Goal: Book appointment/travel/reservation

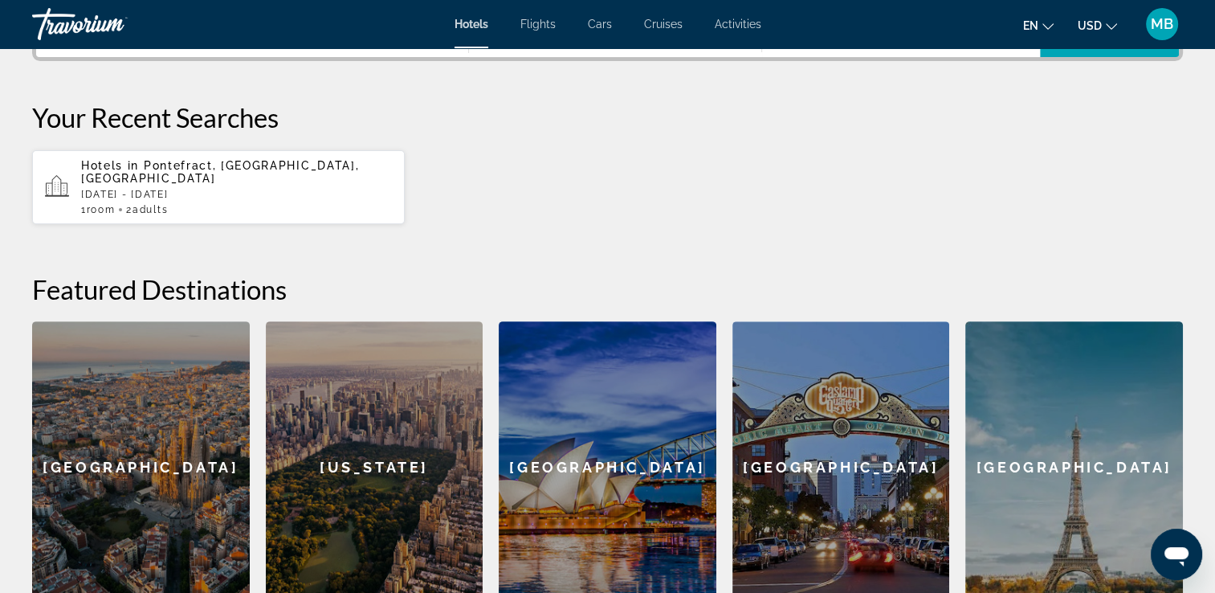
scroll to position [418, 0]
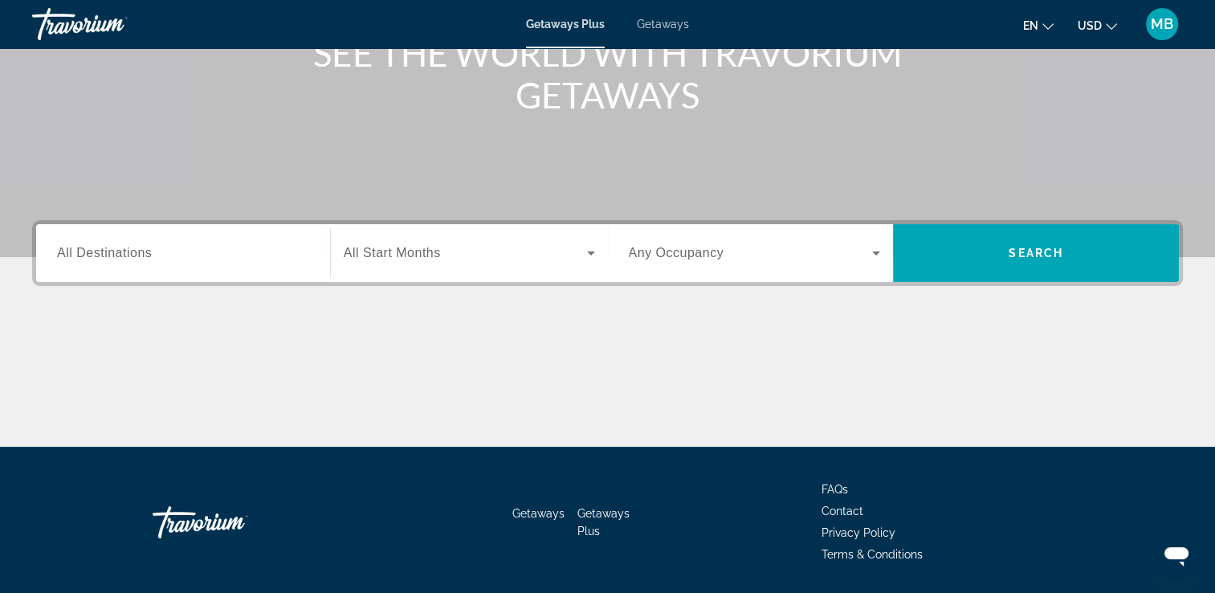
scroll to position [275, 0]
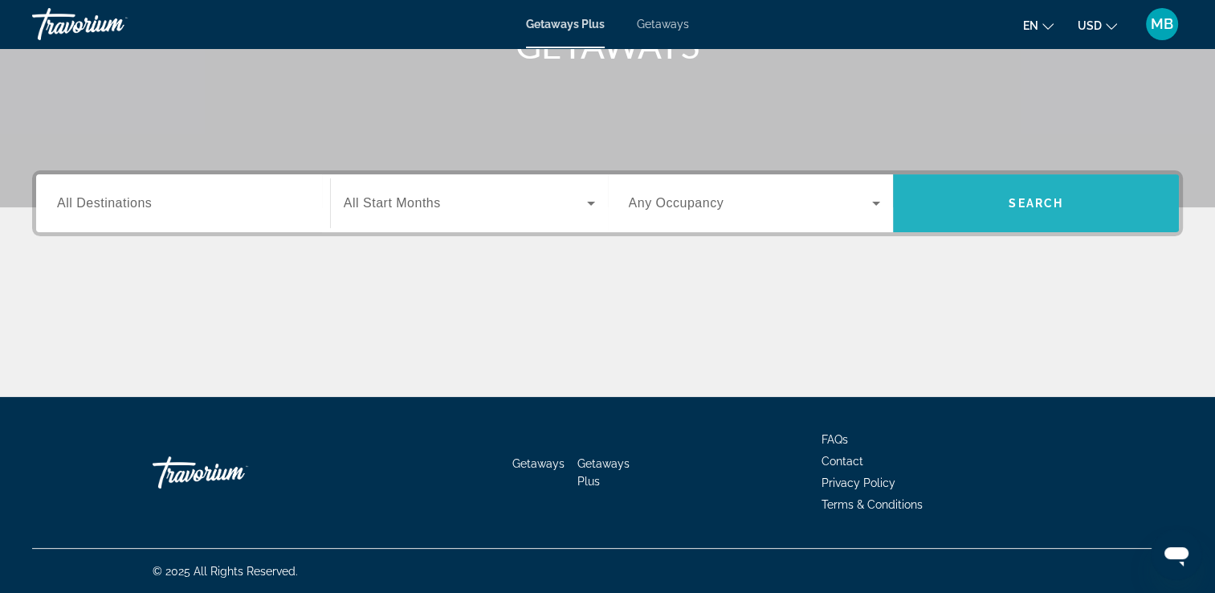
click at [986, 198] on span "Search widget" at bounding box center [1036, 203] width 286 height 39
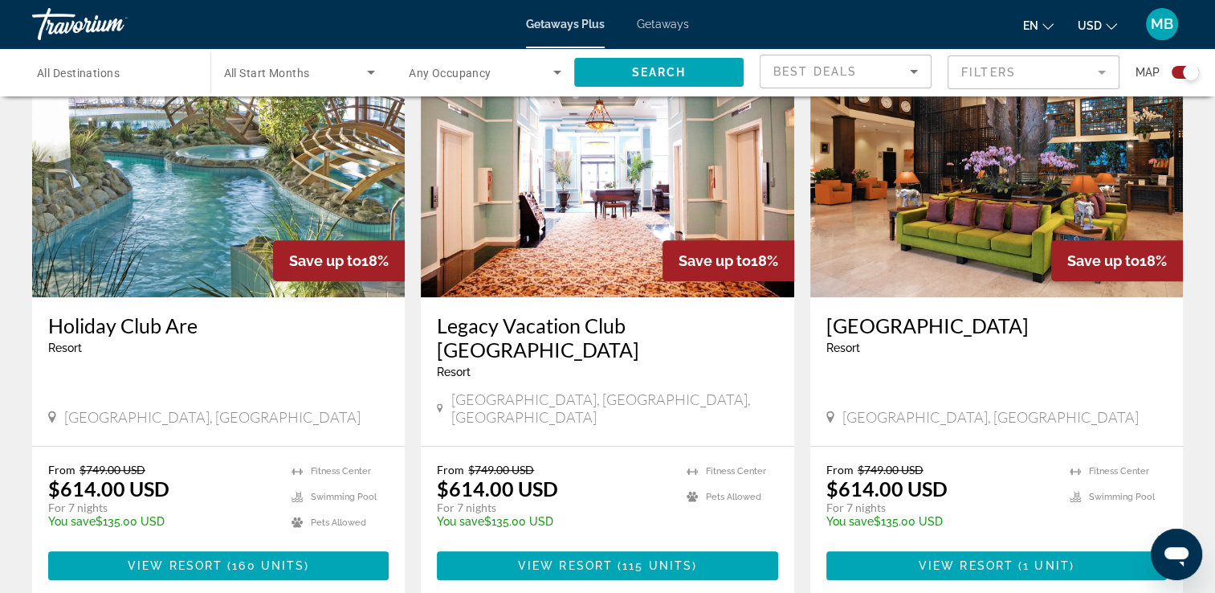
scroll to position [643, 0]
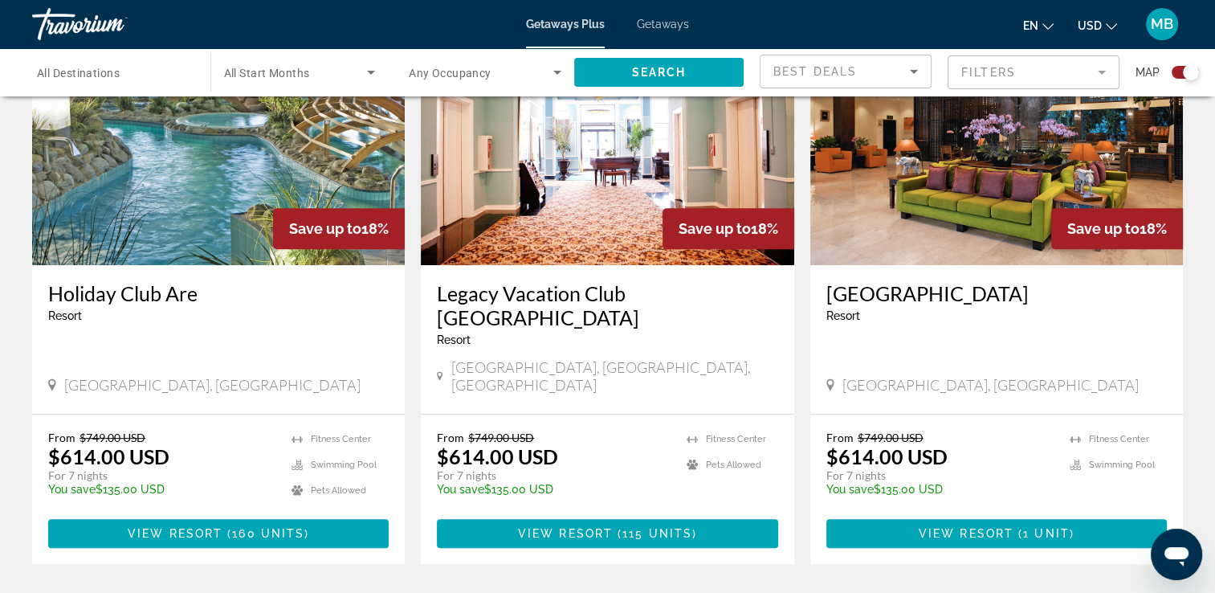
click at [1013, 198] on img "Main content" at bounding box center [996, 136] width 373 height 257
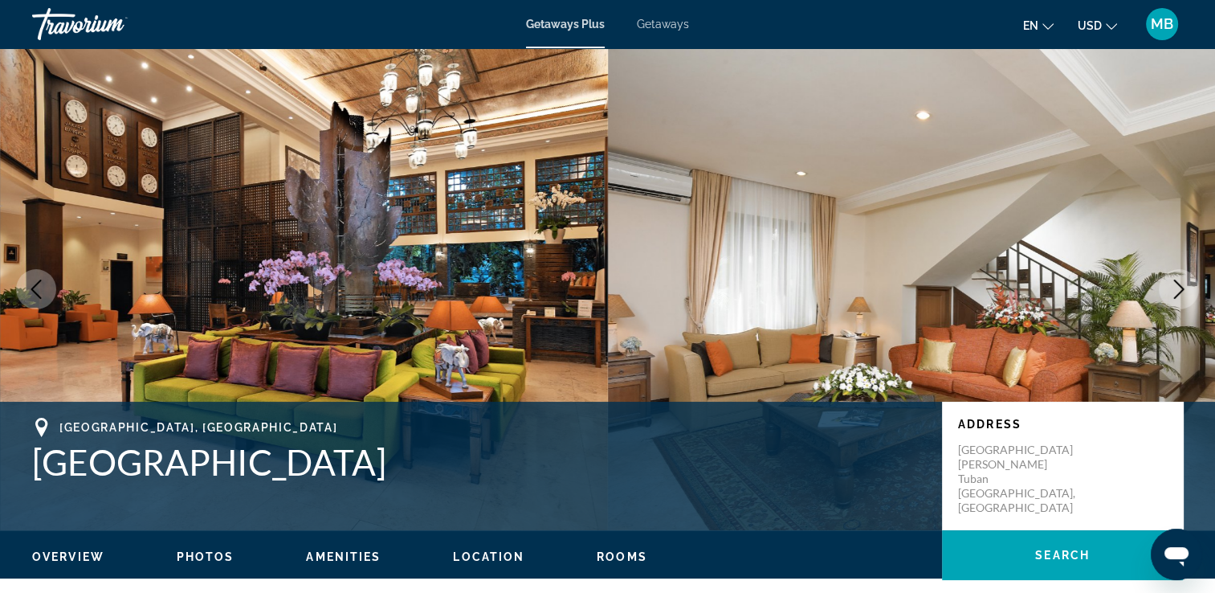
click at [1179, 287] on icon "Next image" at bounding box center [1178, 289] width 19 height 19
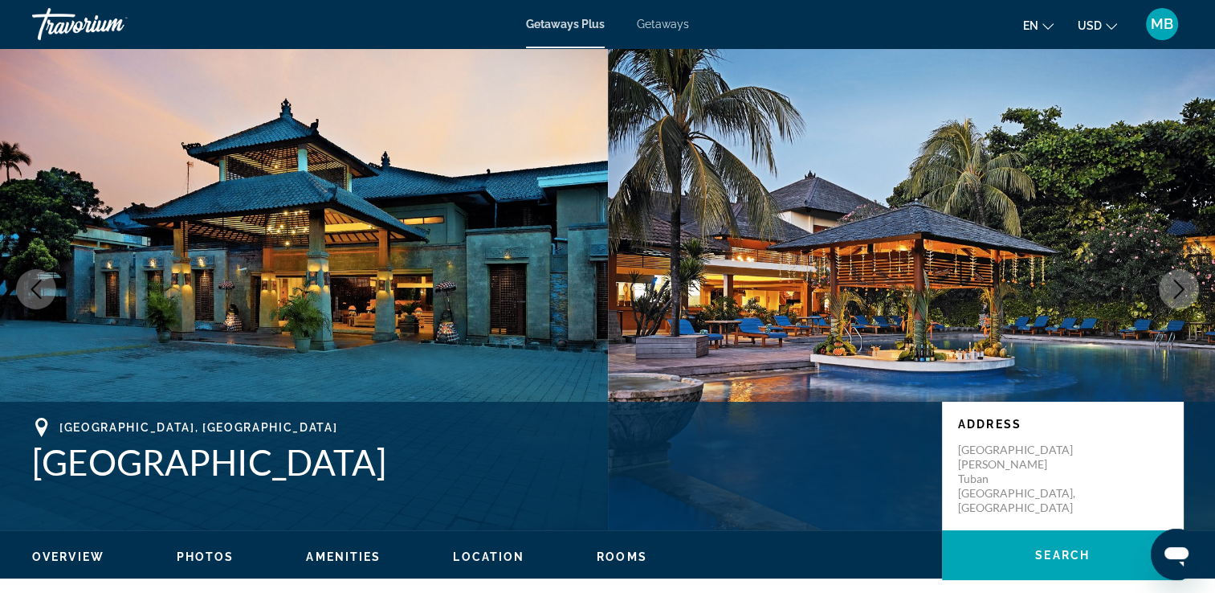
click at [1179, 287] on icon "Next image" at bounding box center [1178, 289] width 19 height 19
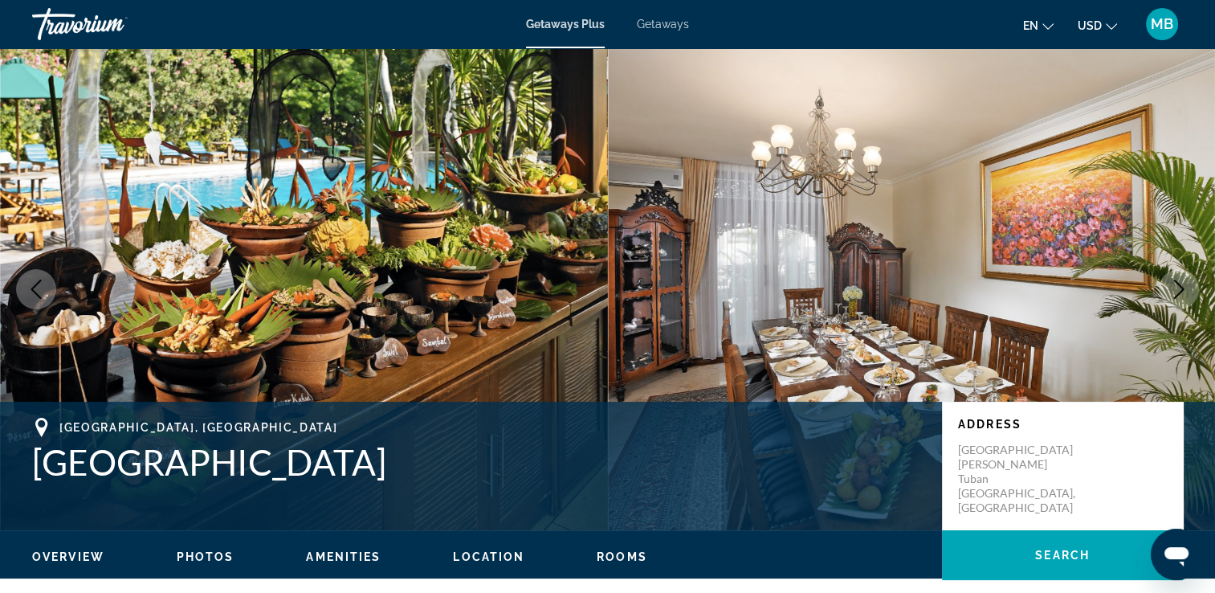
click at [1179, 287] on icon "Next image" at bounding box center [1178, 289] width 19 height 19
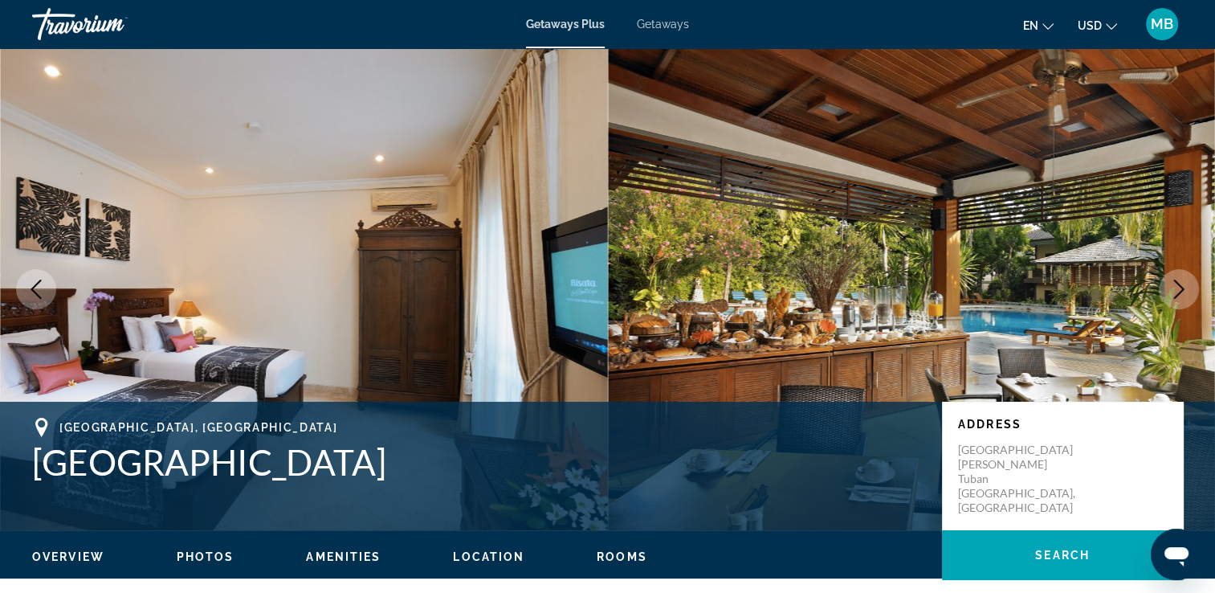
click at [1179, 287] on icon "Next image" at bounding box center [1178, 289] width 19 height 19
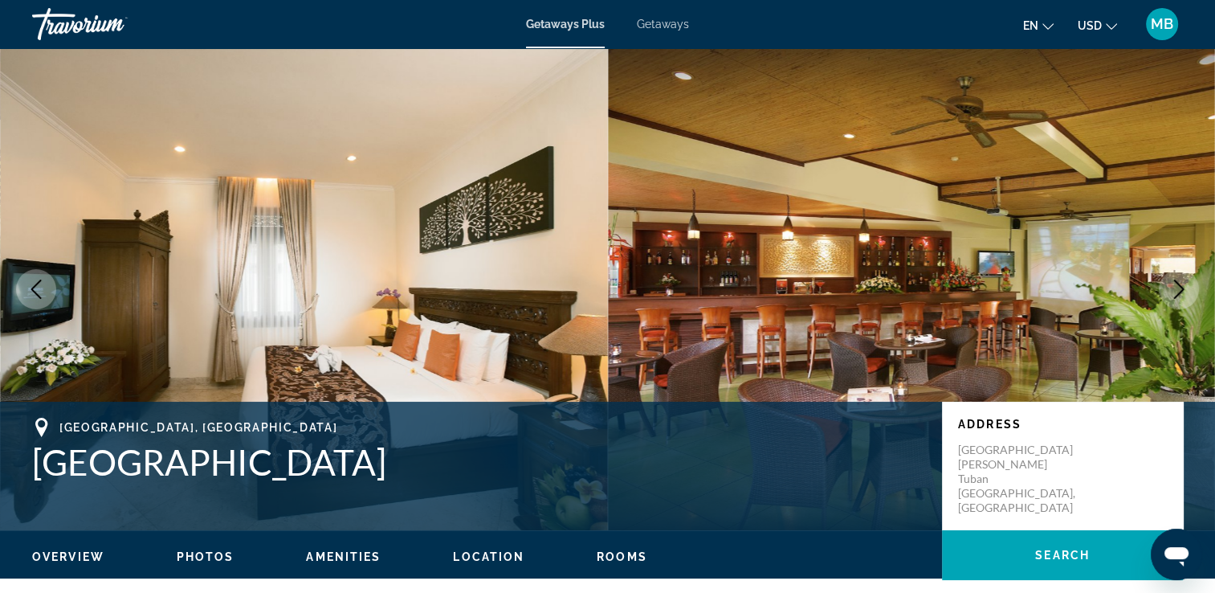
click at [1179, 287] on icon "Next image" at bounding box center [1178, 289] width 19 height 19
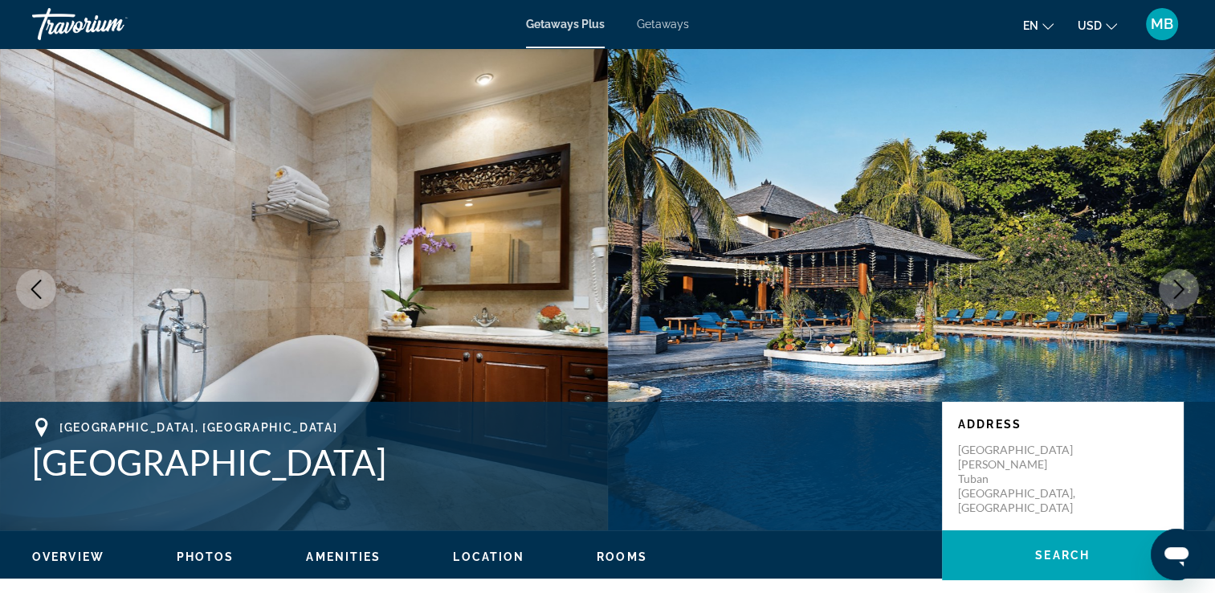
click at [1179, 287] on icon "Next image" at bounding box center [1178, 289] width 19 height 19
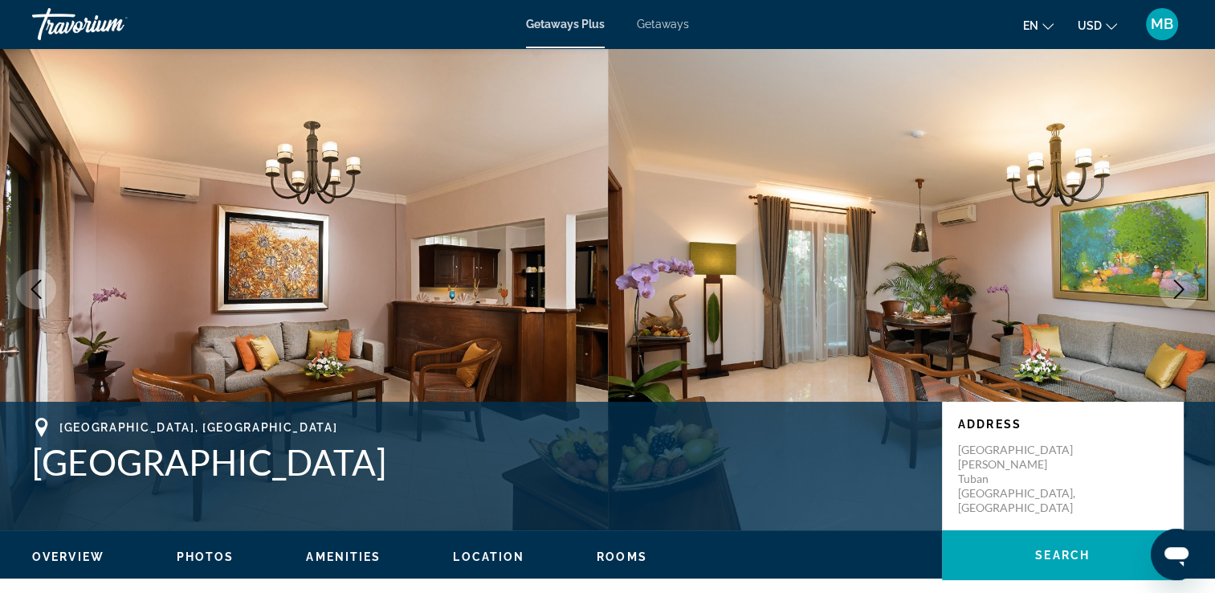
click at [1179, 287] on icon "Next image" at bounding box center [1178, 289] width 19 height 19
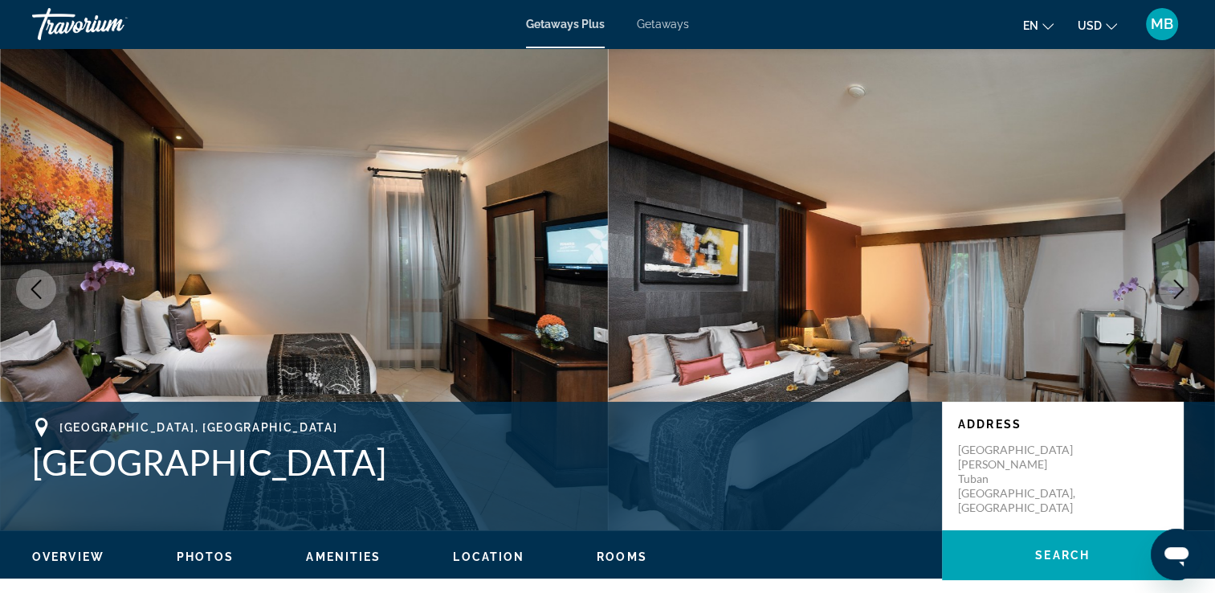
click at [1179, 287] on icon "Next image" at bounding box center [1178, 289] width 19 height 19
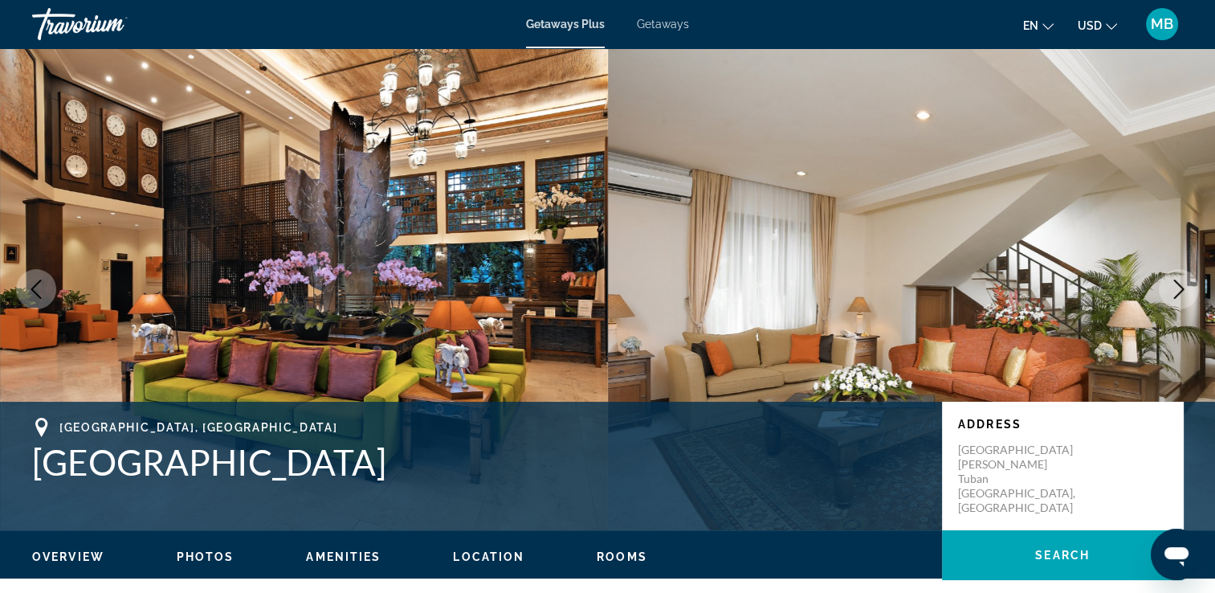
click at [1179, 287] on icon "Next image" at bounding box center [1178, 289] width 19 height 19
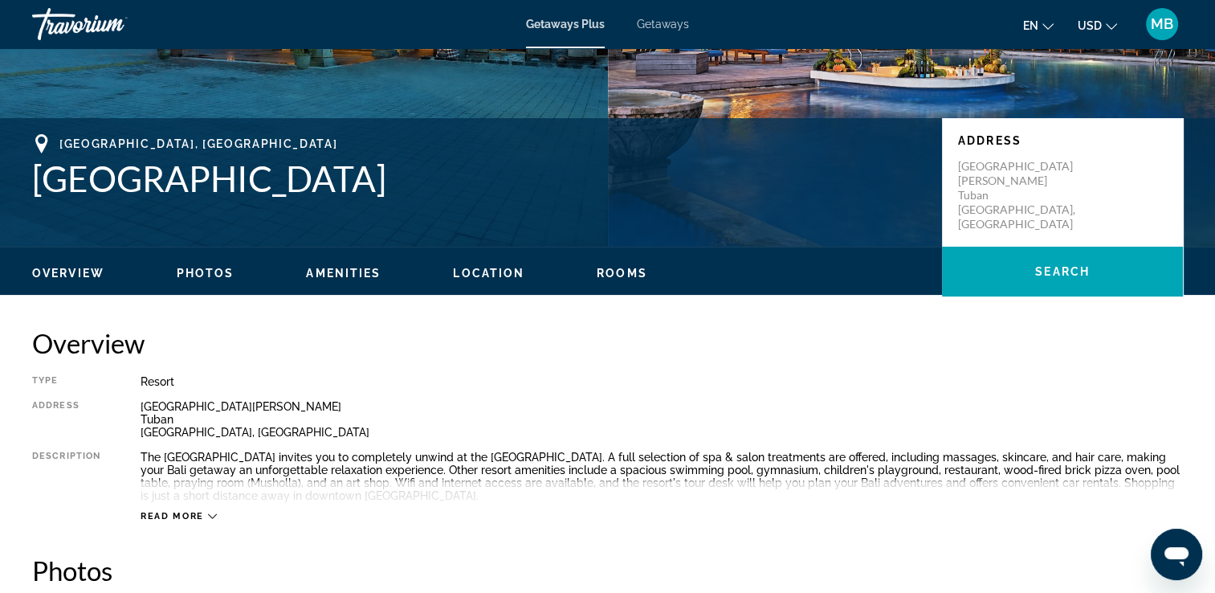
scroll to position [453, 0]
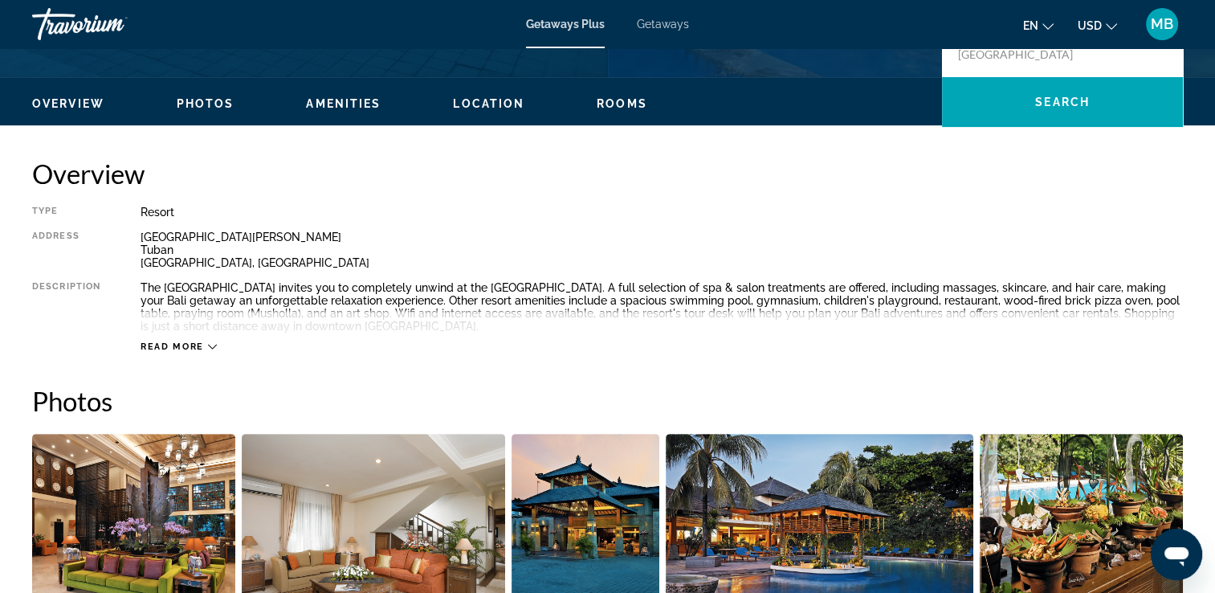
click at [156, 345] on span "Read more" at bounding box center [172, 346] width 63 height 10
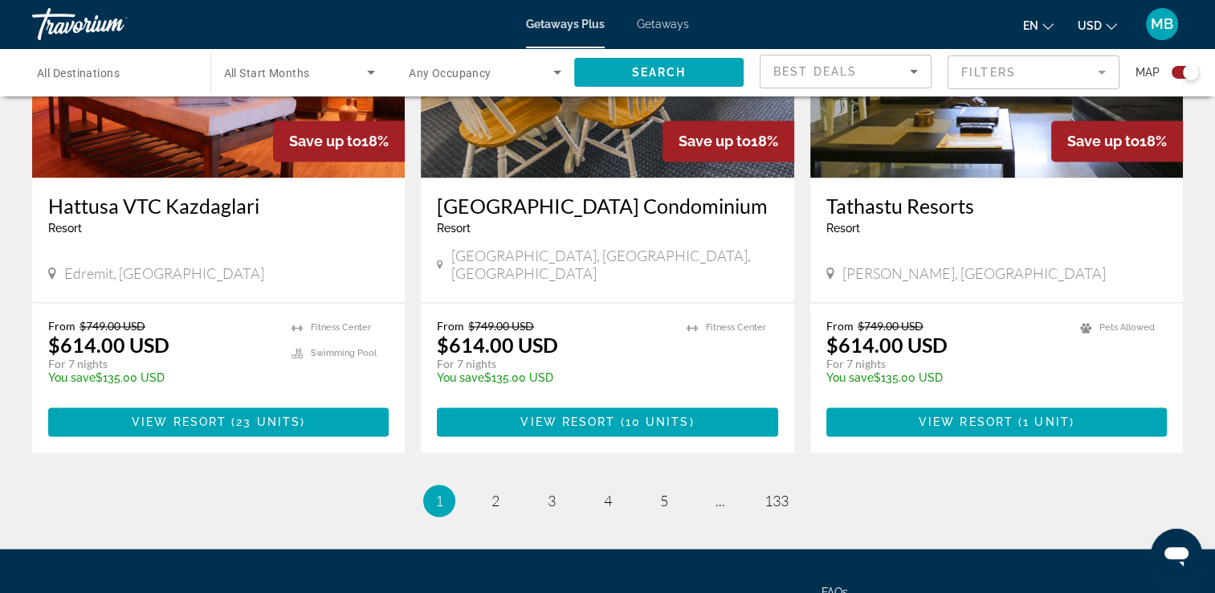
scroll to position [2526, 0]
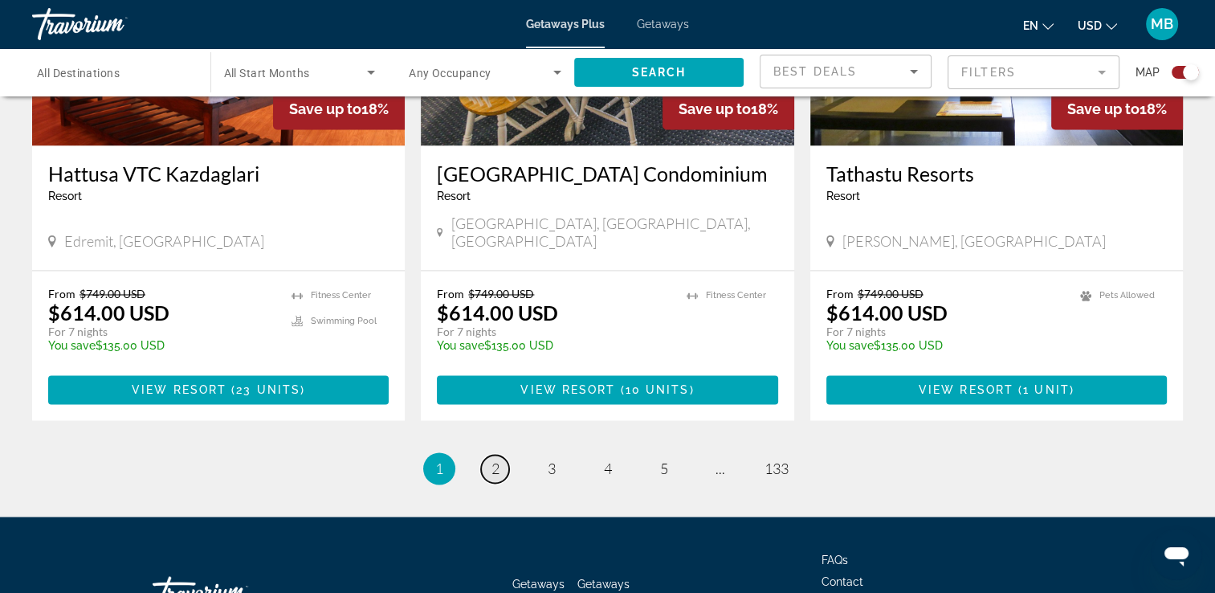
click at [497, 459] on span "2" at bounding box center [496, 468] width 8 height 18
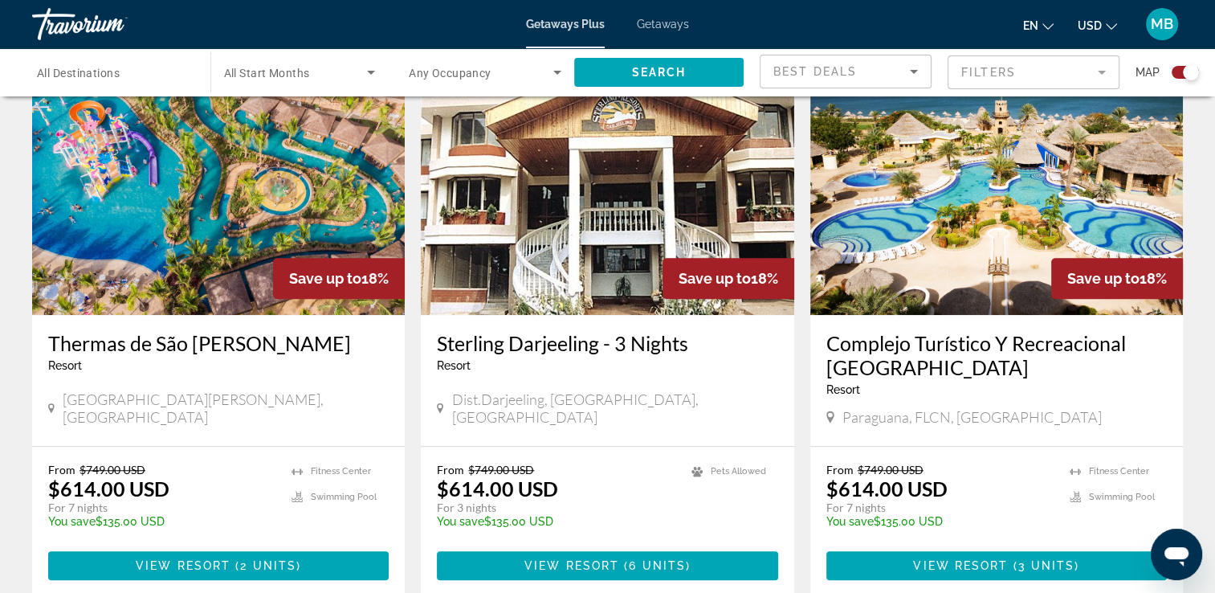
scroll to position [1221, 0]
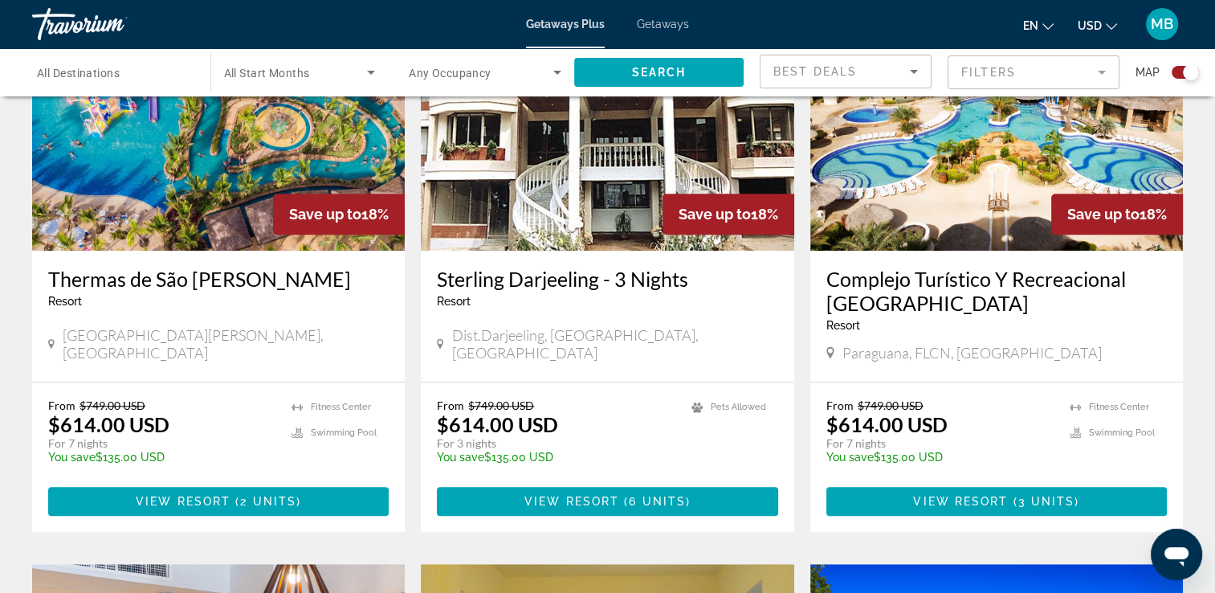
click at [887, 59] on div "Best Deals" at bounding box center [845, 77] width 145 height 45
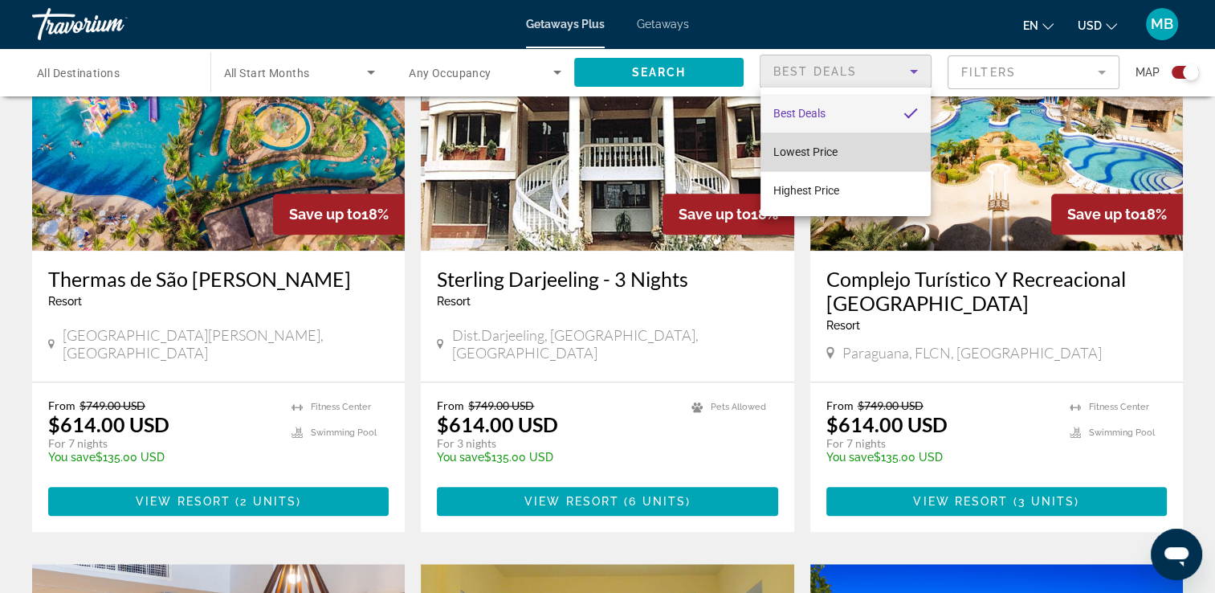
click at [800, 149] on span "Lowest Price" at bounding box center [805, 151] width 64 height 13
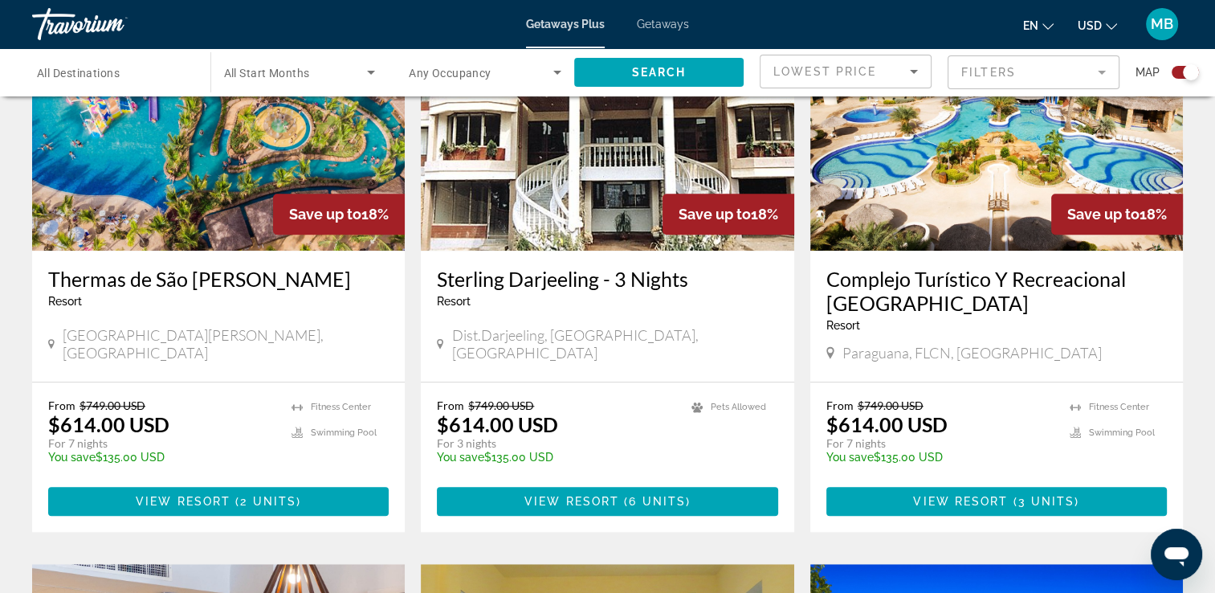
click at [1101, 71] on mat-form-field "Filters" at bounding box center [1034, 72] width 172 height 34
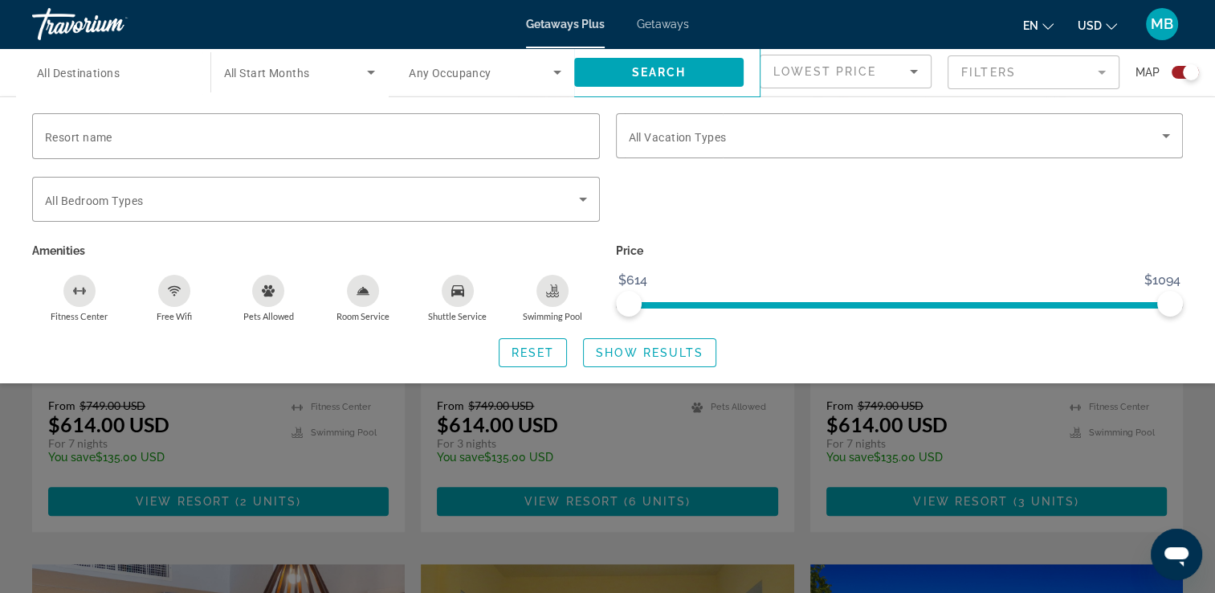
scroll to position [1189, 0]
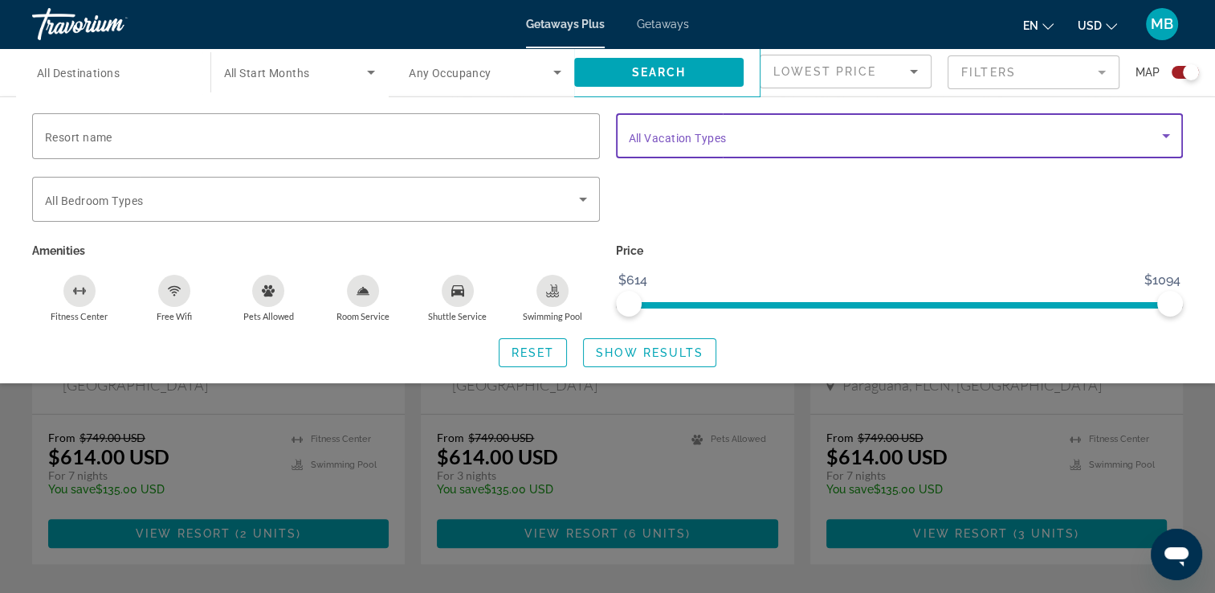
click at [1163, 133] on icon "Search widget" at bounding box center [1166, 135] width 19 height 19
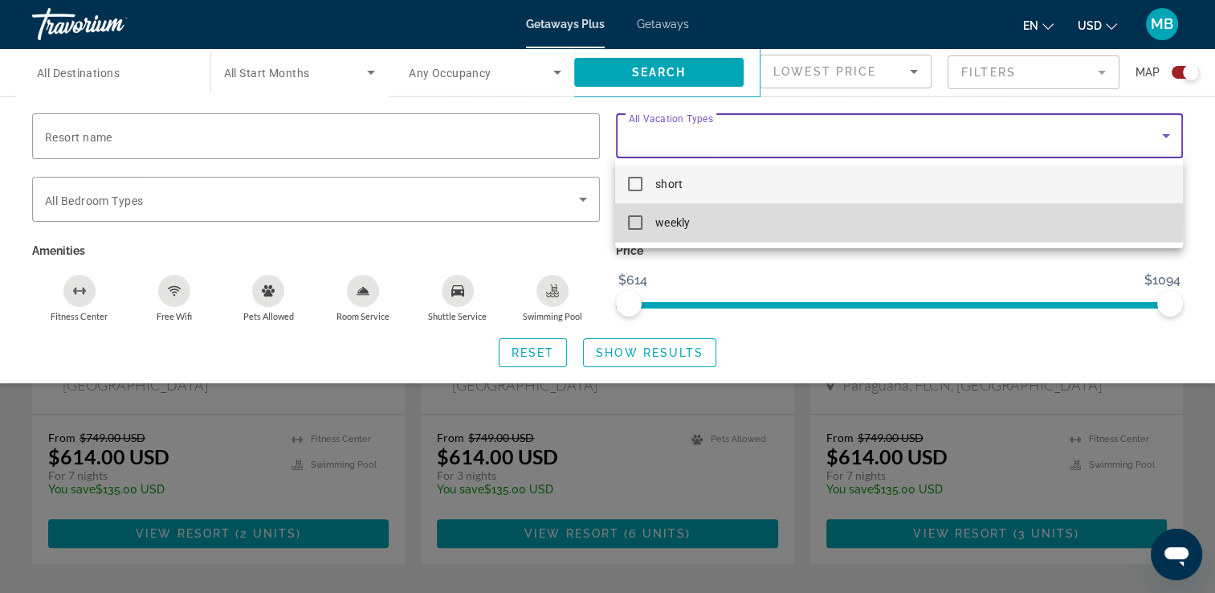
click at [626, 217] on mat-option "weekly" at bounding box center [898, 222] width 567 height 39
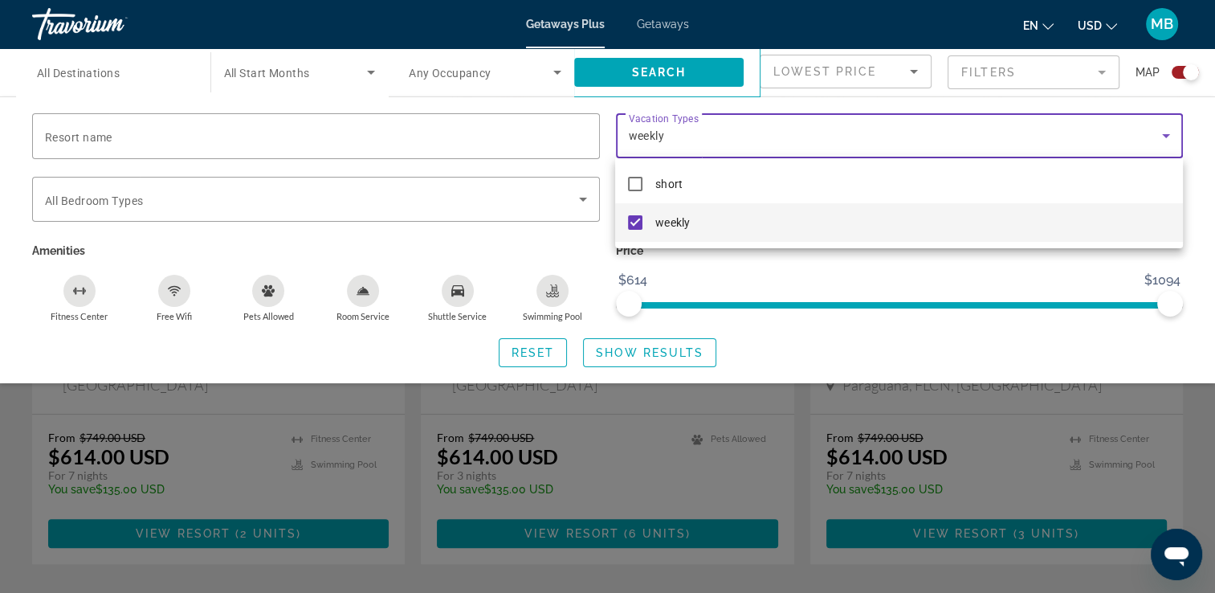
click at [628, 346] on div at bounding box center [607, 296] width 1215 height 593
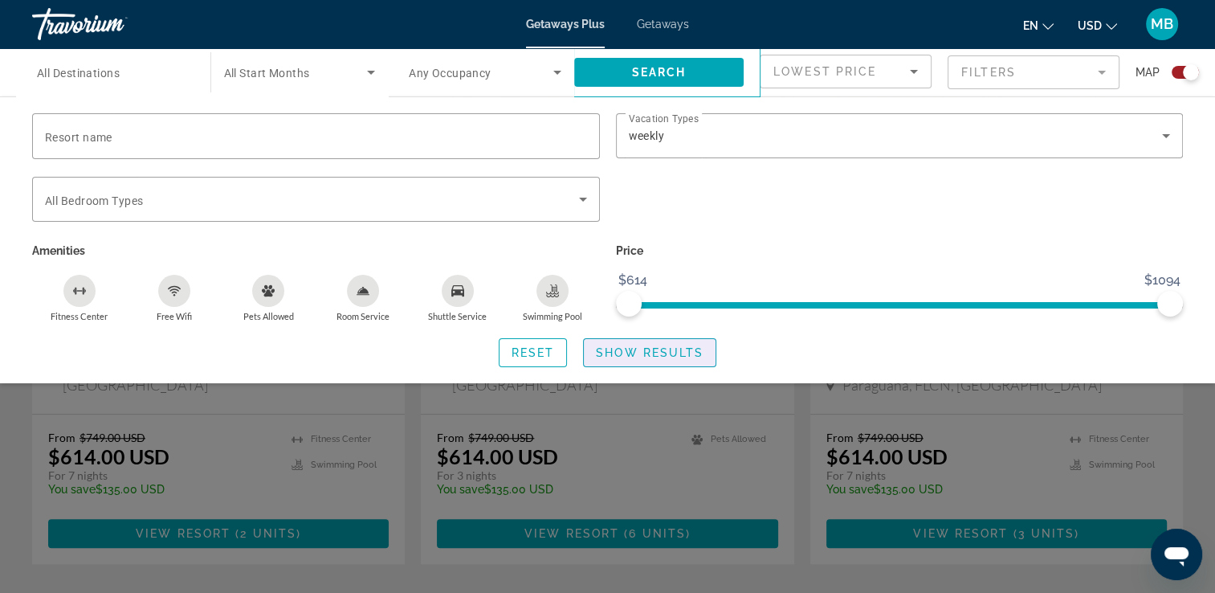
click at [628, 346] on span "Show Results" at bounding box center [650, 352] width 108 height 13
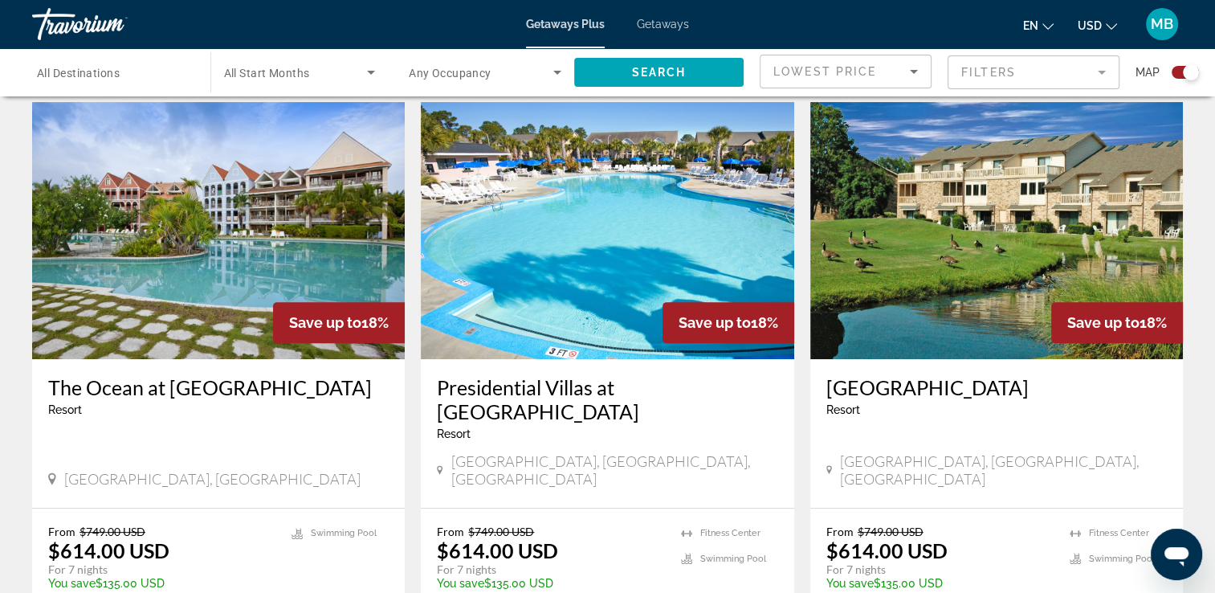
scroll to position [610, 0]
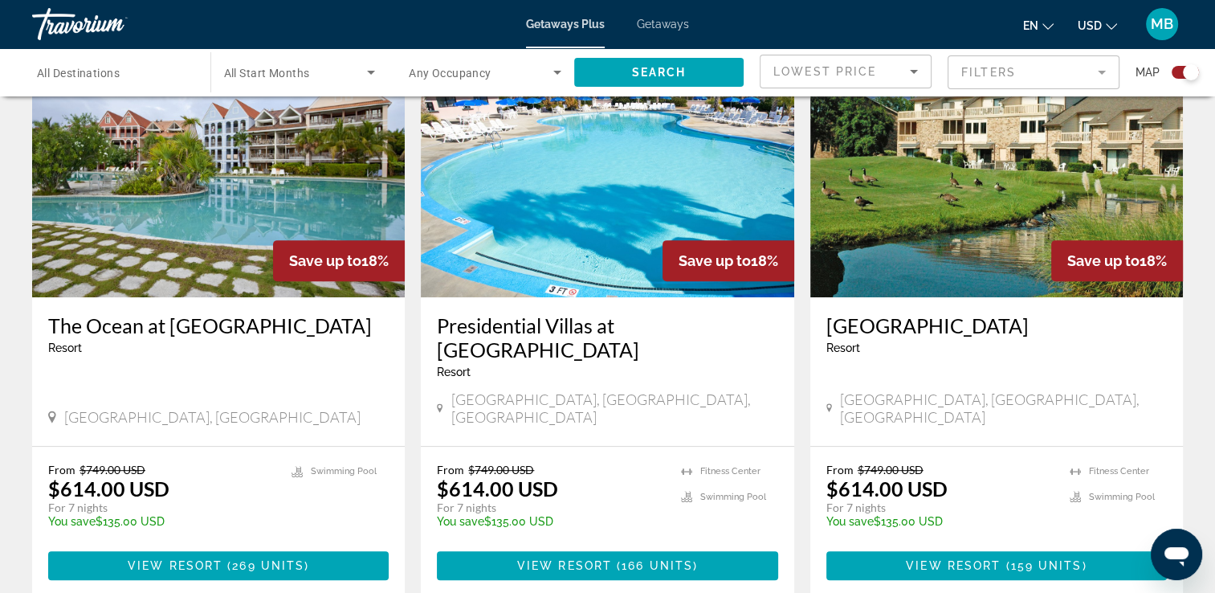
click at [304, 178] on img "Main content" at bounding box center [218, 168] width 373 height 257
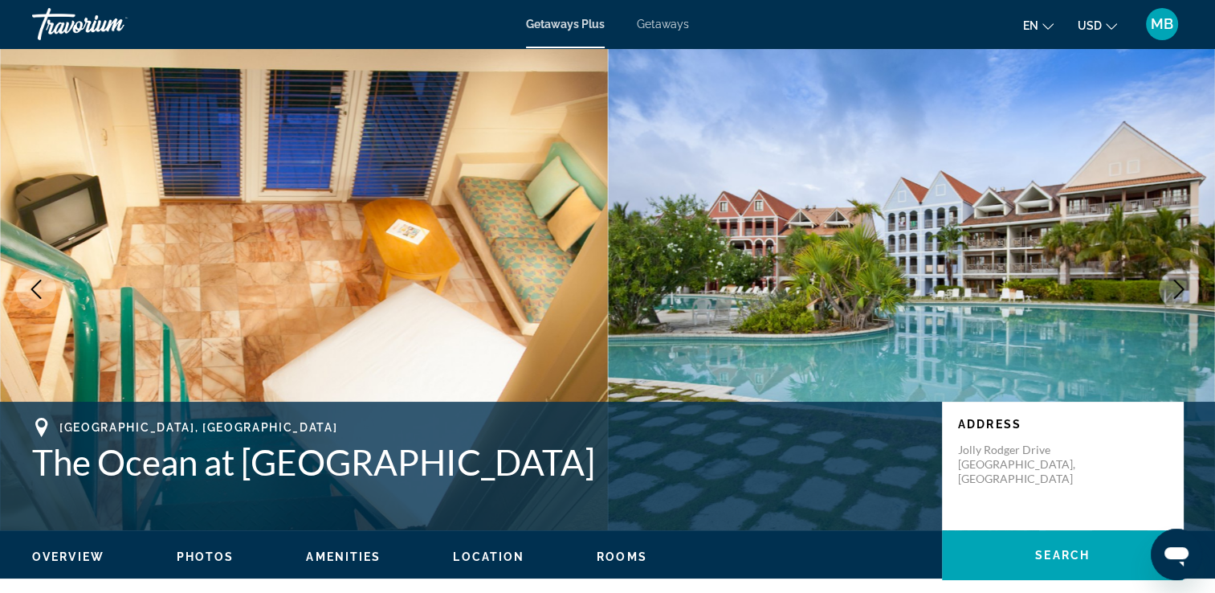
click at [1175, 284] on icon "Next image" at bounding box center [1178, 289] width 19 height 19
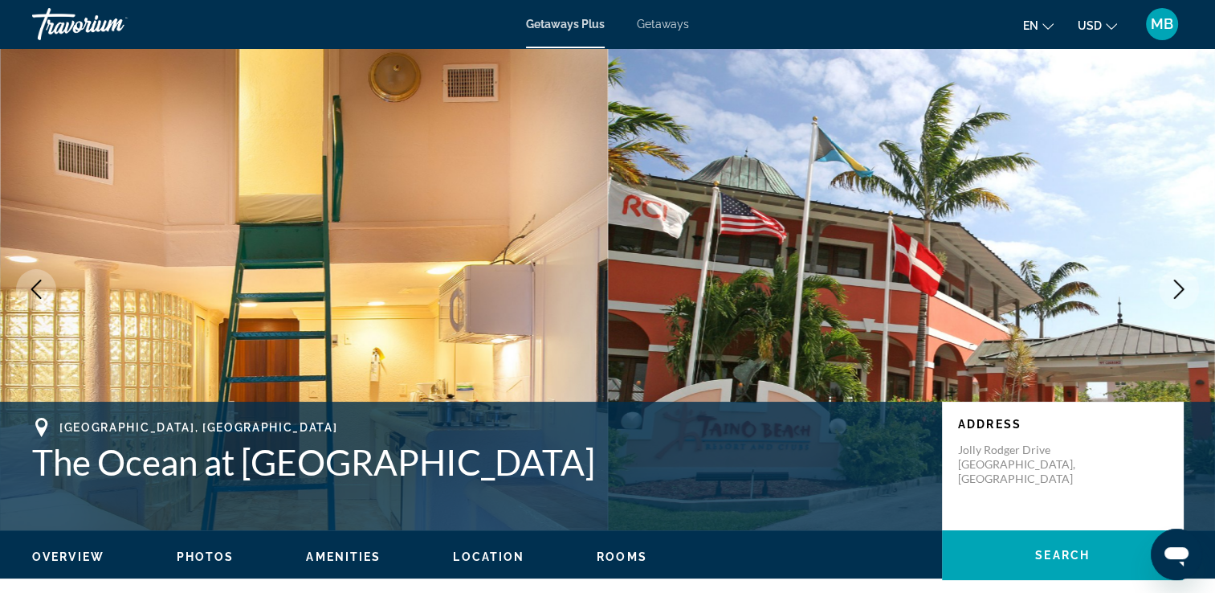
click at [1175, 284] on icon "Next image" at bounding box center [1178, 289] width 19 height 19
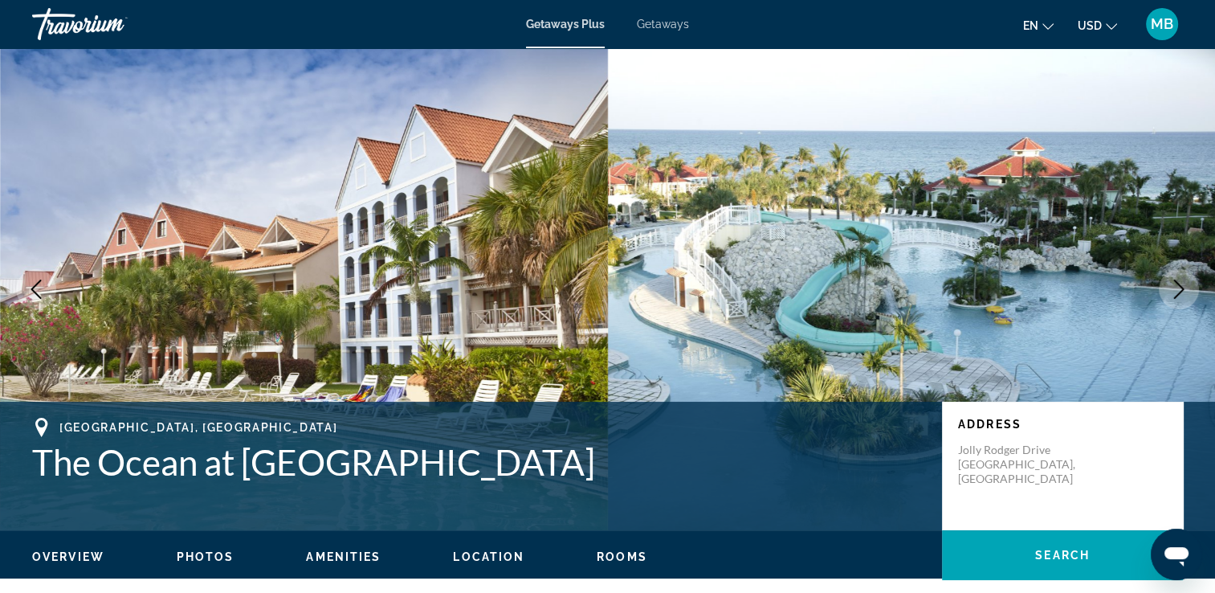
click at [1175, 284] on icon "Next image" at bounding box center [1178, 289] width 19 height 19
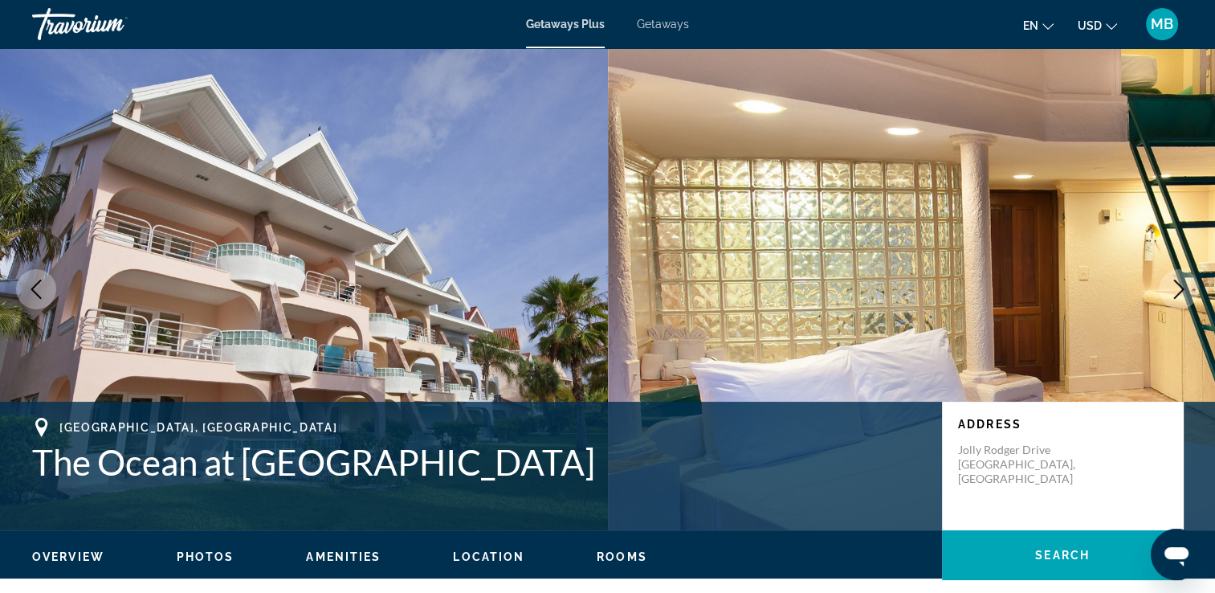
click at [1175, 284] on icon "Next image" at bounding box center [1178, 289] width 19 height 19
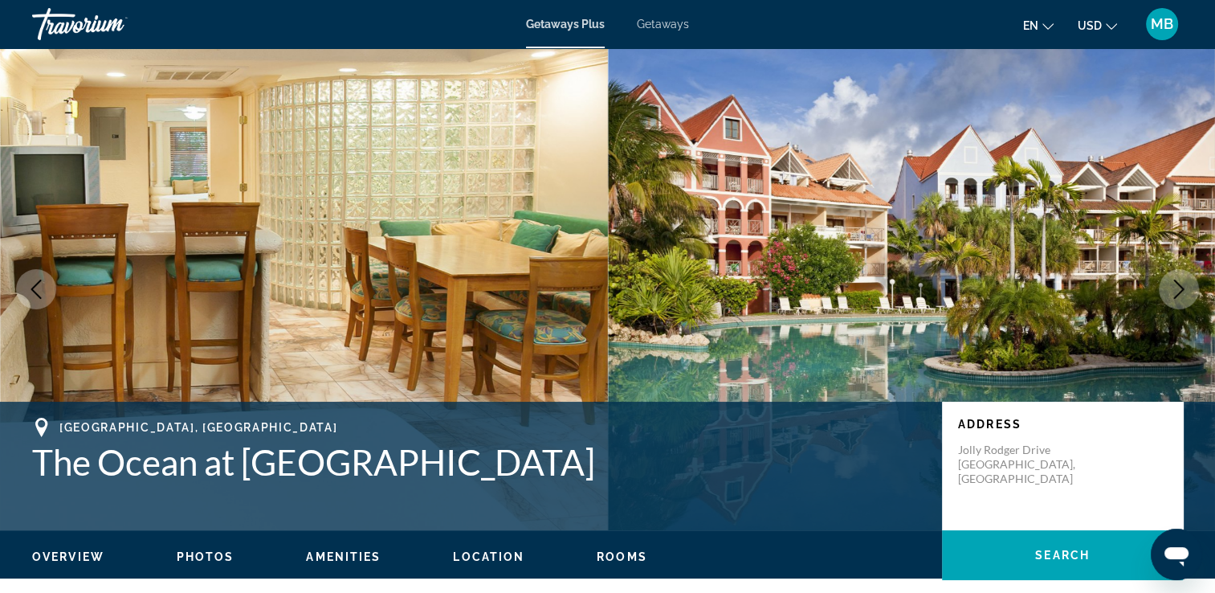
click at [1175, 284] on icon "Next image" at bounding box center [1178, 289] width 19 height 19
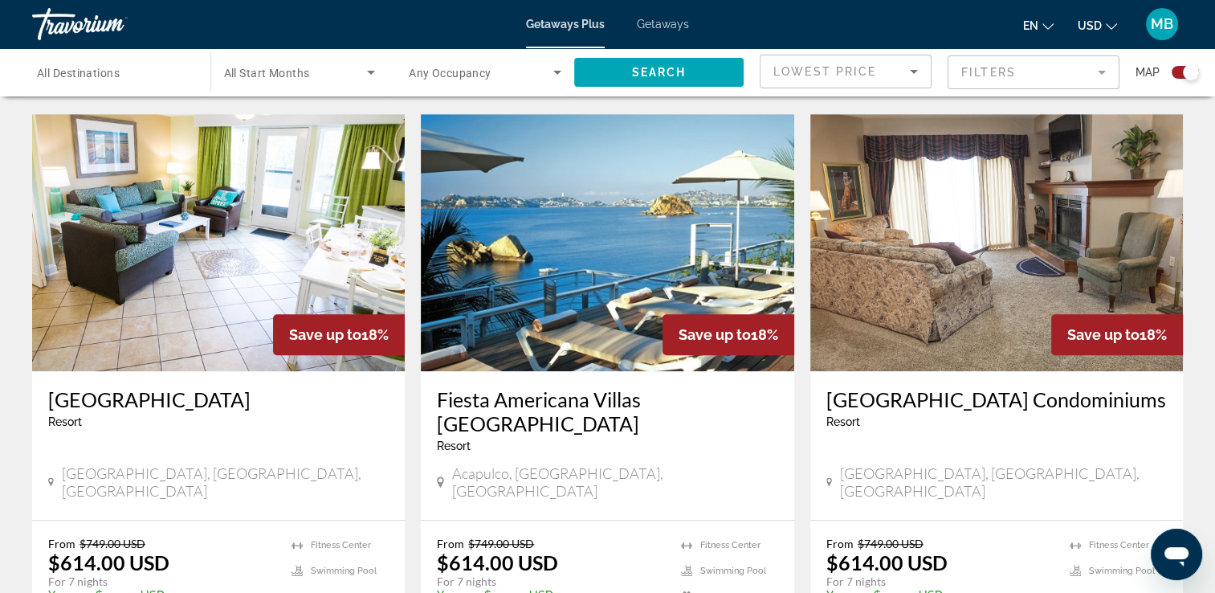
scroll to position [1157, 0]
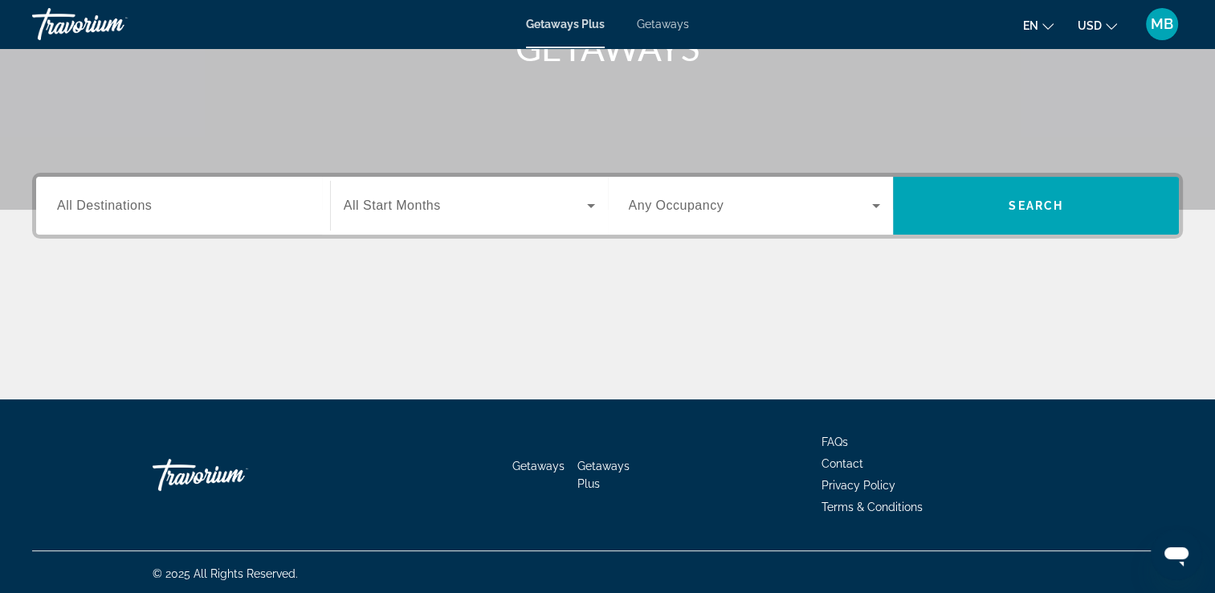
scroll to position [275, 0]
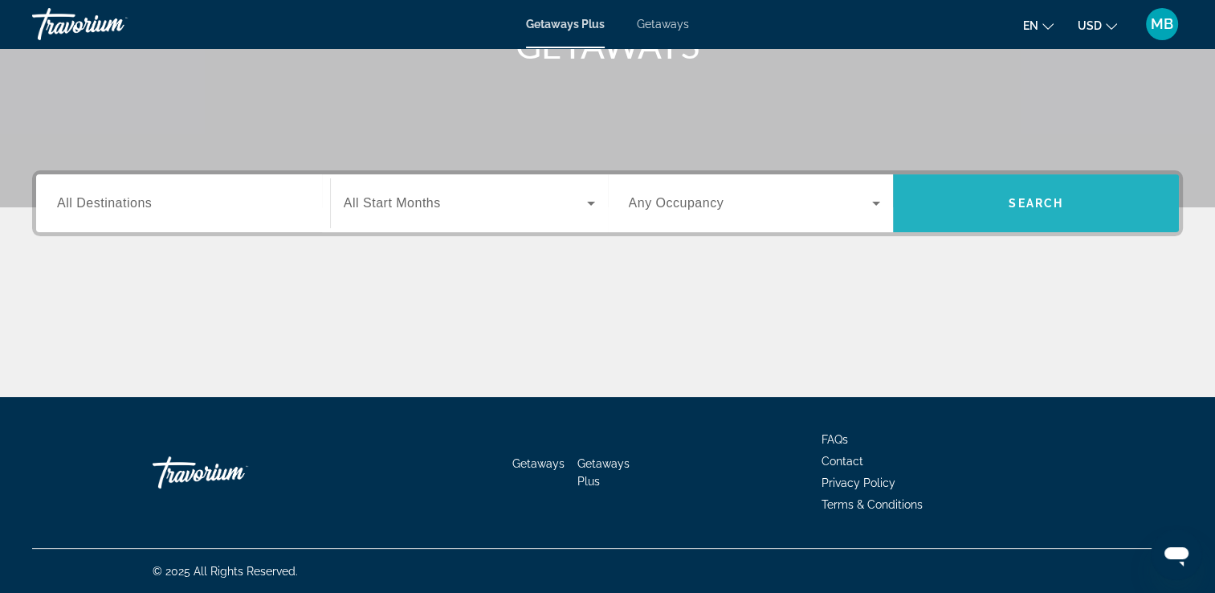
click at [1001, 185] on span "Search widget" at bounding box center [1036, 203] width 286 height 39
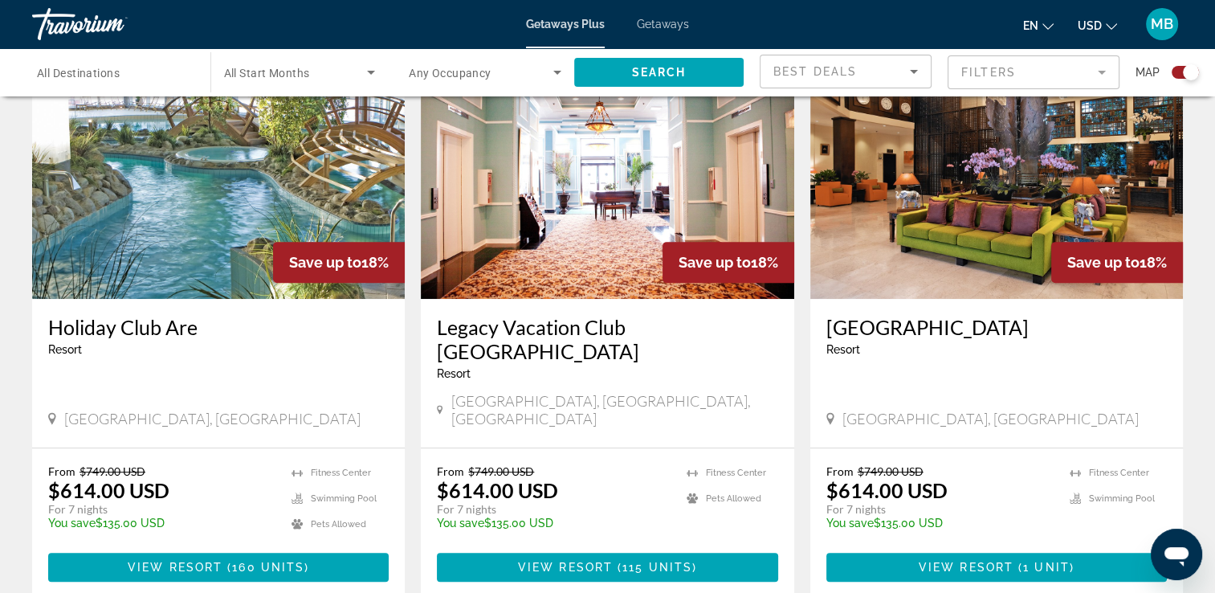
scroll to position [610, 0]
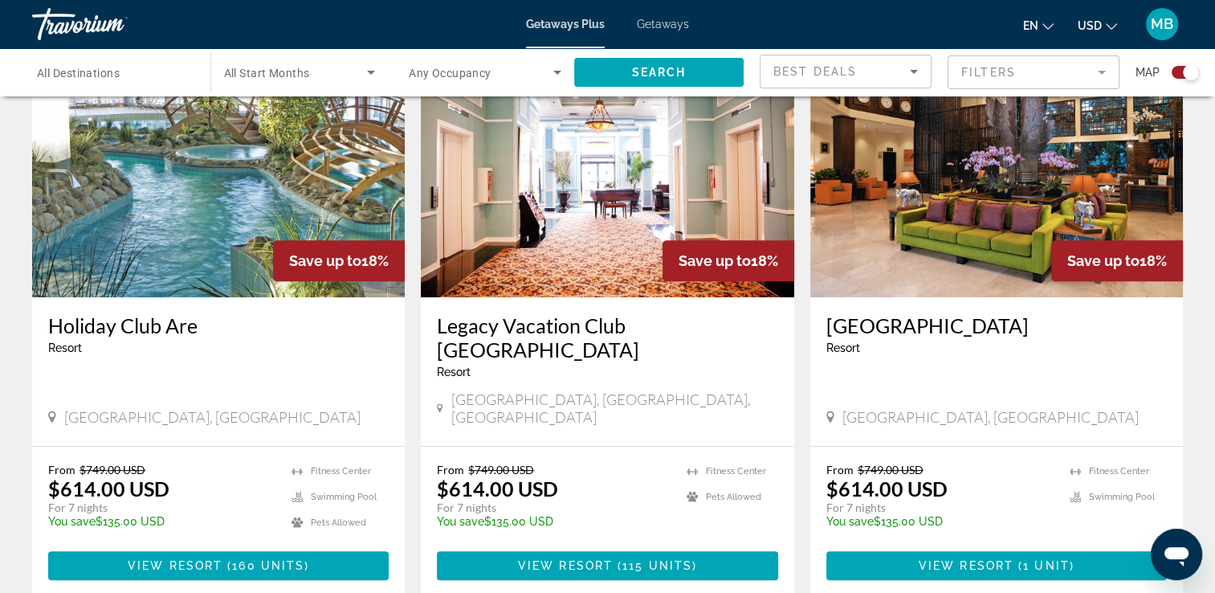
click at [655, 24] on span "Getaways" at bounding box center [663, 24] width 52 height 13
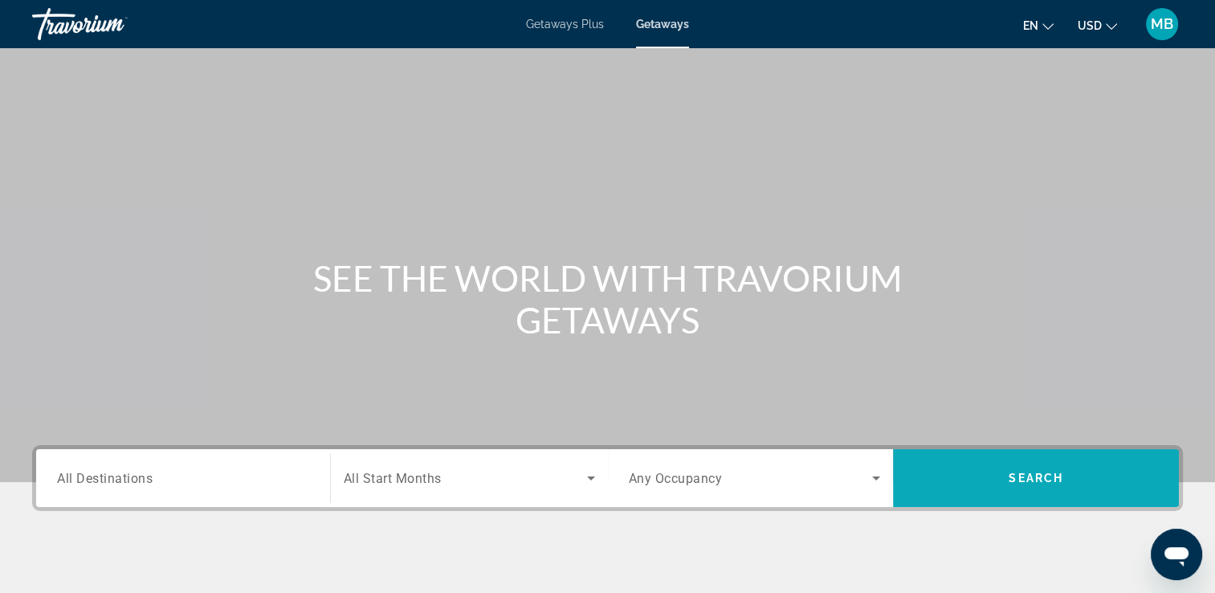
click at [990, 470] on span "Search widget" at bounding box center [1036, 478] width 286 height 39
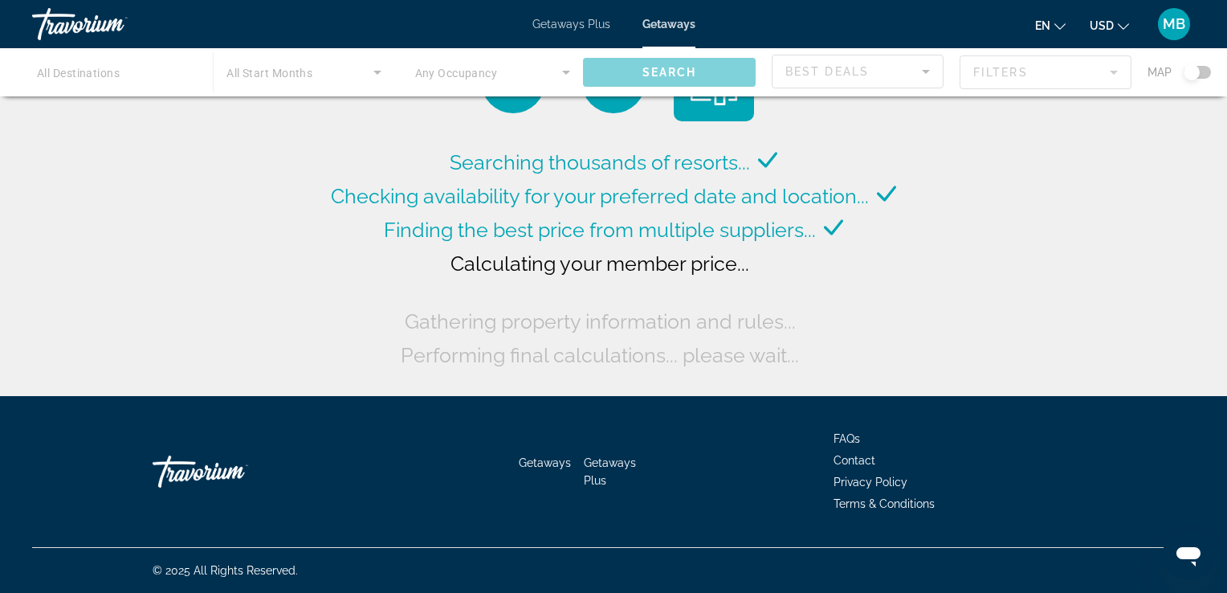
click at [1201, 70] on div "Main content" at bounding box center [613, 72] width 1227 height 48
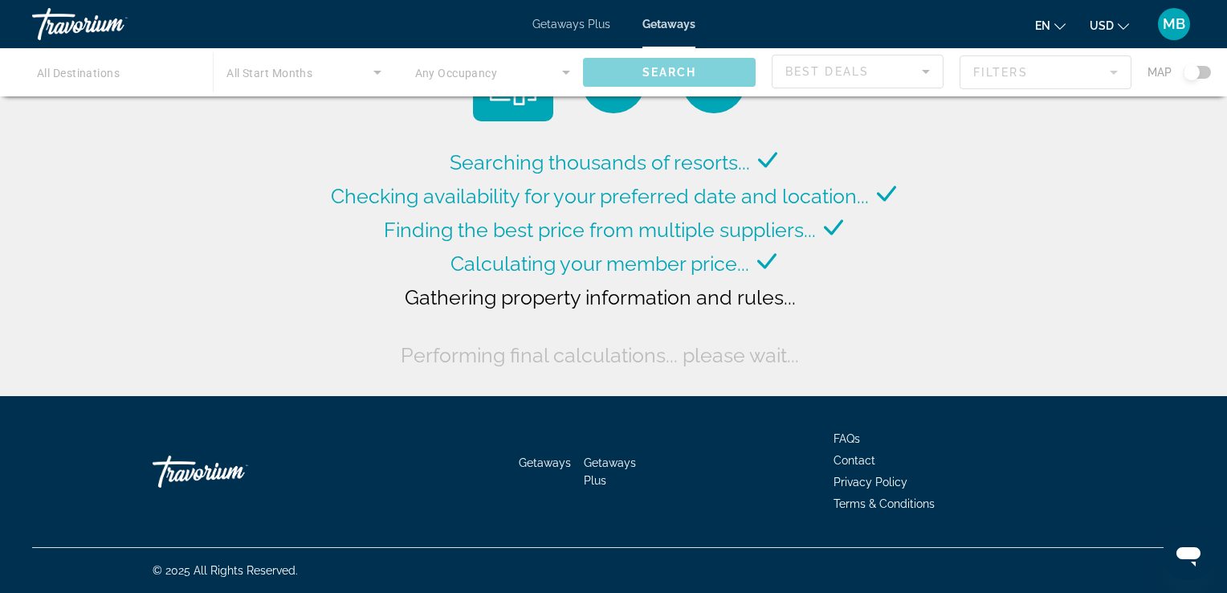
click at [1201, 70] on div "Main content" at bounding box center [613, 72] width 1227 height 48
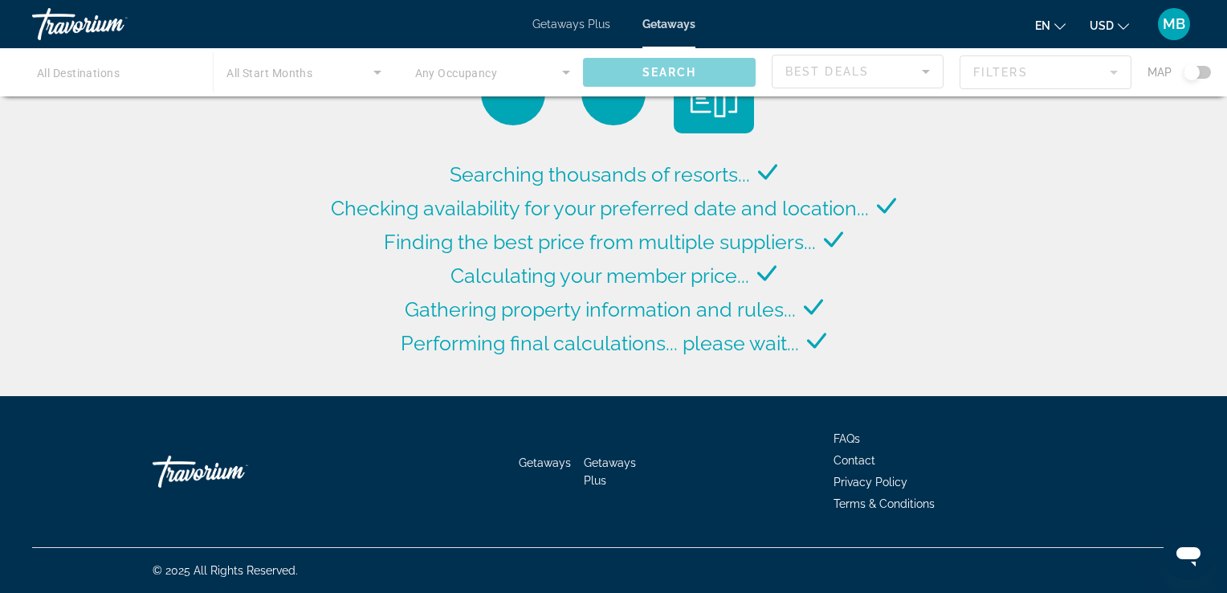
click at [1197, 66] on div "Main content" at bounding box center [613, 72] width 1227 height 48
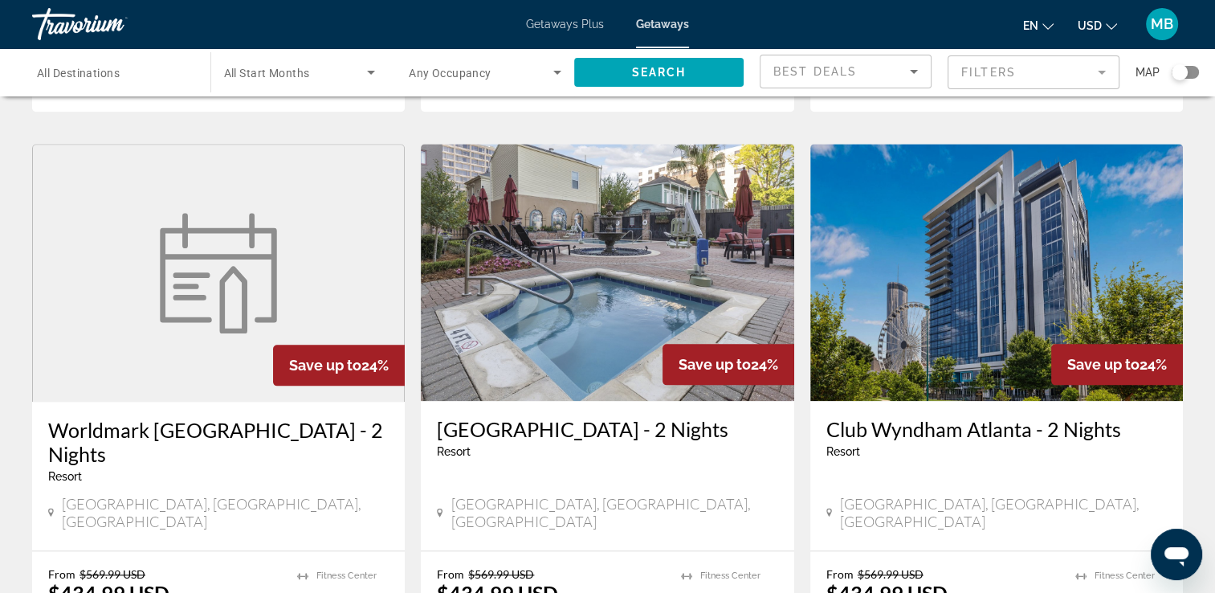
scroll to position [1928, 0]
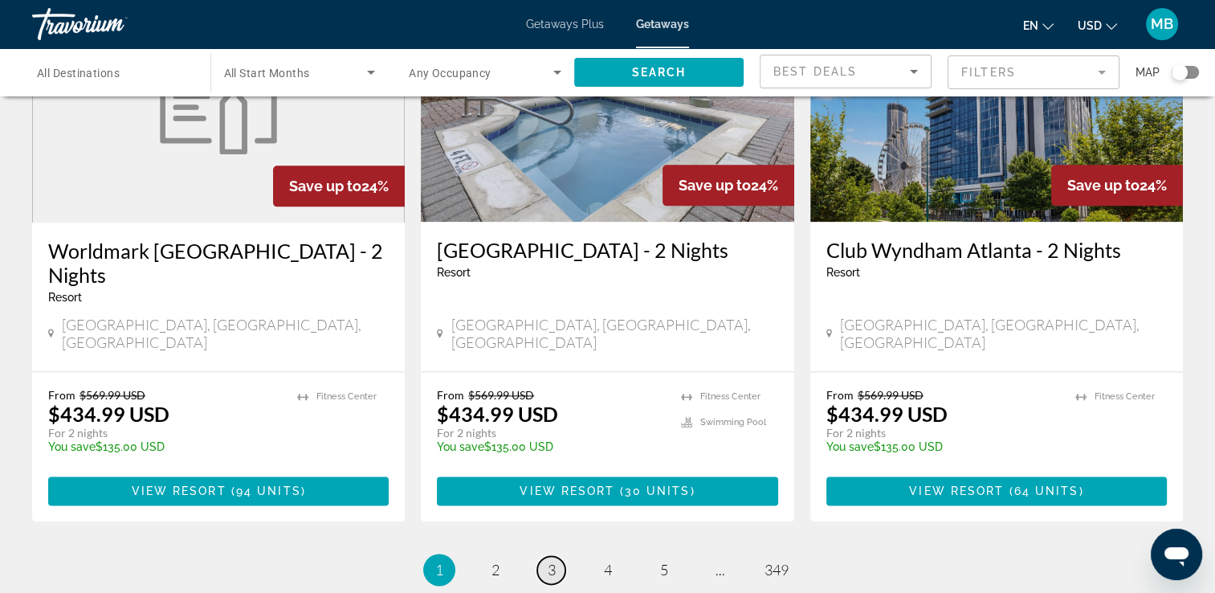
click at [556, 556] on link "page 3" at bounding box center [551, 570] width 28 height 28
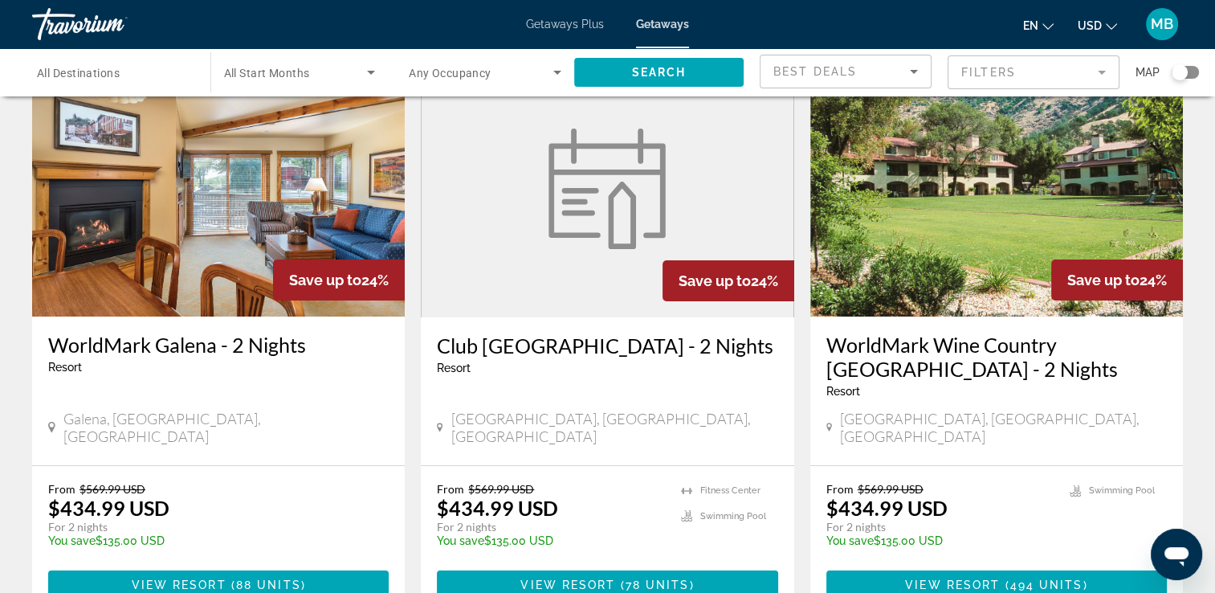
scroll to position [96, 0]
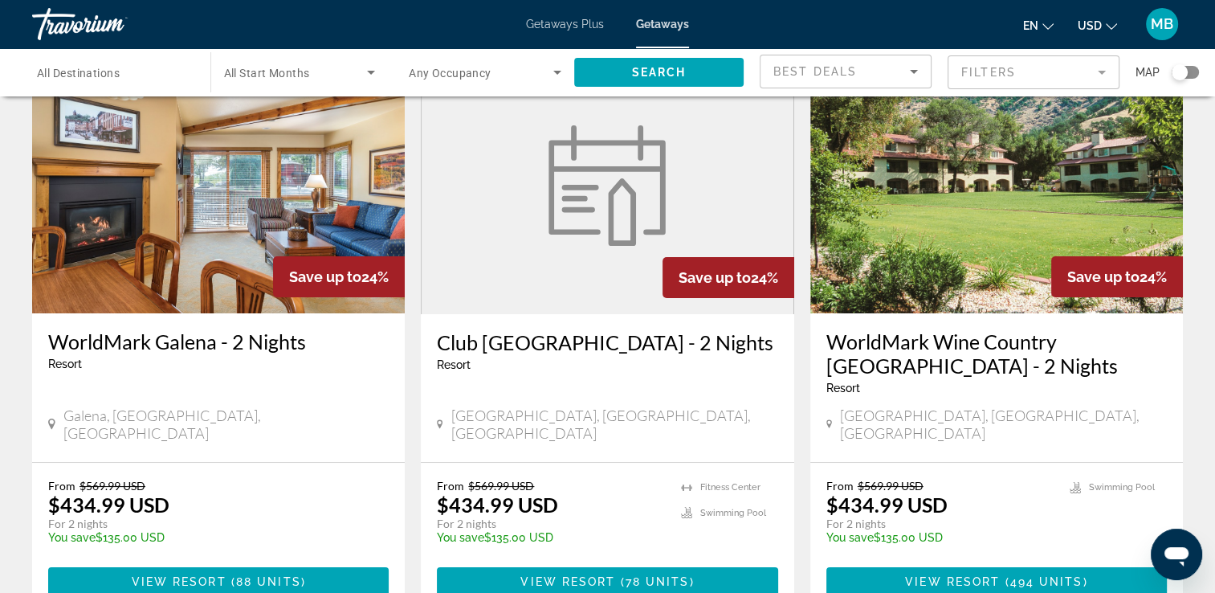
click at [556, 20] on span "Getaways Plus" at bounding box center [565, 24] width 78 height 13
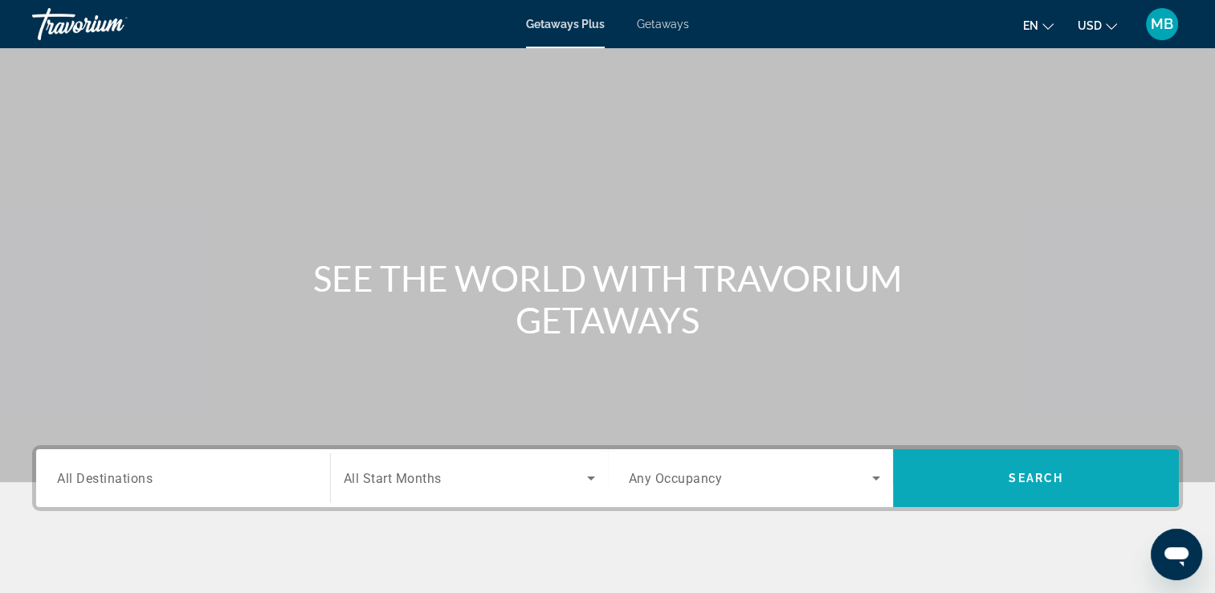
click at [996, 484] on span "Search widget" at bounding box center [1036, 478] width 286 height 39
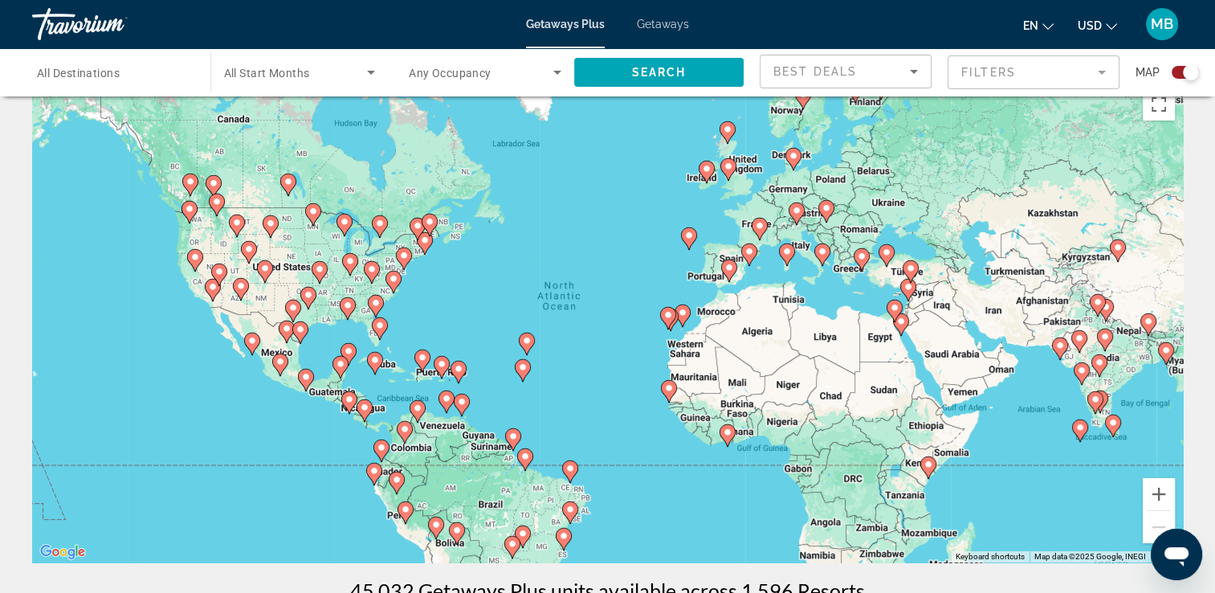
scroll to position [64, 0]
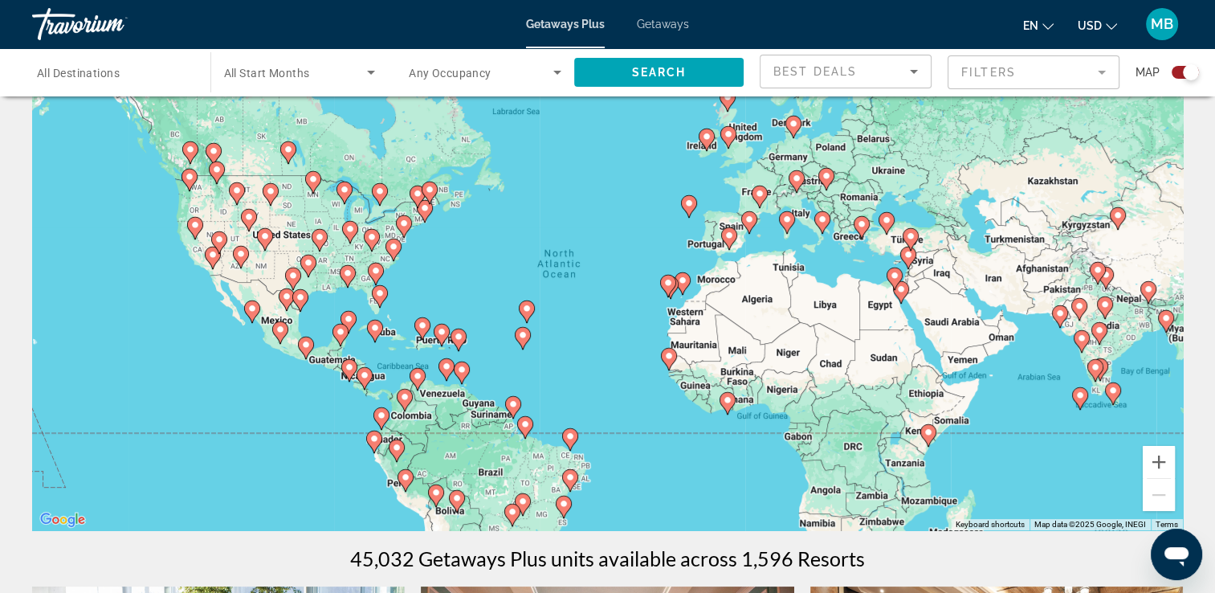
click at [526, 307] on image "Main content" at bounding box center [527, 309] width 10 height 10
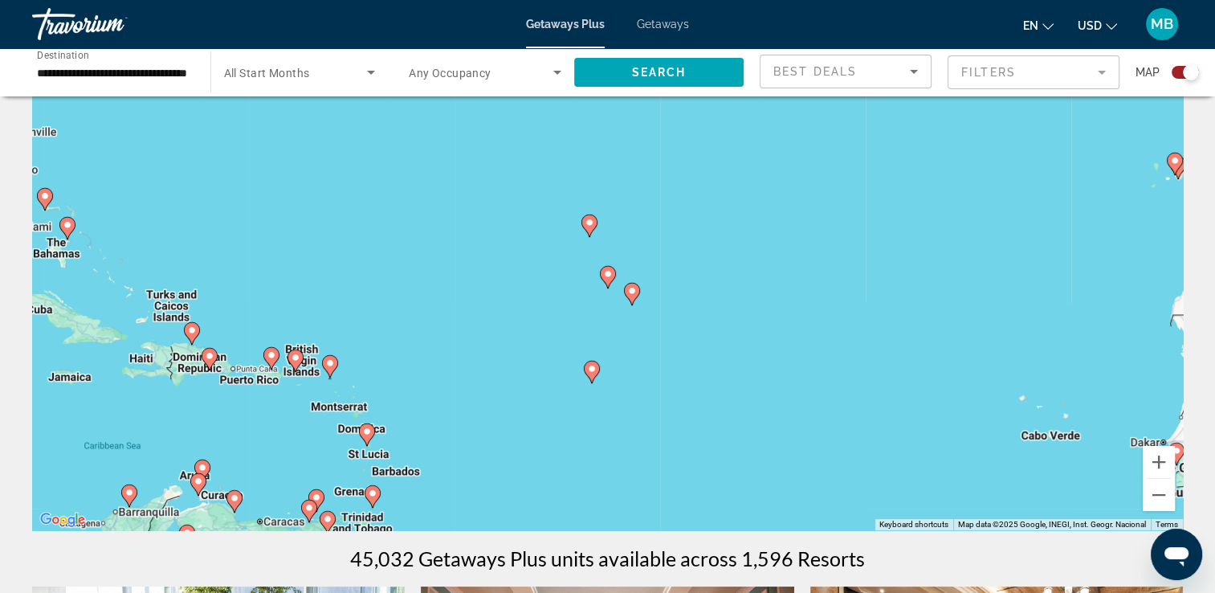
click at [604, 282] on icon "Main content" at bounding box center [608, 277] width 16 height 22
type input "**********"
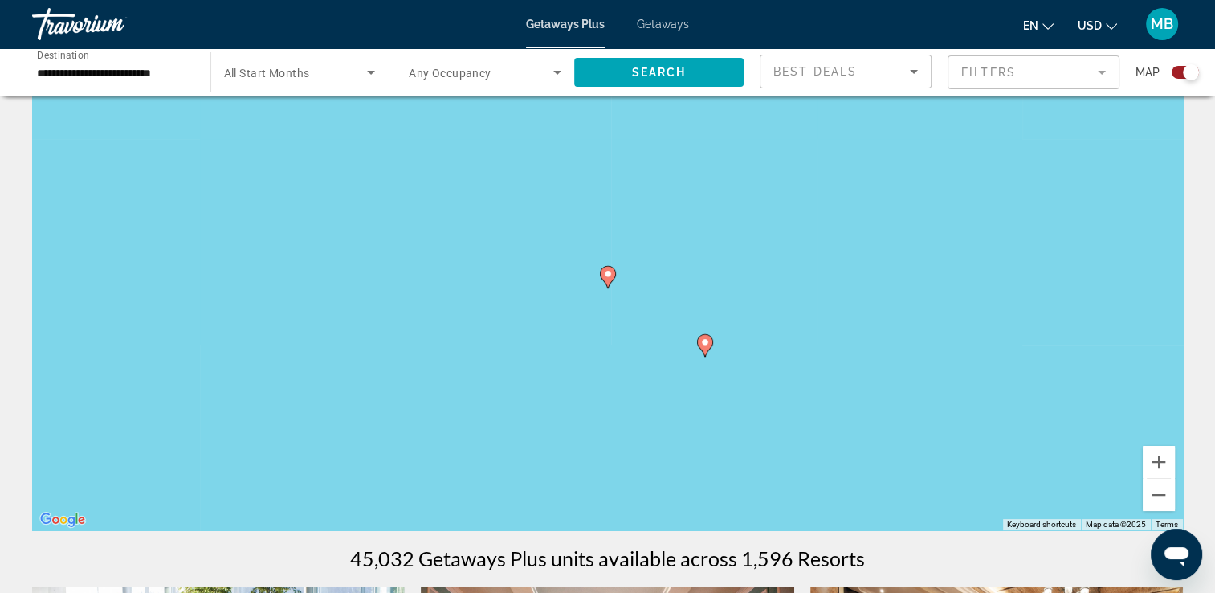
click at [606, 277] on image "Main content" at bounding box center [608, 274] width 10 height 10
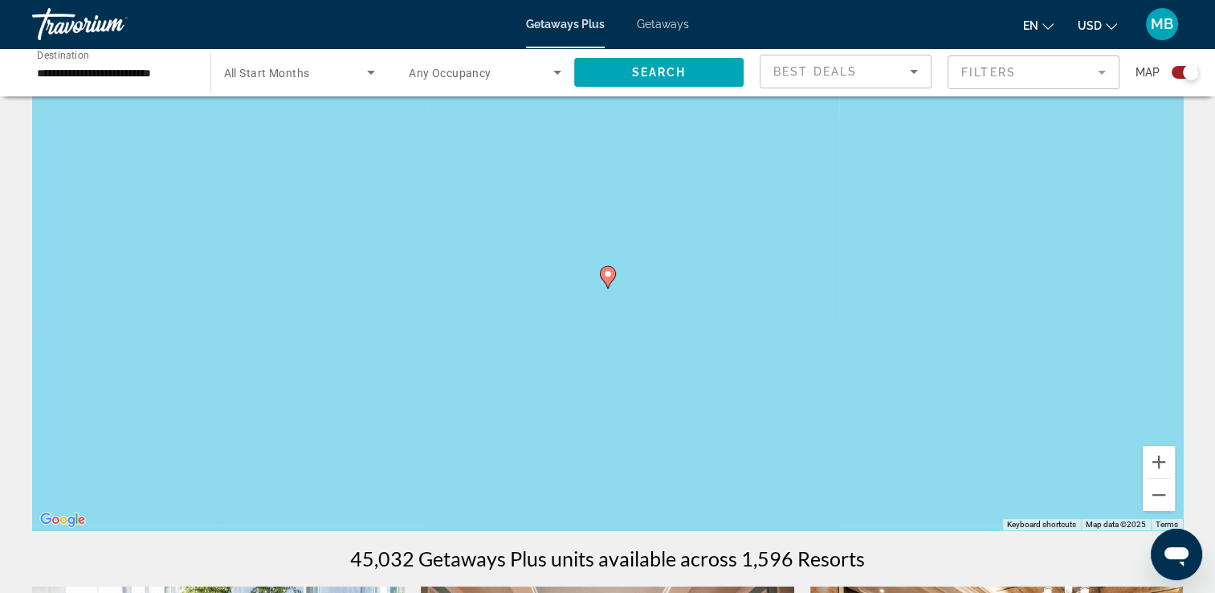
click at [606, 277] on image "Main content" at bounding box center [608, 274] width 10 height 10
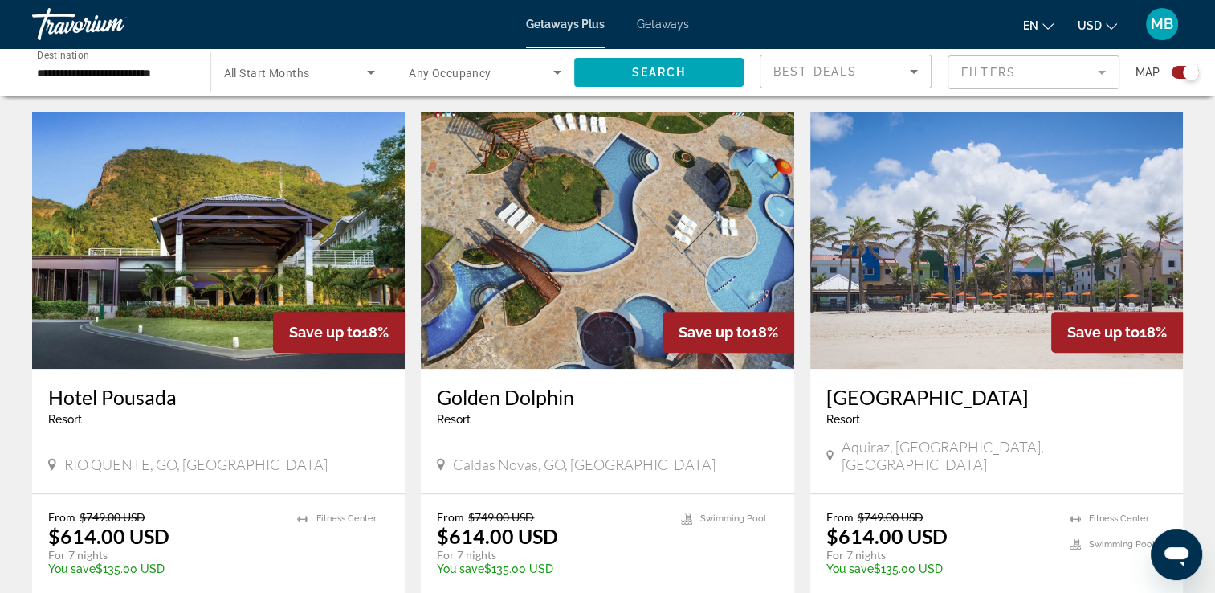
scroll to position [1157, 0]
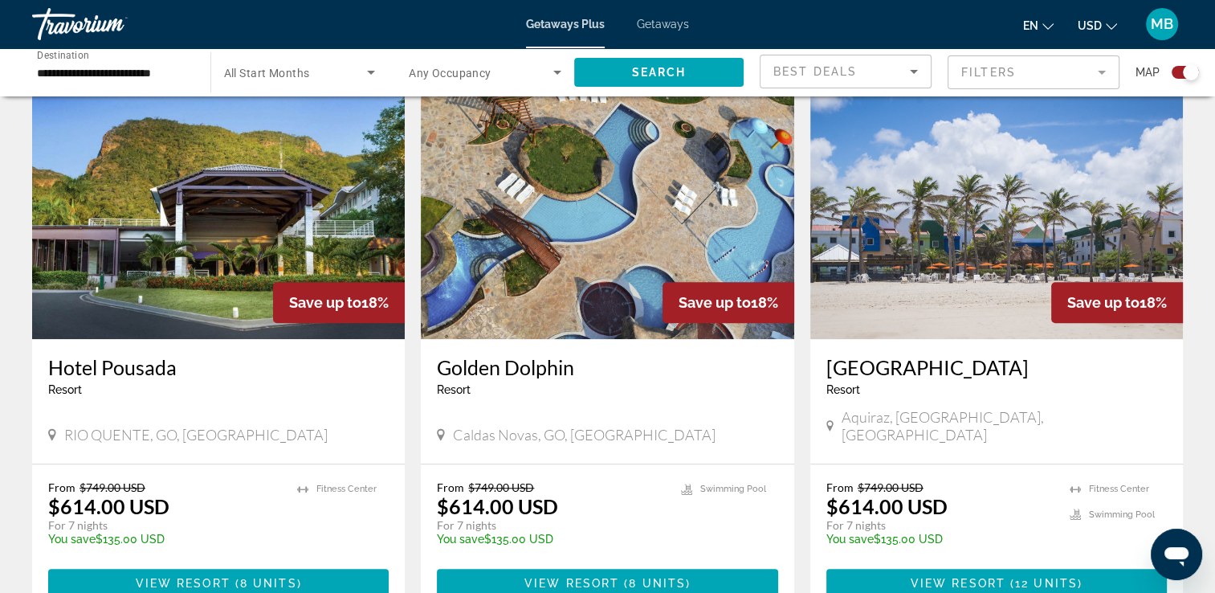
click at [556, 24] on span "Getaways Plus" at bounding box center [565, 24] width 79 height 13
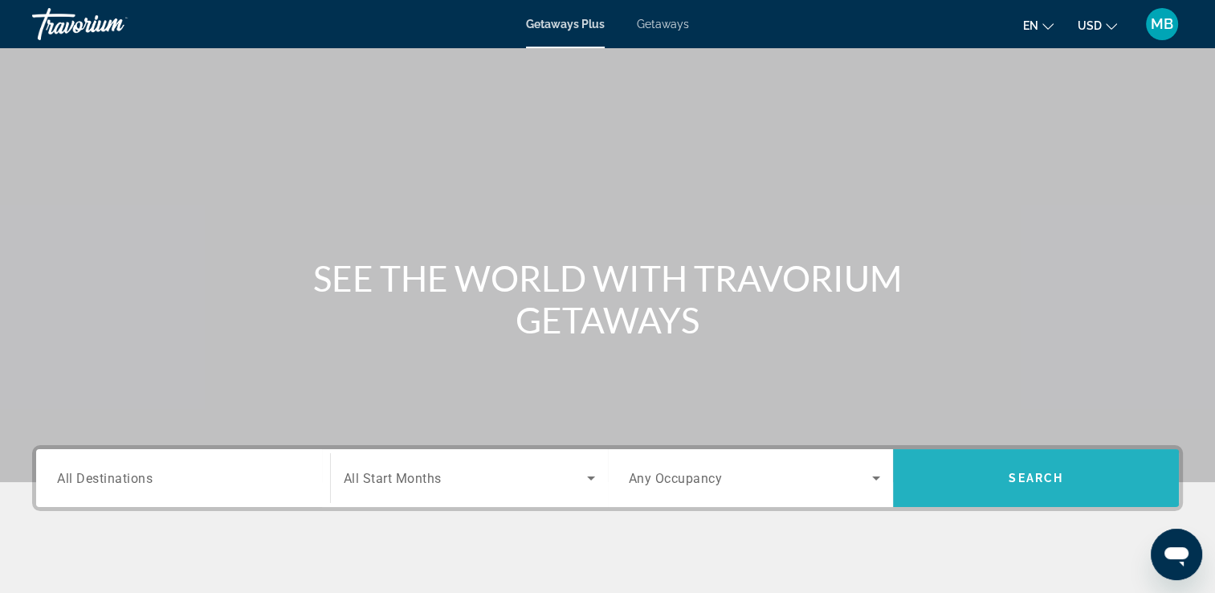
click at [991, 480] on span "Search widget" at bounding box center [1036, 478] width 286 height 39
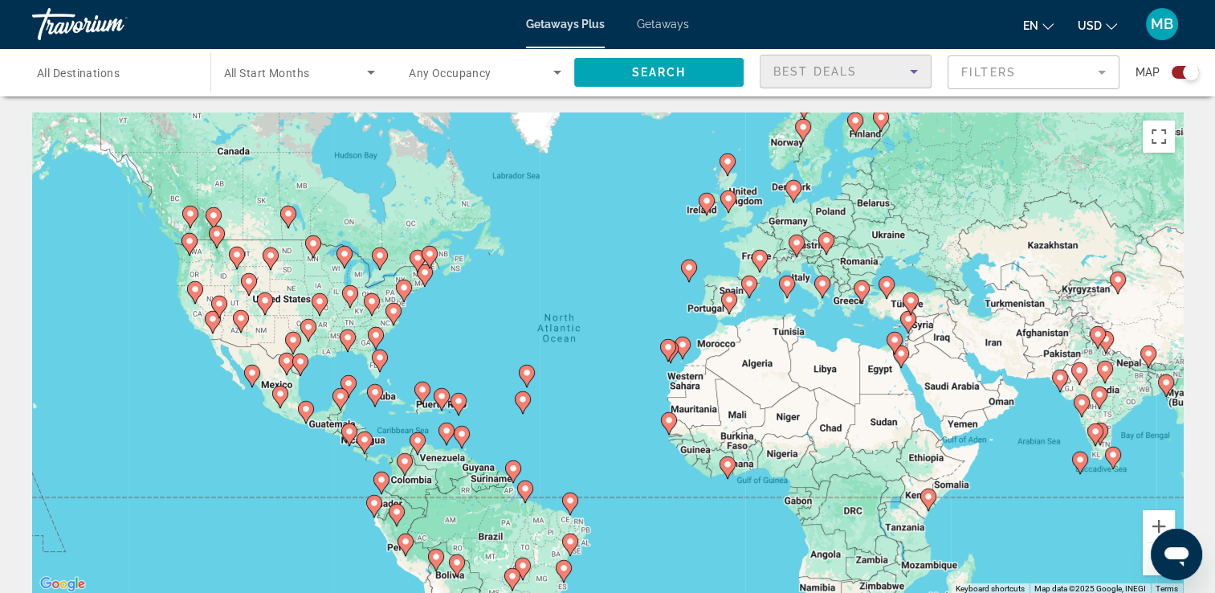
click at [879, 73] on div "Best Deals" at bounding box center [841, 71] width 137 height 19
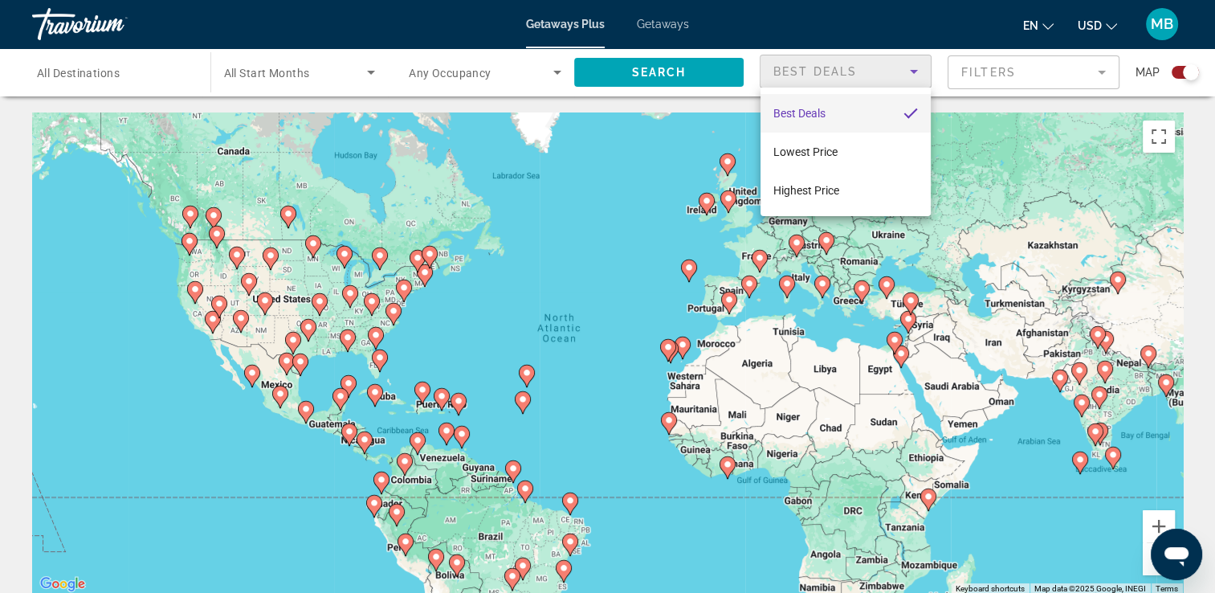
click at [1033, 137] on div at bounding box center [607, 296] width 1215 height 593
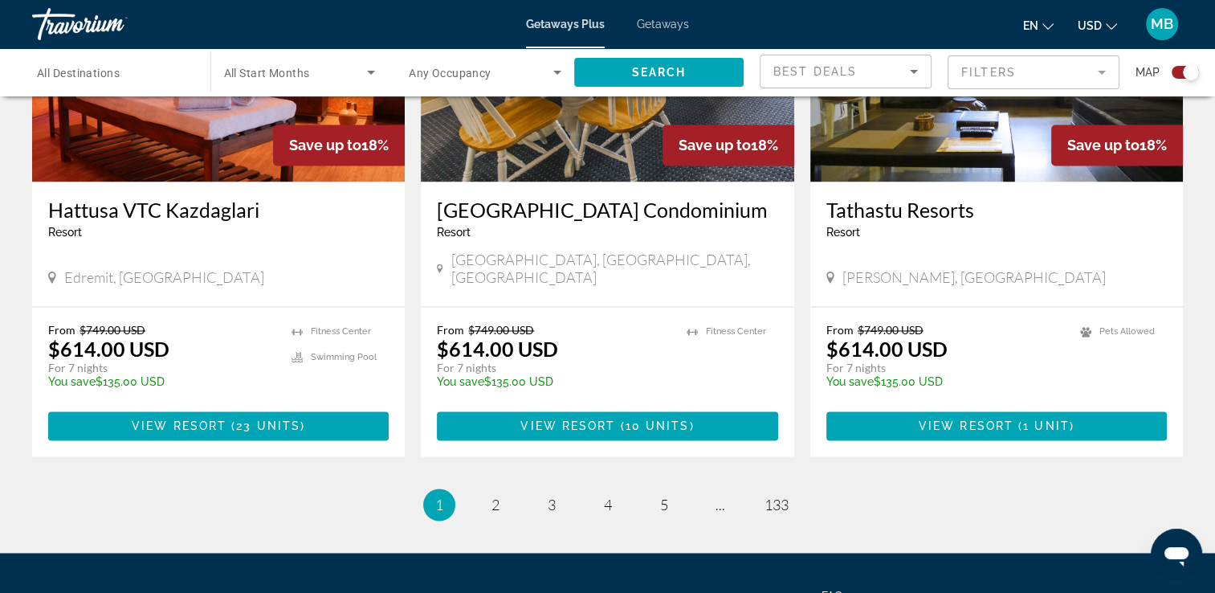
scroll to position [2526, 0]
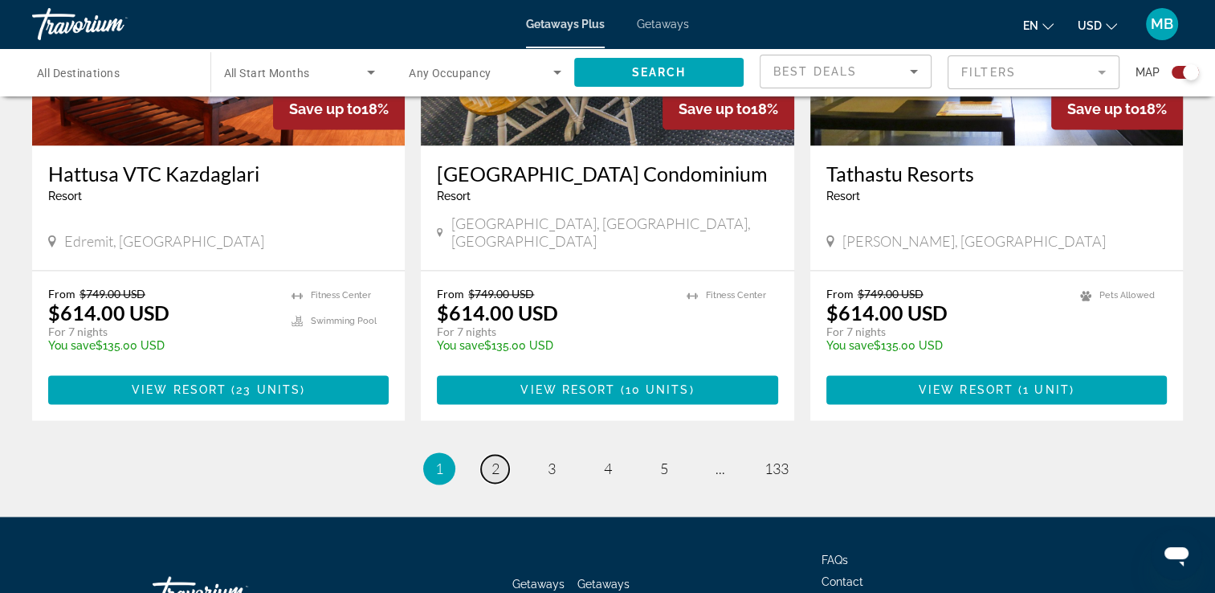
click at [498, 455] on link "page 2" at bounding box center [495, 469] width 28 height 28
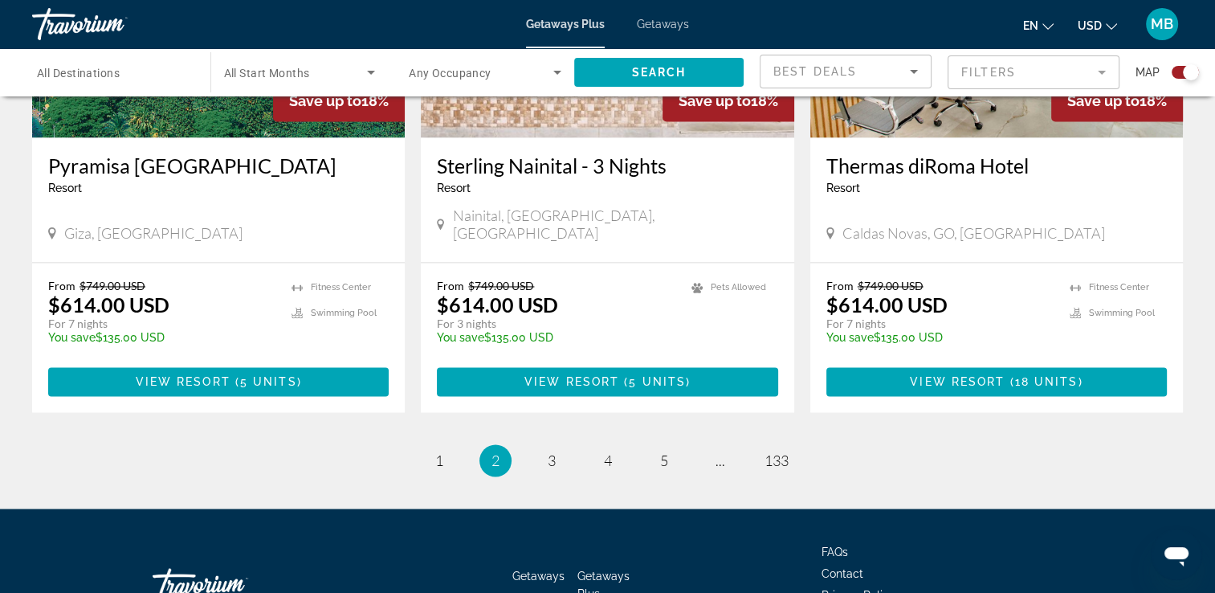
scroll to position [2526, 0]
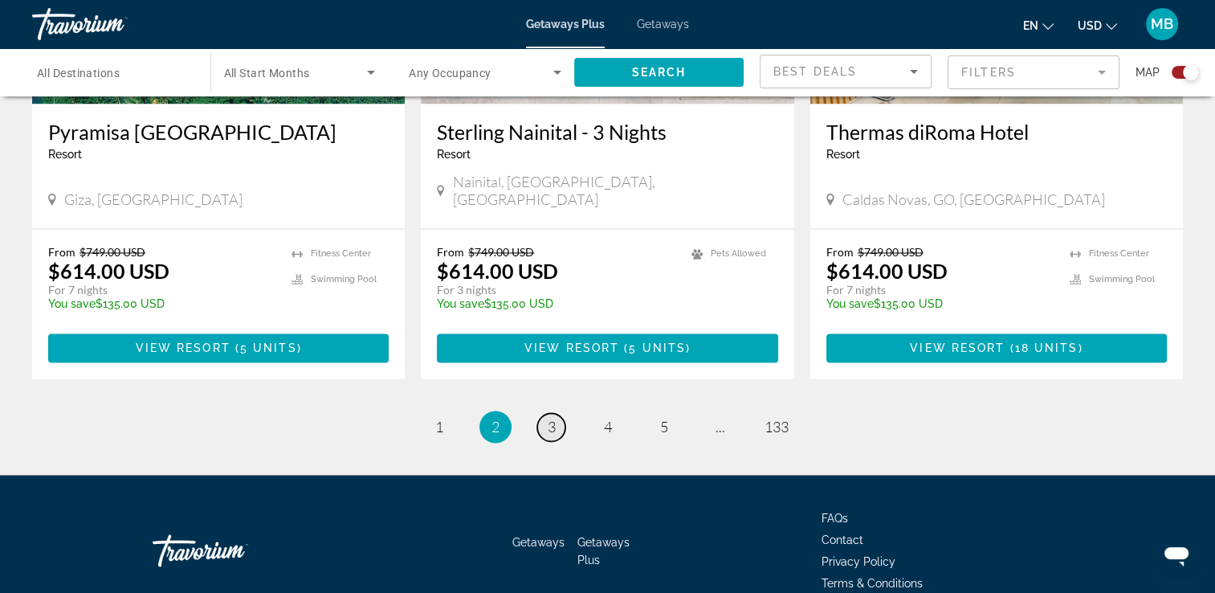
click at [543, 413] on link "page 3" at bounding box center [551, 427] width 28 height 28
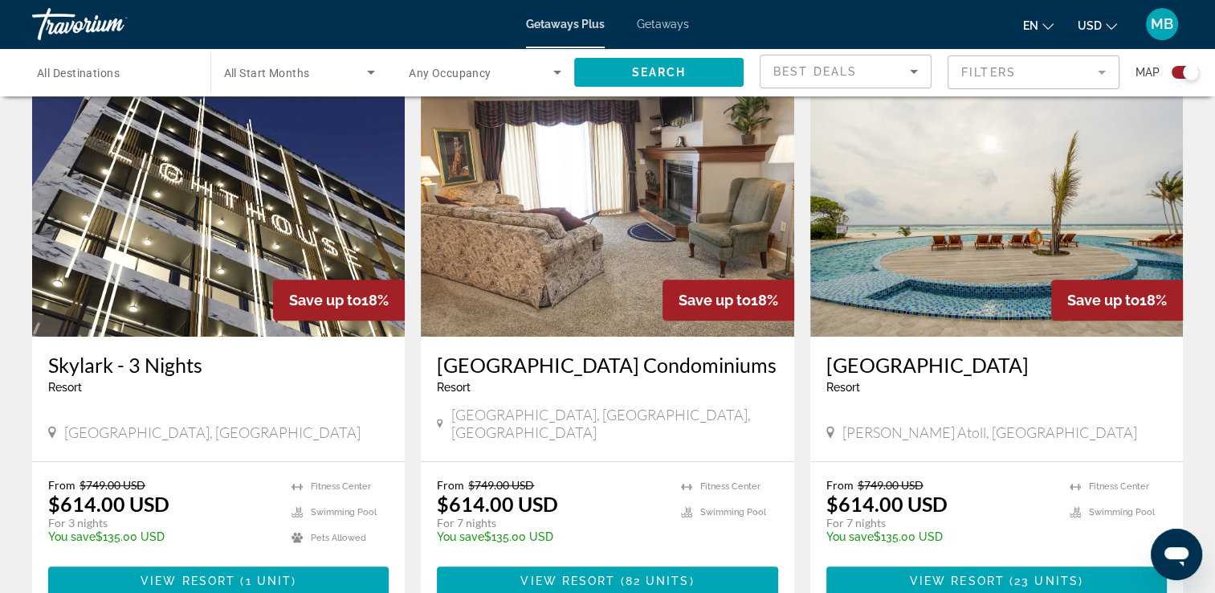
scroll to position [567, 0]
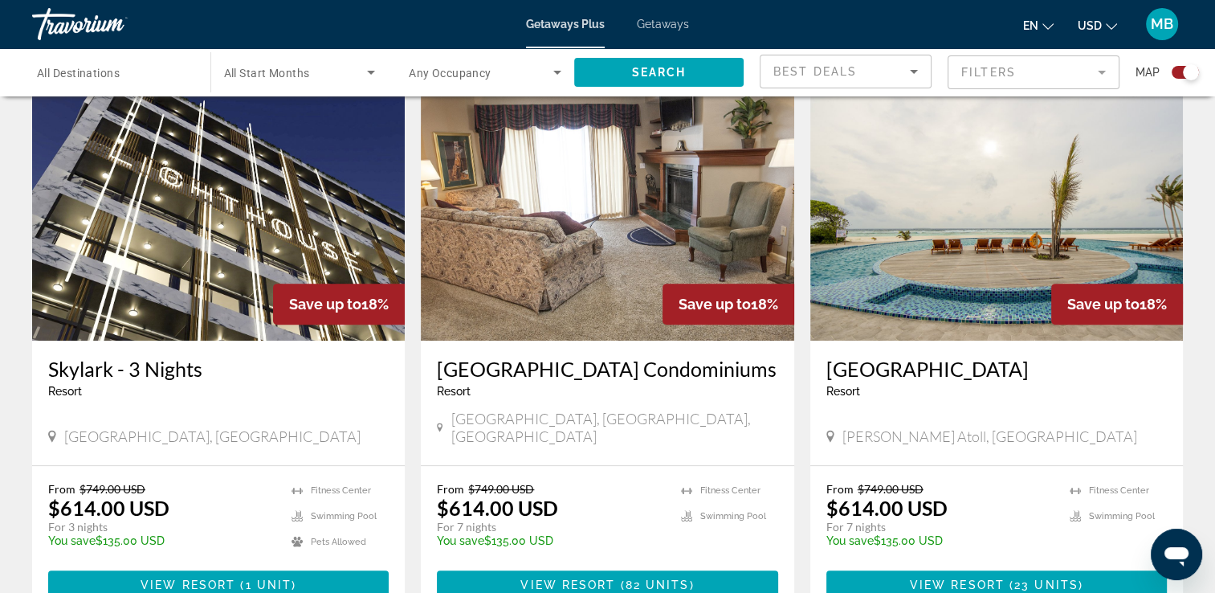
click at [925, 385] on div "Resort - This is an adults only resort" at bounding box center [996, 391] width 341 height 13
click at [988, 246] on img "Main content" at bounding box center [996, 212] width 373 height 257
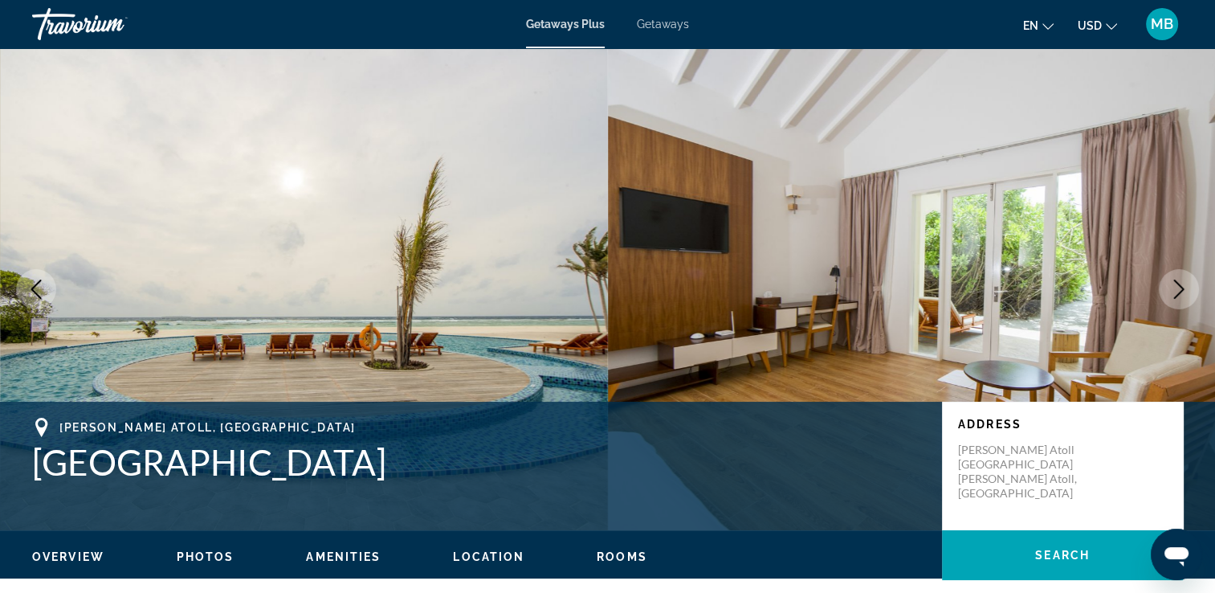
click at [1165, 289] on button "Next image" at bounding box center [1179, 289] width 40 height 40
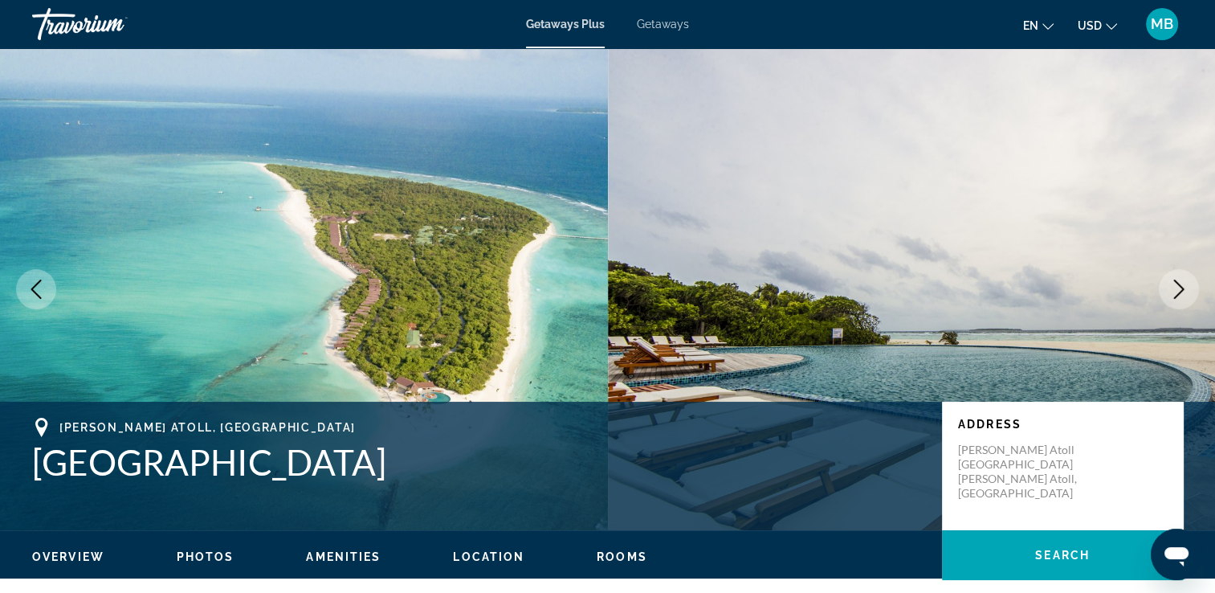
click at [1165, 289] on button "Next image" at bounding box center [1179, 289] width 40 height 40
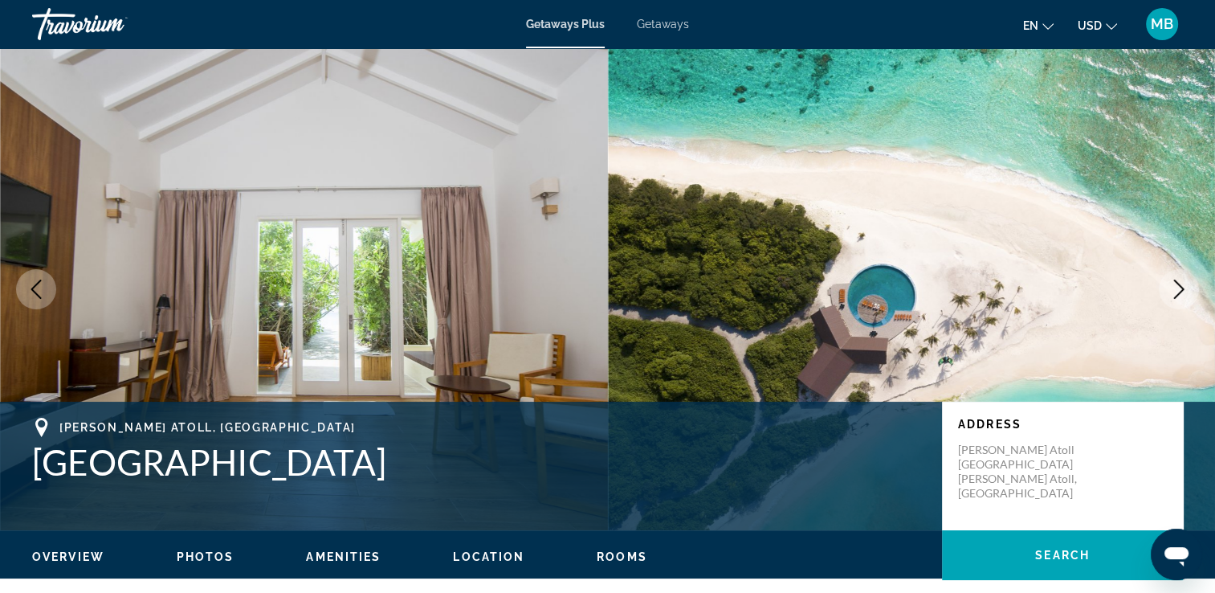
click at [1165, 289] on button "Next image" at bounding box center [1179, 289] width 40 height 40
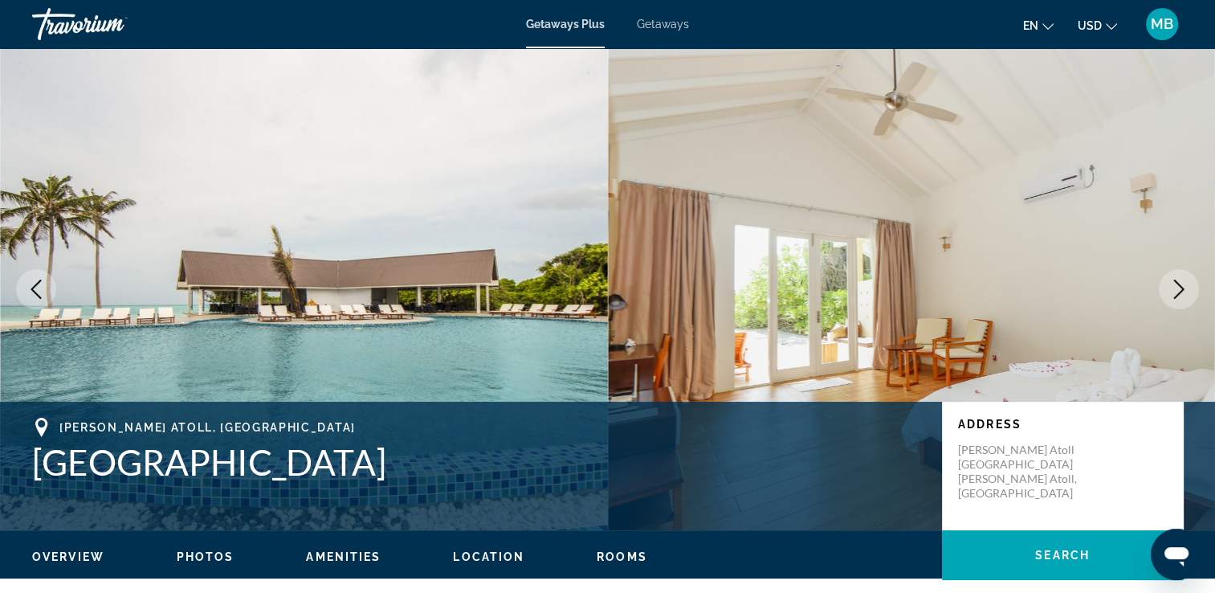
click at [1165, 289] on button "Next image" at bounding box center [1179, 289] width 40 height 40
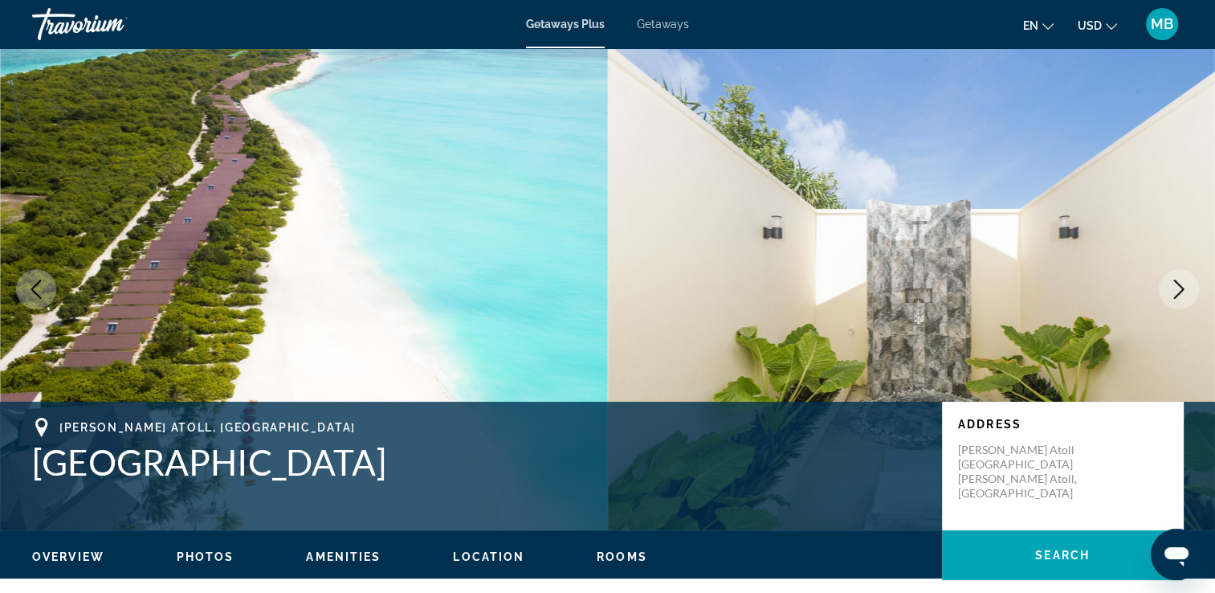
click at [1165, 289] on button "Next image" at bounding box center [1179, 289] width 40 height 40
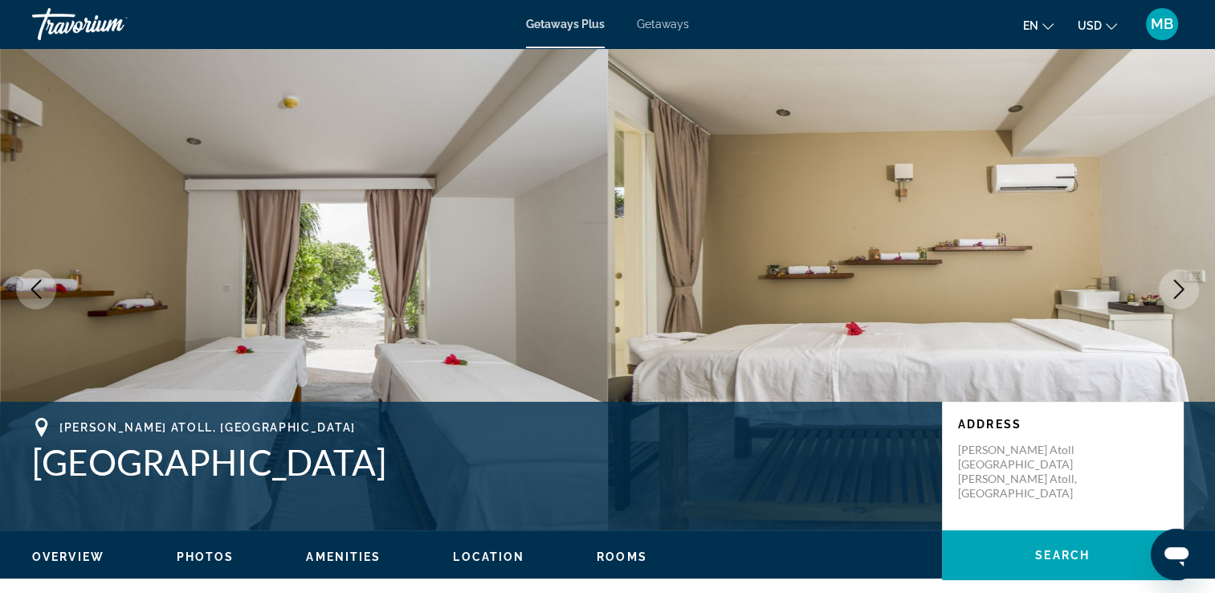
click at [1165, 289] on button "Next image" at bounding box center [1179, 289] width 40 height 40
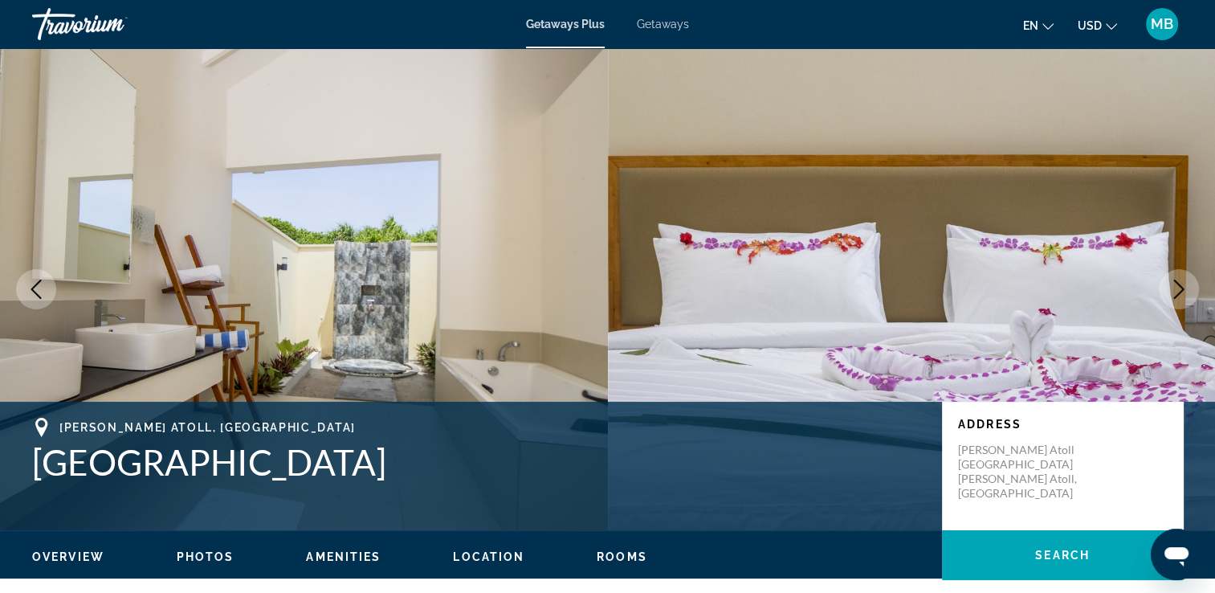
click at [1165, 289] on button "Next image" at bounding box center [1179, 289] width 40 height 40
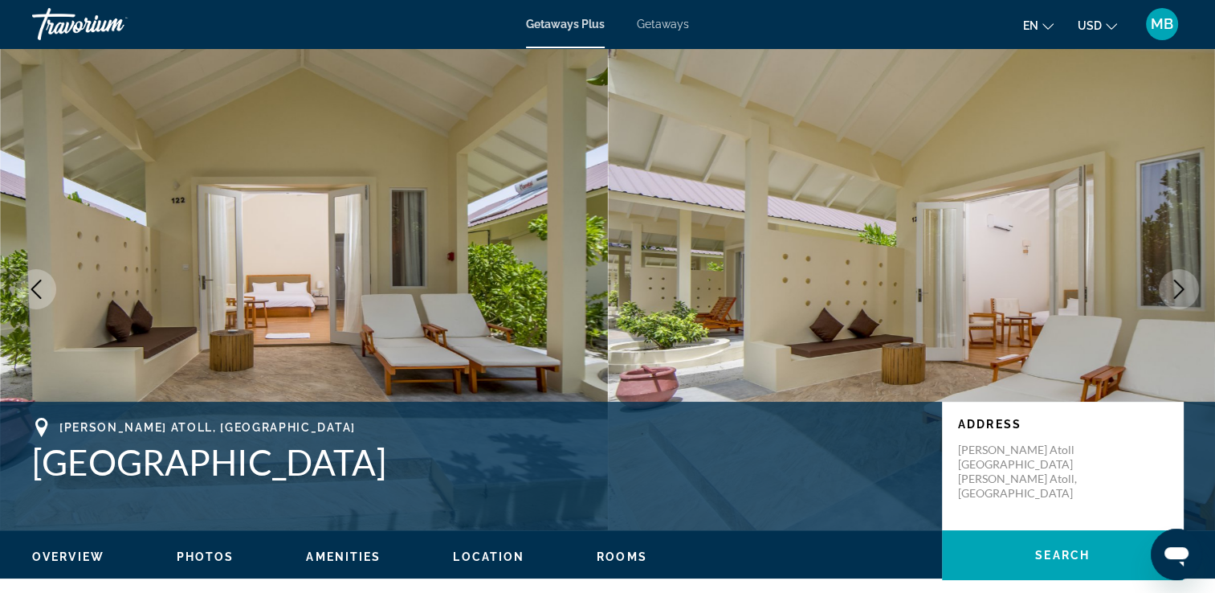
click at [1165, 289] on button "Next image" at bounding box center [1179, 289] width 40 height 40
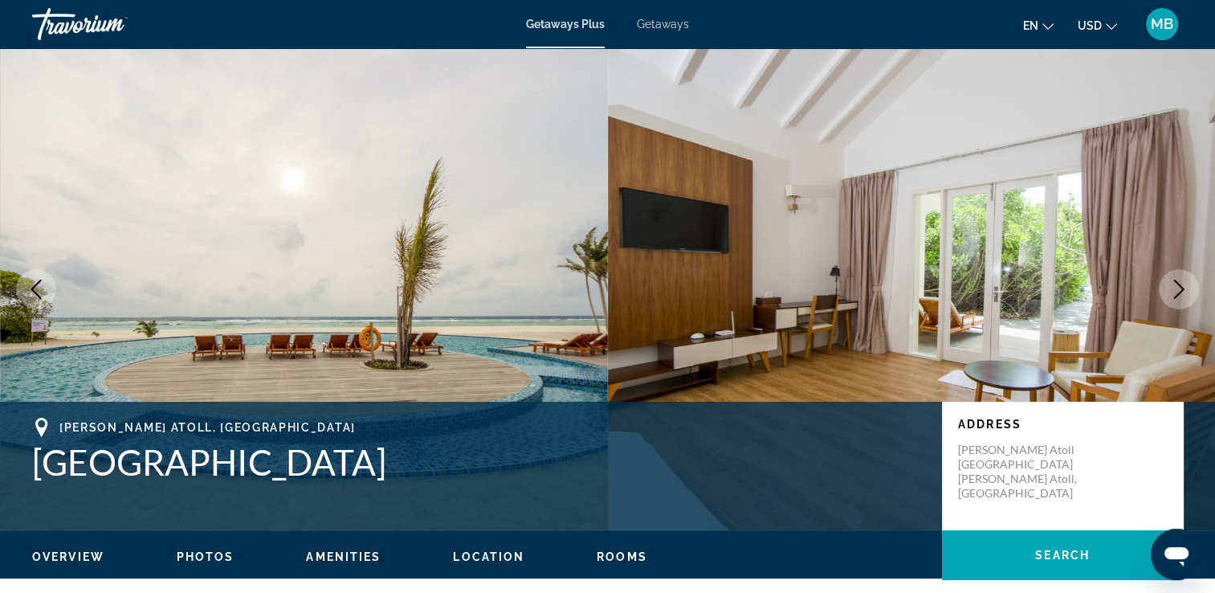
click at [1165, 289] on button "Next image" at bounding box center [1179, 289] width 40 height 40
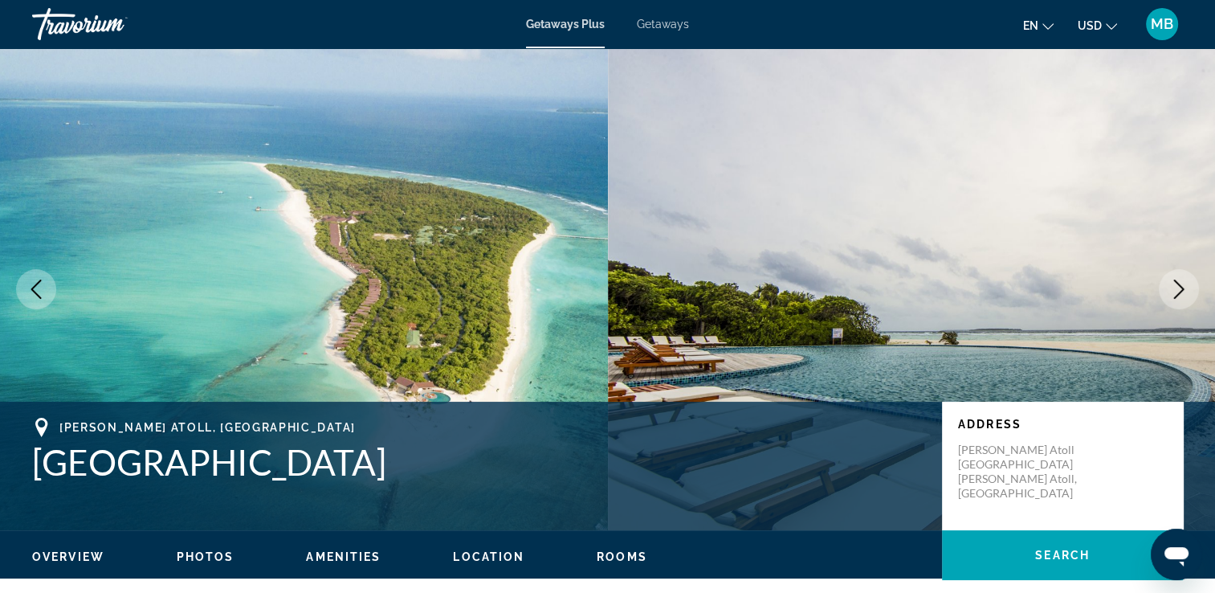
click at [1165, 289] on button "Next image" at bounding box center [1179, 289] width 40 height 40
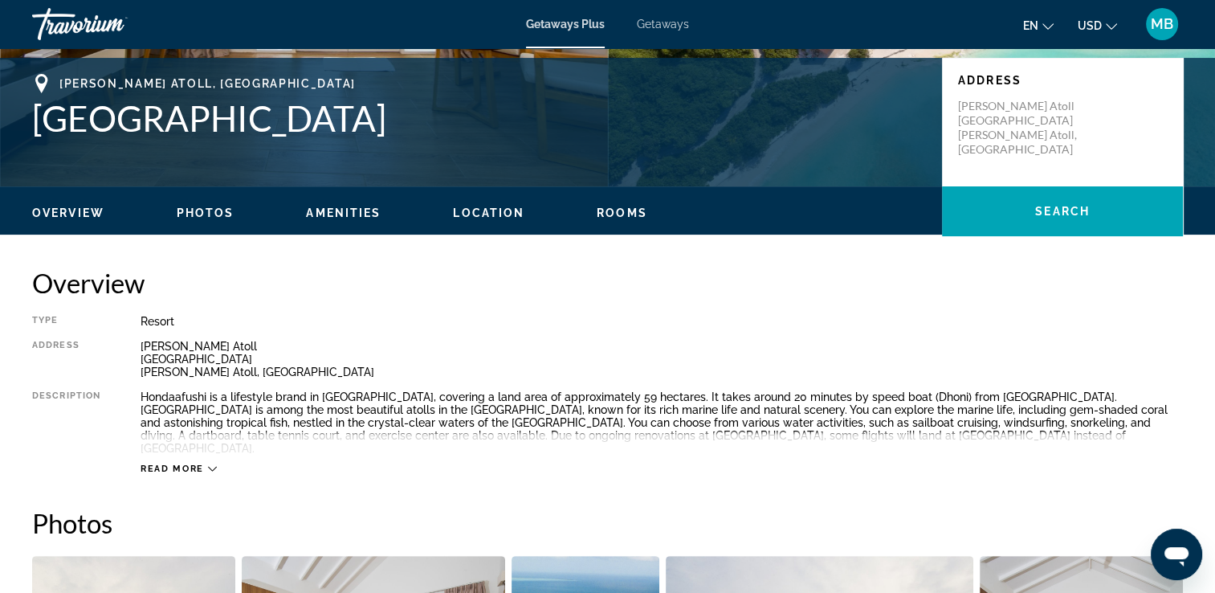
scroll to position [386, 0]
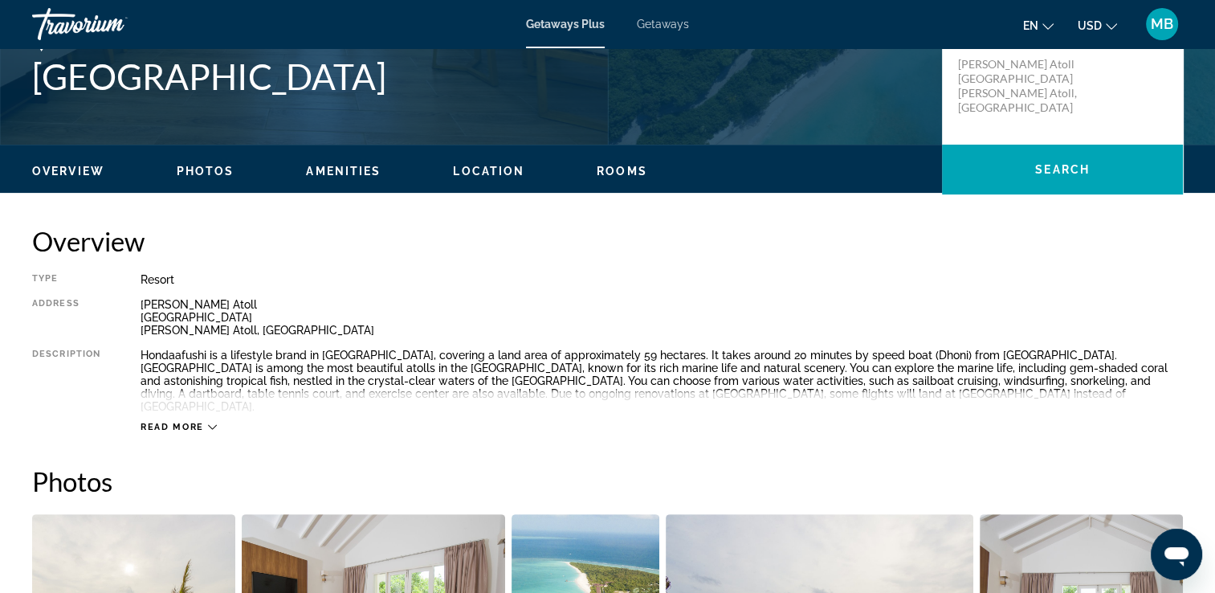
click at [168, 422] on span "Read more" at bounding box center [172, 427] width 63 height 10
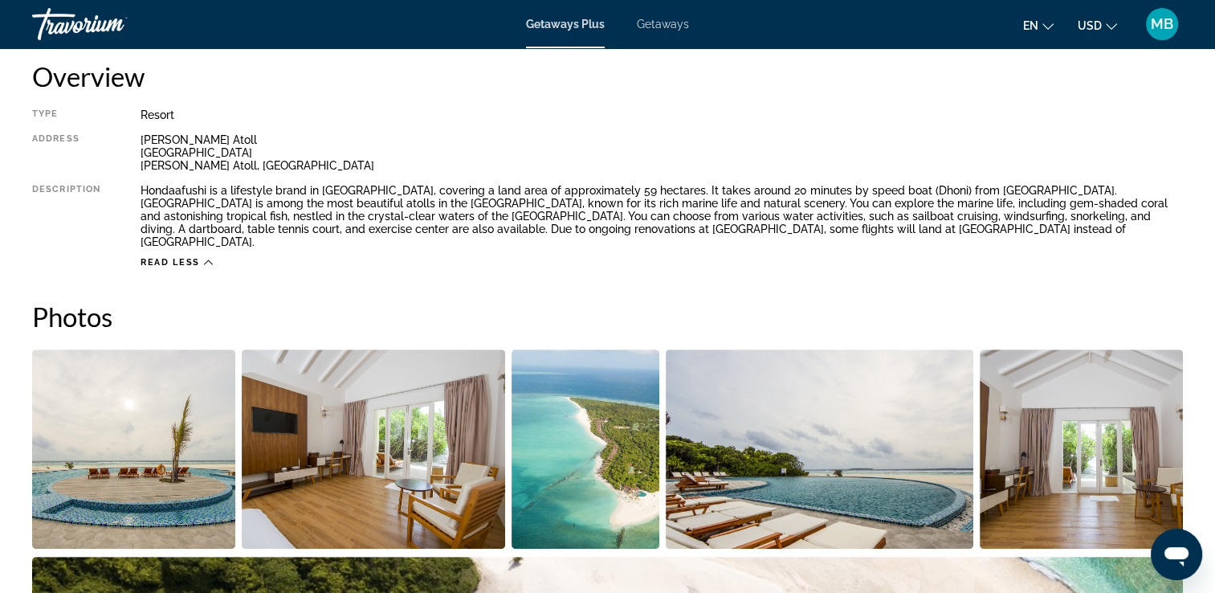
scroll to position [675, 0]
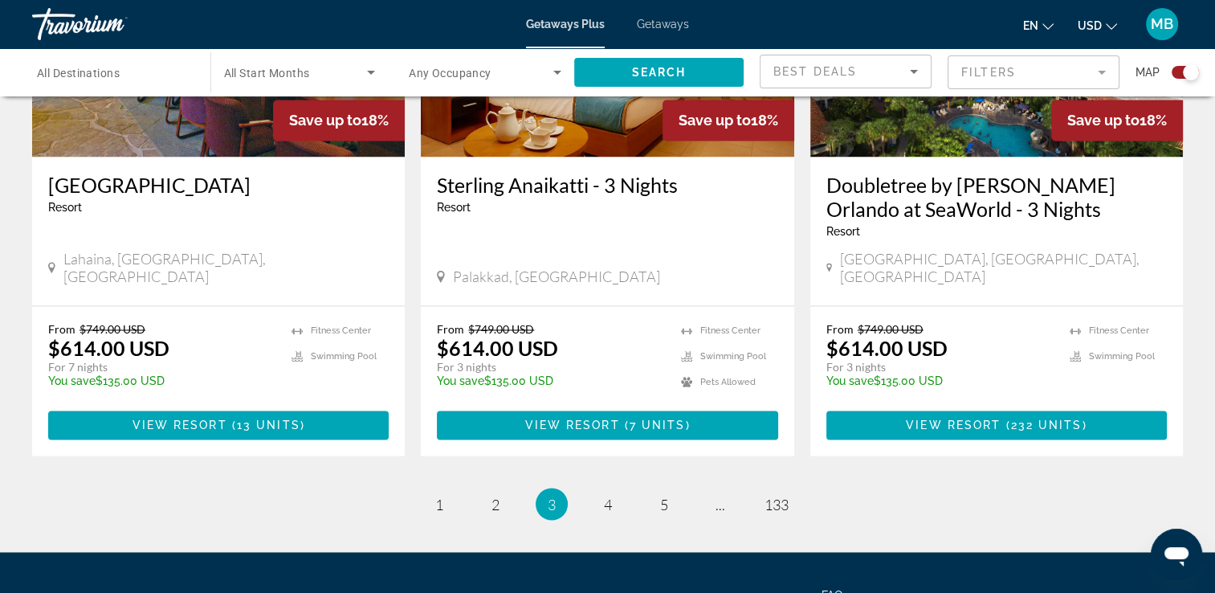
scroll to position [2574, 0]
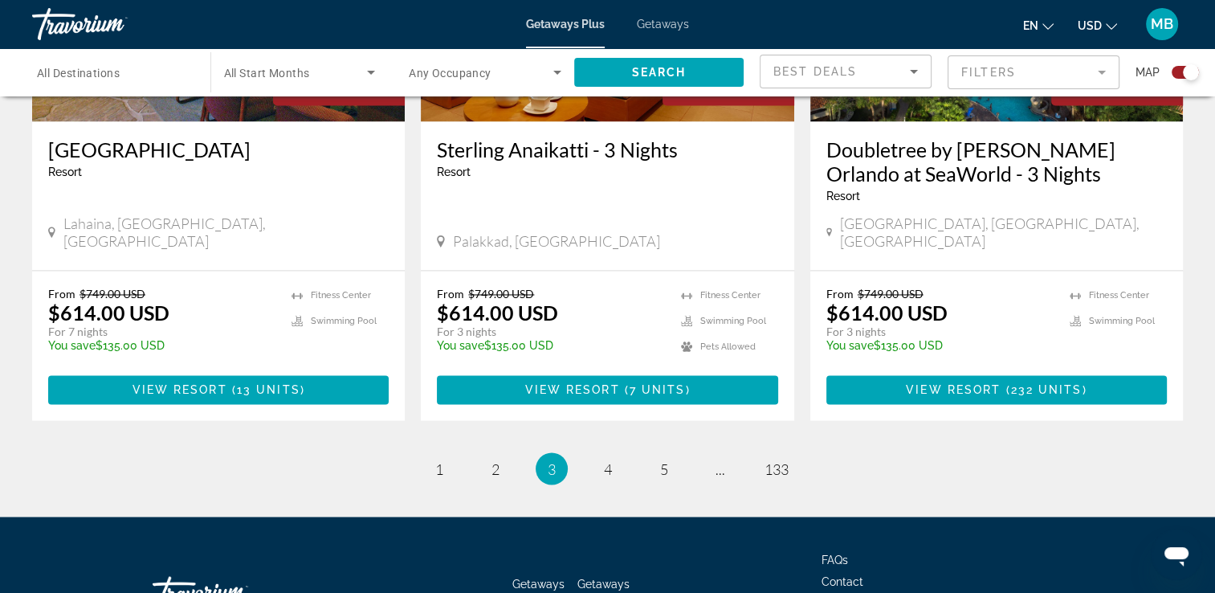
click at [617, 452] on li "page 4" at bounding box center [608, 468] width 32 height 32
click at [610, 459] on span "4" at bounding box center [608, 468] width 8 height 18
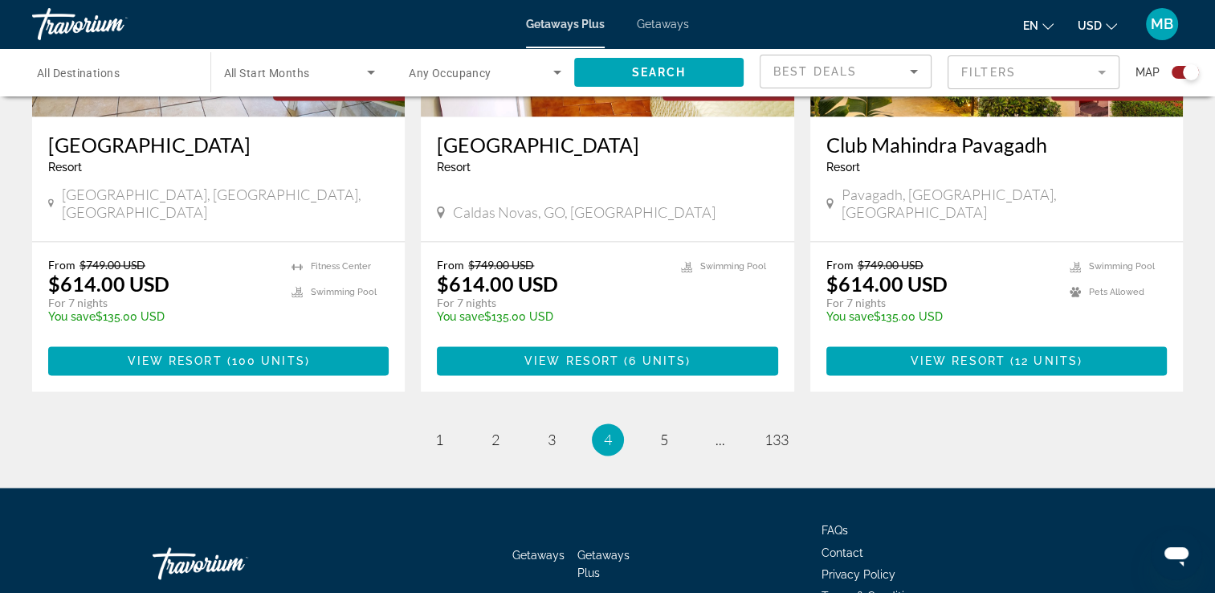
scroll to position [2495, 0]
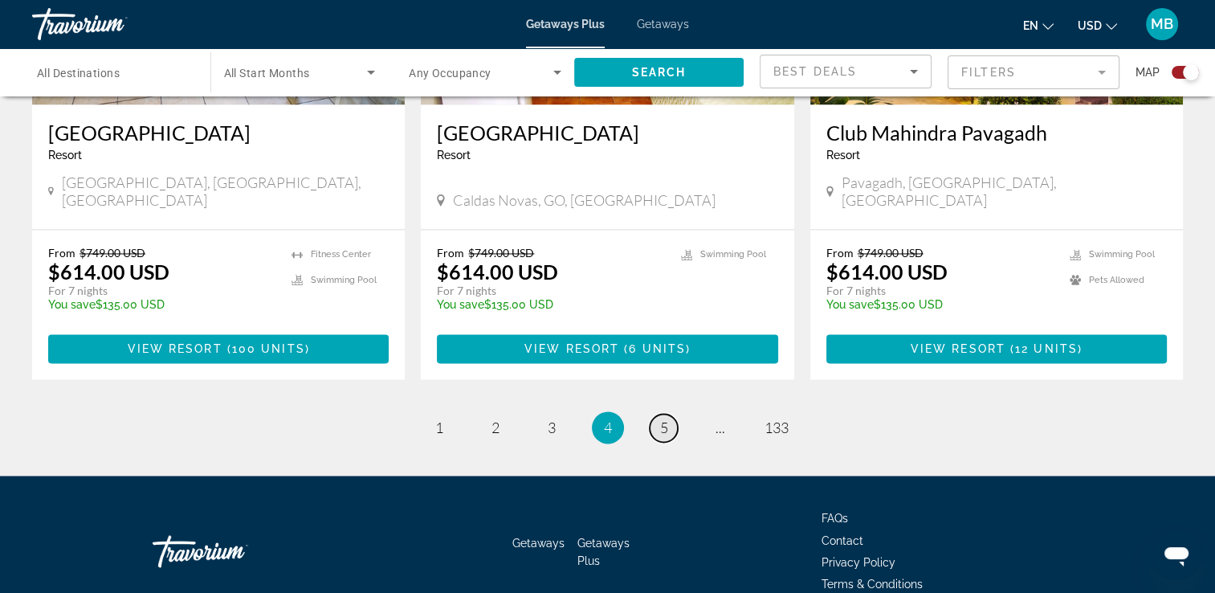
click at [671, 414] on link "page 5" at bounding box center [664, 428] width 28 height 28
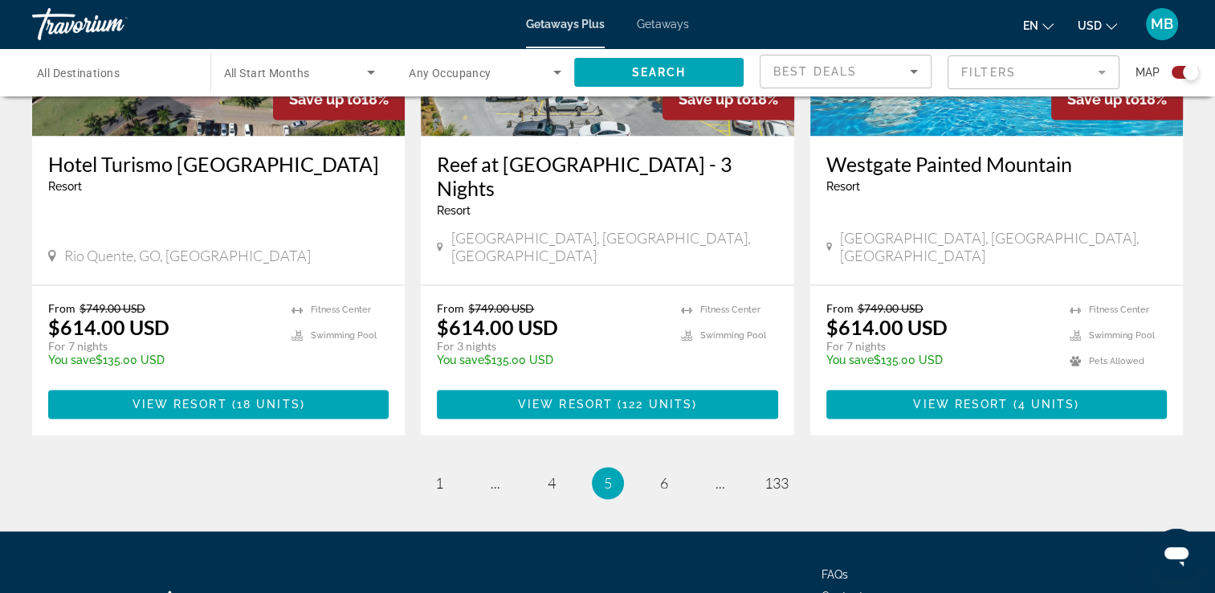
scroll to position [2551, 0]
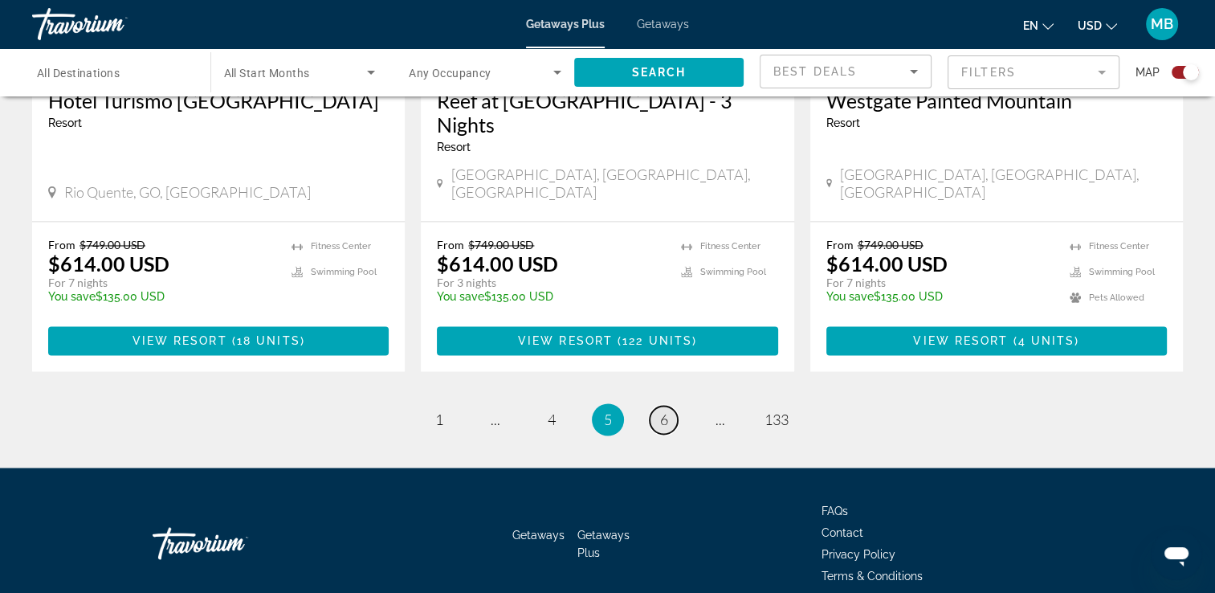
click at [671, 406] on link "page 6" at bounding box center [664, 420] width 28 height 28
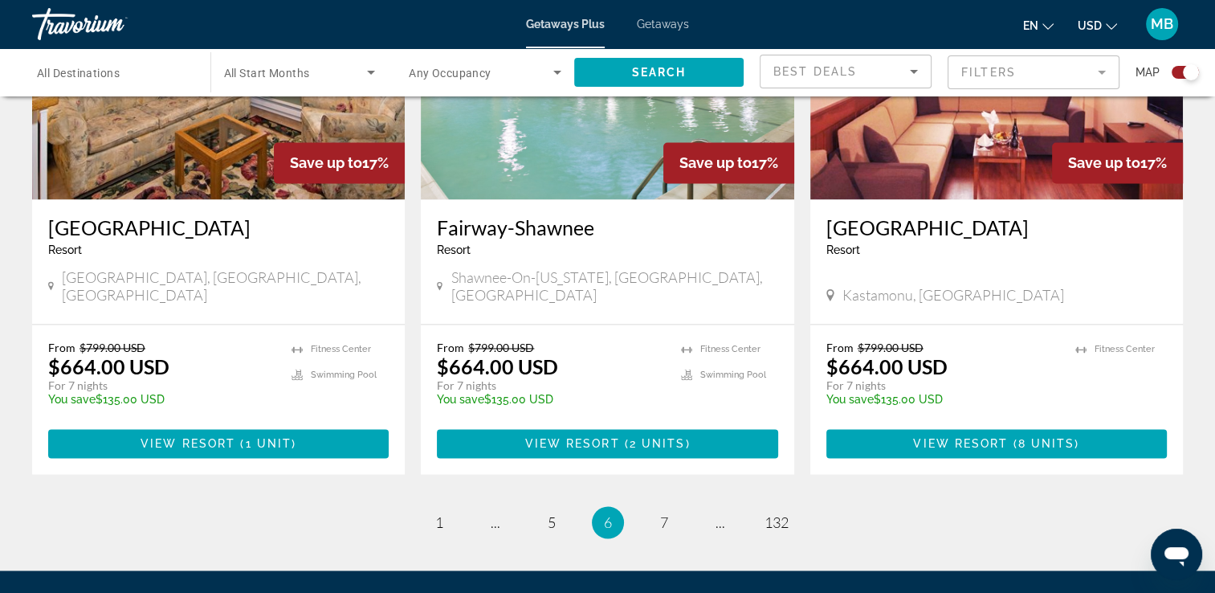
scroll to position [2527, 0]
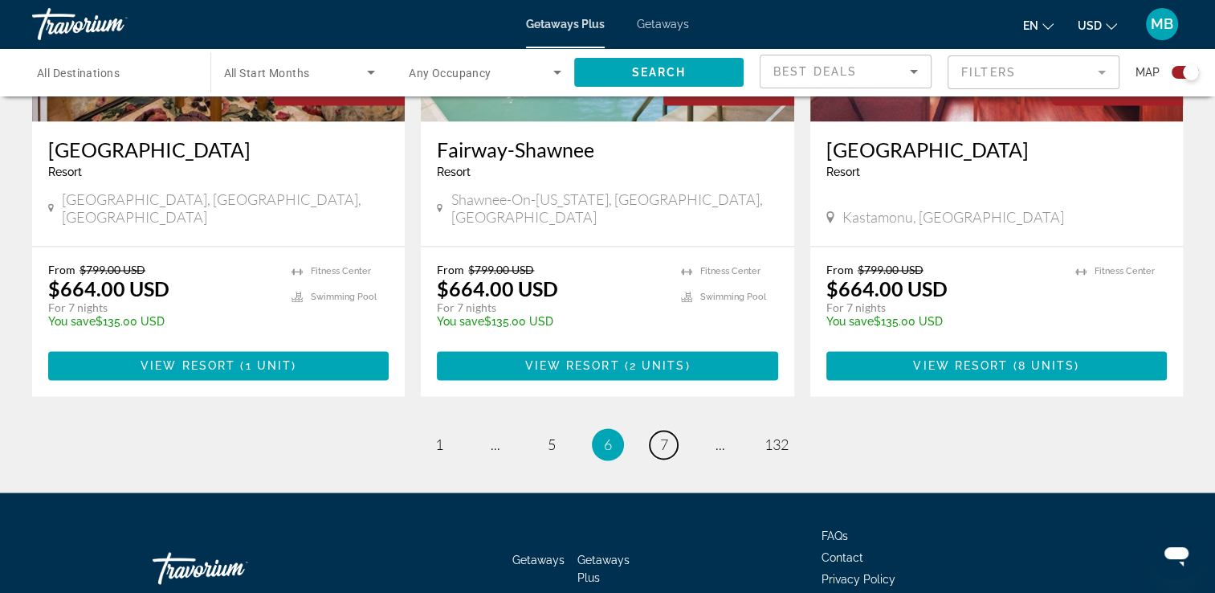
click at [671, 431] on link "page 7" at bounding box center [664, 445] width 28 height 28
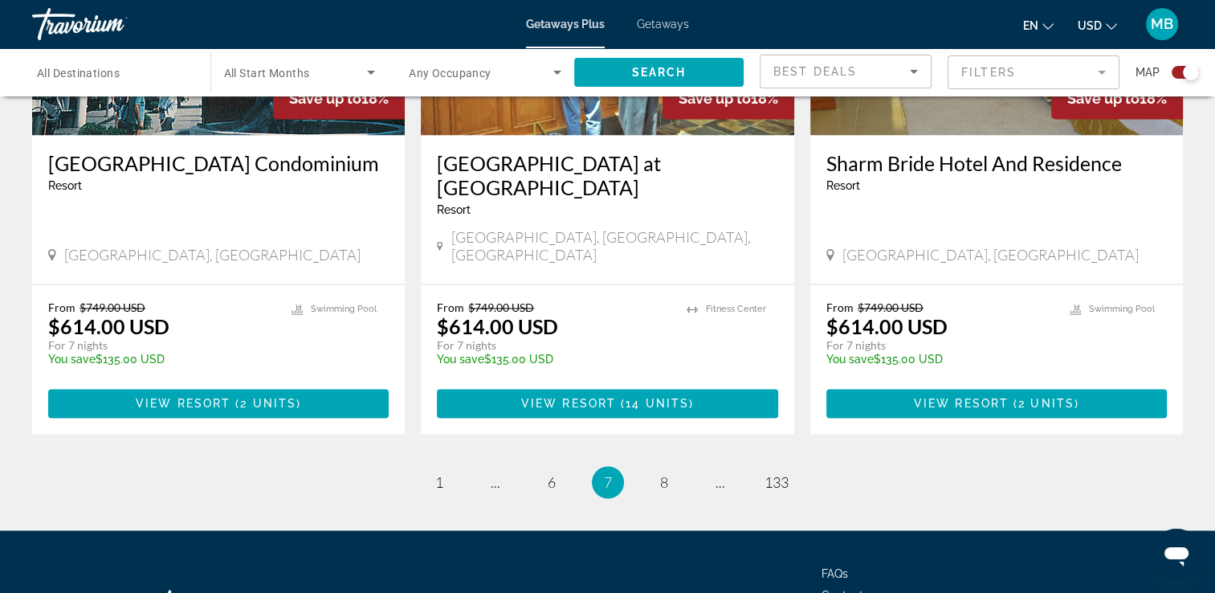
scroll to position [2551, 0]
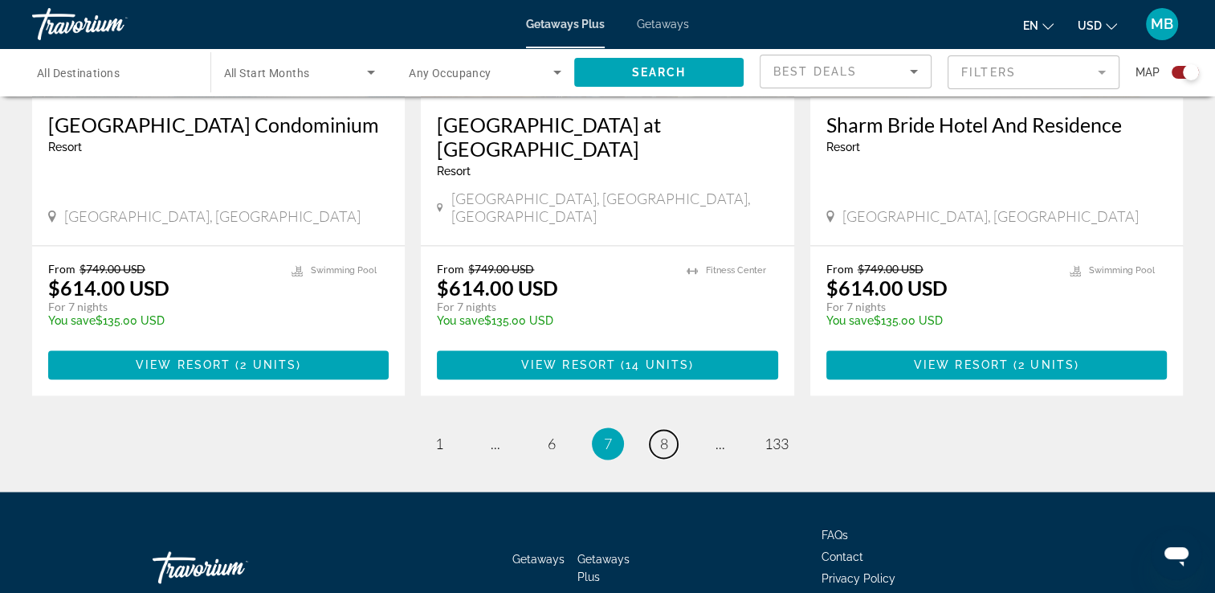
click at [671, 430] on link "page 8" at bounding box center [664, 444] width 28 height 28
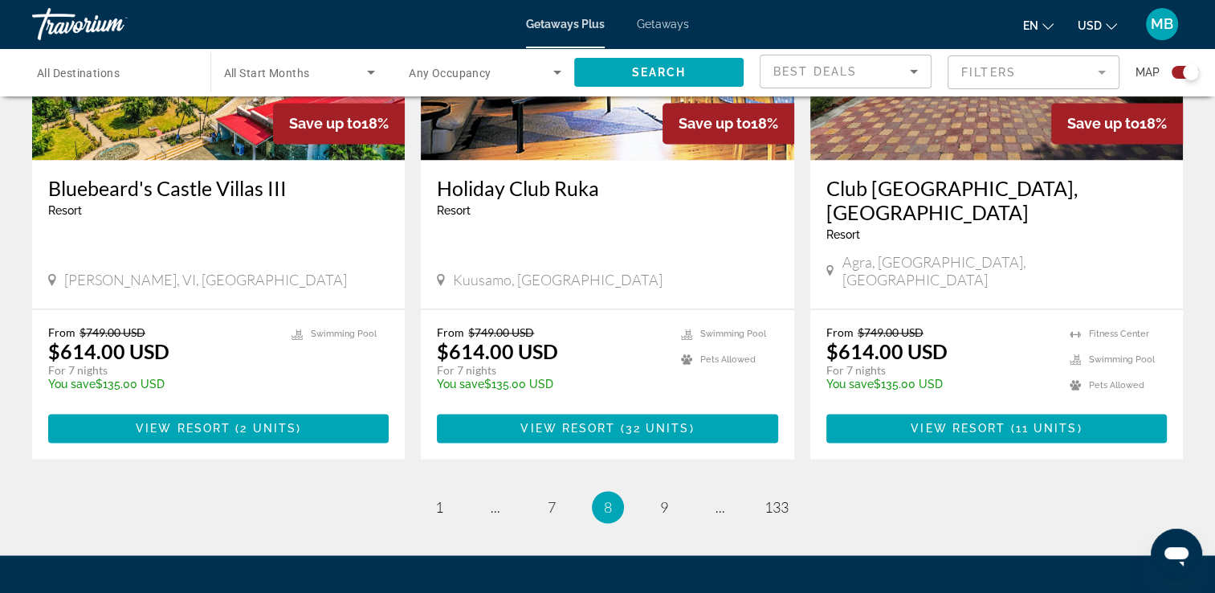
scroll to position [2526, 0]
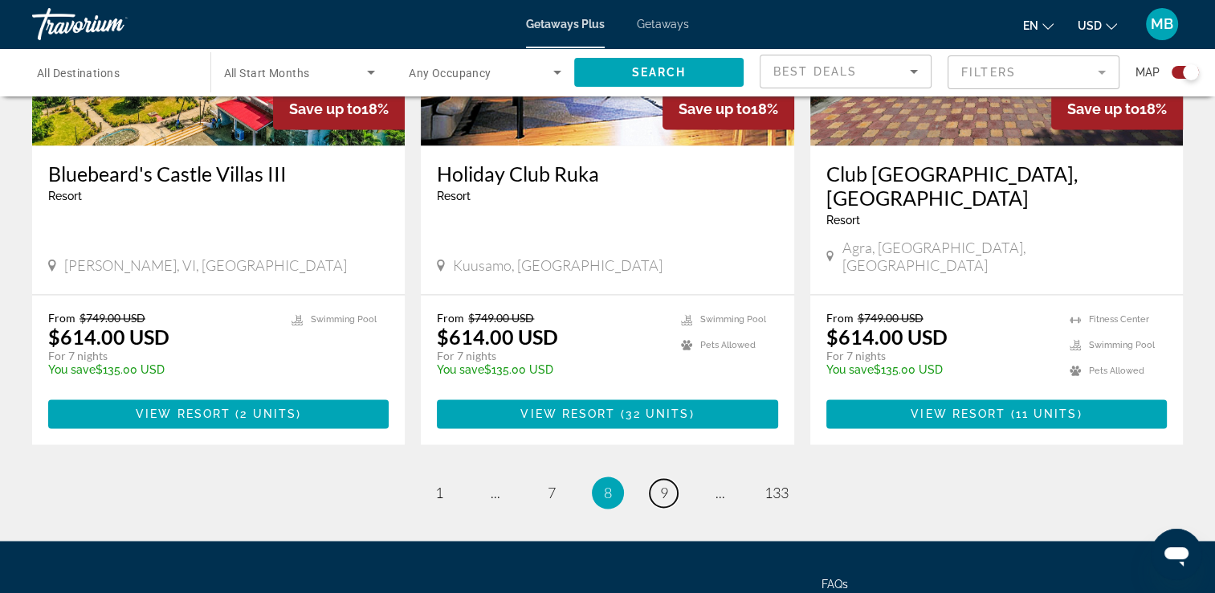
click at [671, 479] on link "page 9" at bounding box center [664, 493] width 28 height 28
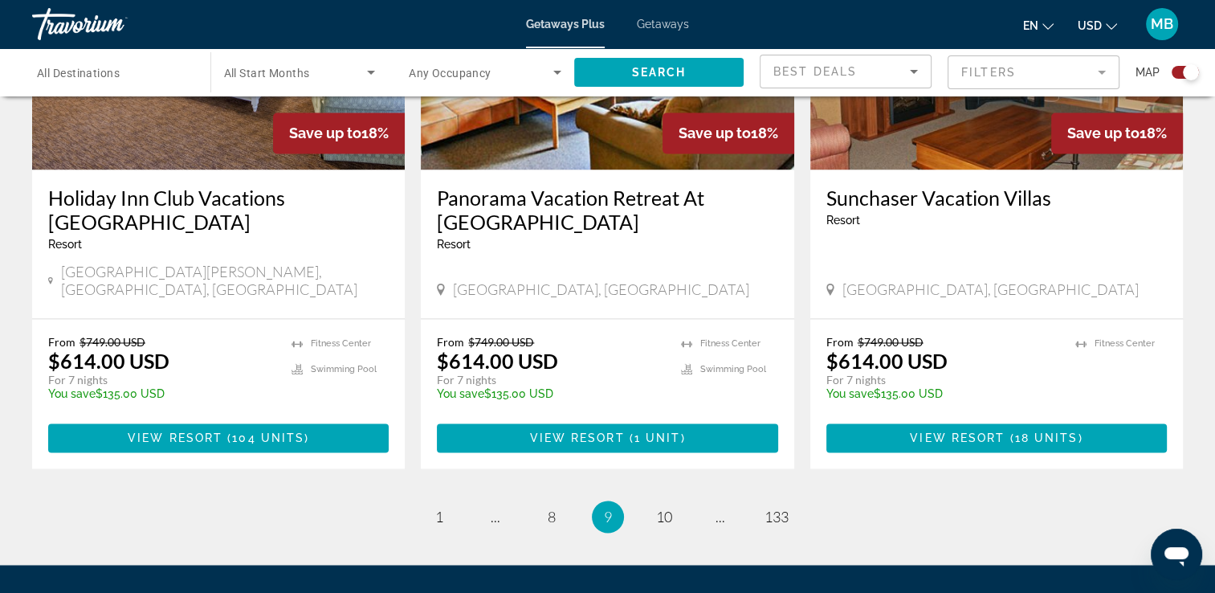
scroll to position [2574, 0]
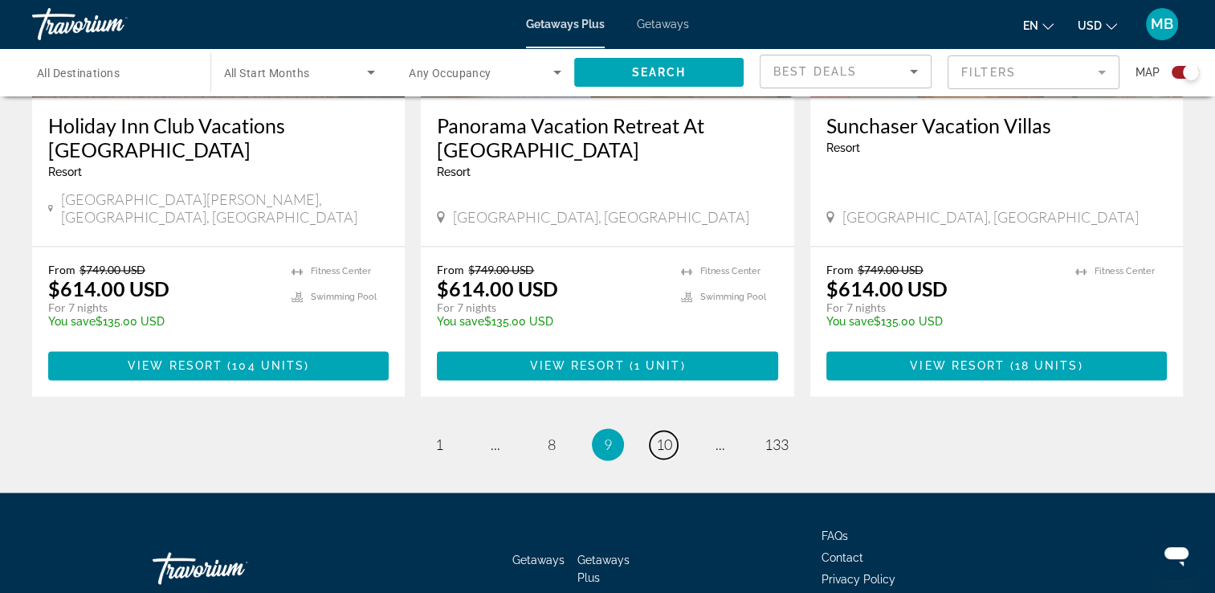
click at [671, 435] on span "10" at bounding box center [664, 444] width 16 height 18
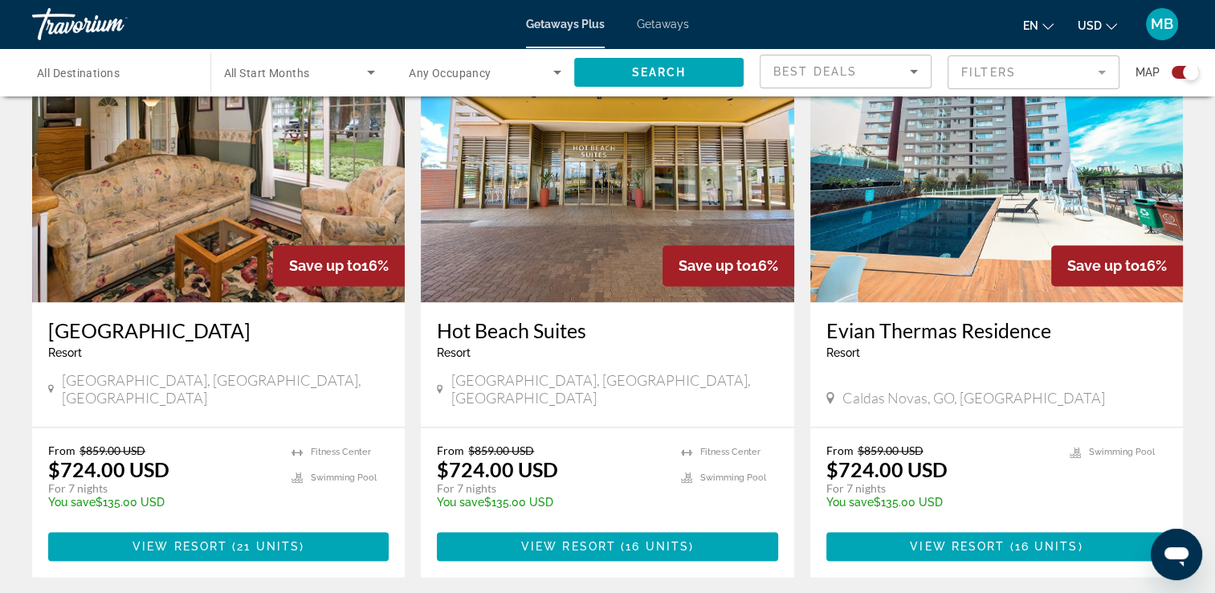
scroll to position [2503, 0]
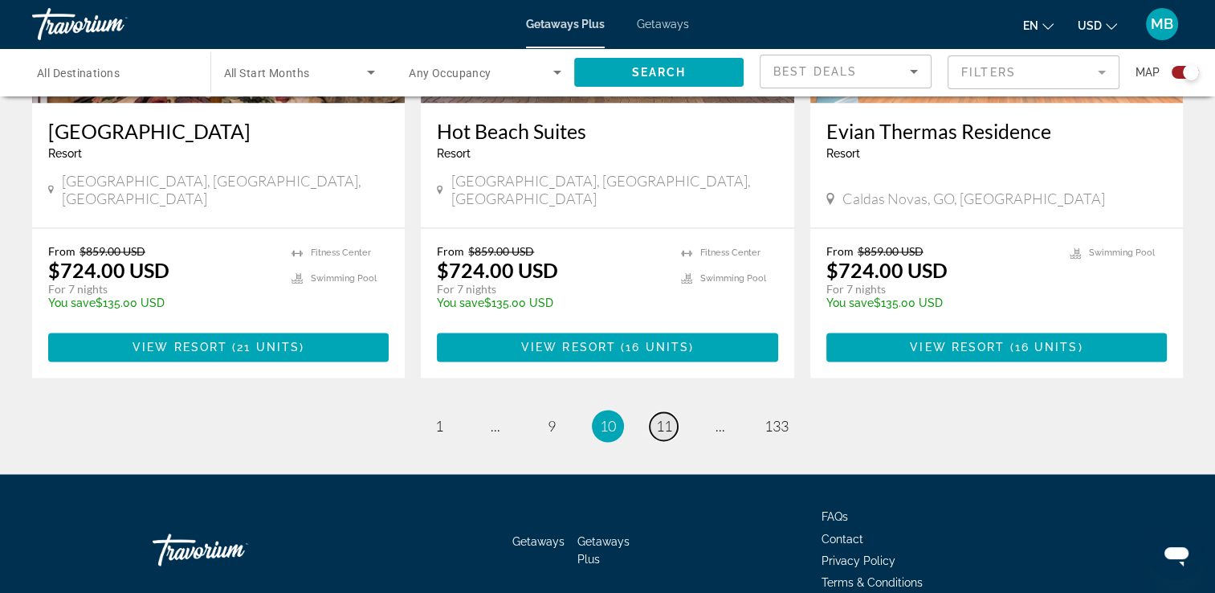
click at [665, 417] on span "11" at bounding box center [664, 426] width 16 height 18
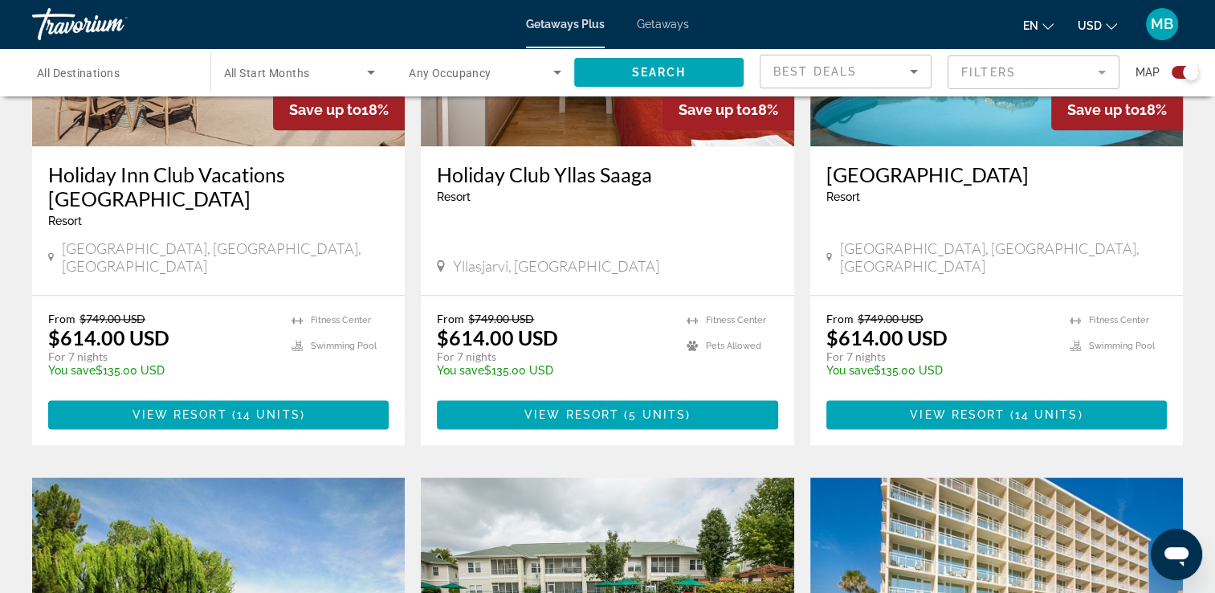
scroll to position [1916, 0]
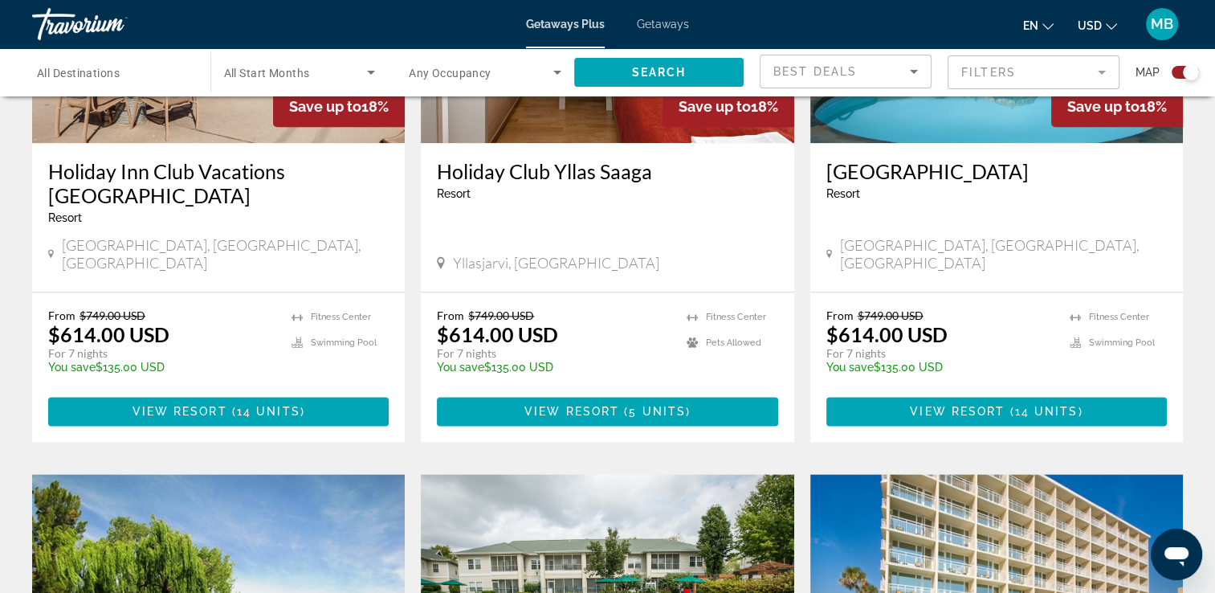
click at [85, 67] on span "All Destinations" at bounding box center [78, 73] width 83 height 13
click at [85, 66] on input "Destination All Destinations" at bounding box center [113, 72] width 153 height 19
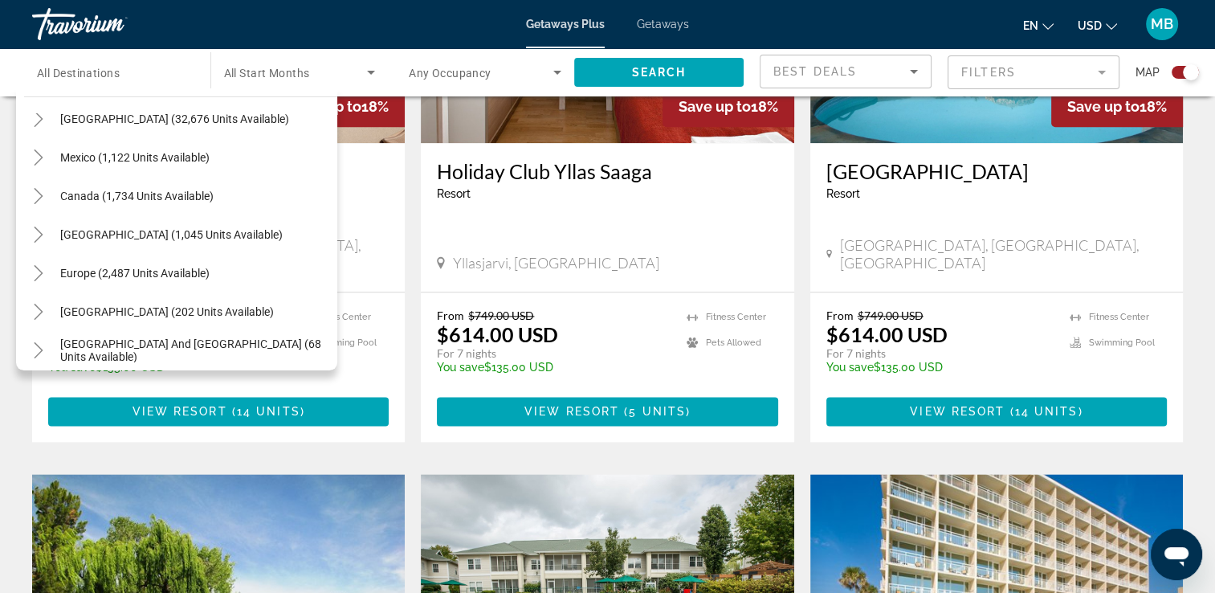
scroll to position [56, 0]
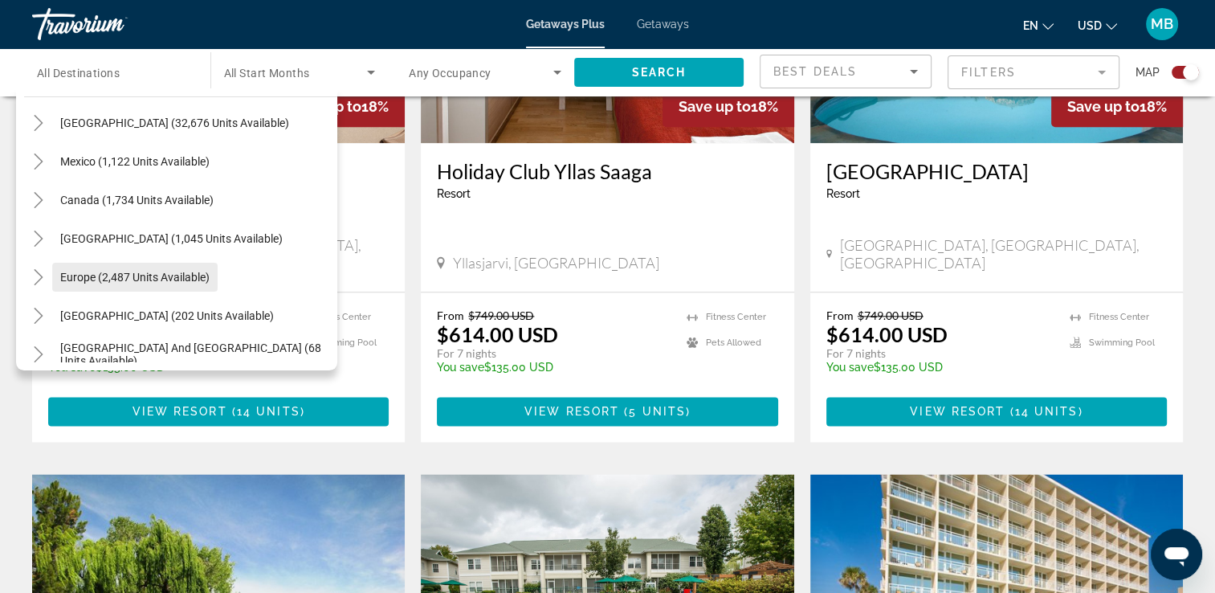
click at [135, 273] on span "Europe (2,487 units available)" at bounding box center [134, 277] width 149 height 13
type input "**********"
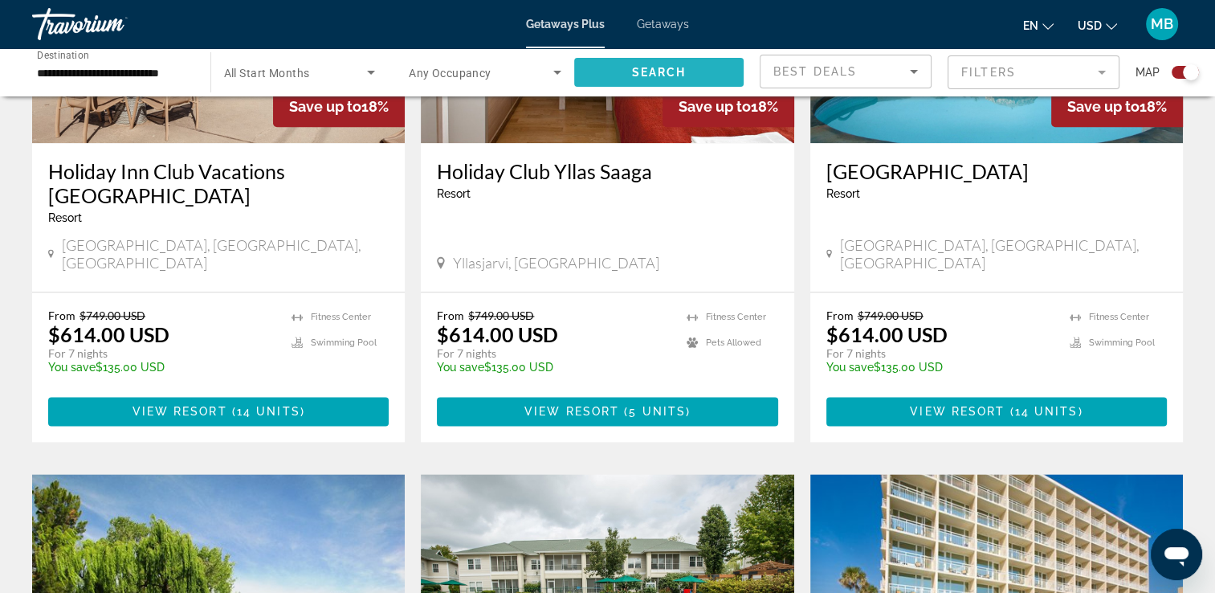
click at [599, 72] on span "Search widget" at bounding box center [659, 72] width 170 height 39
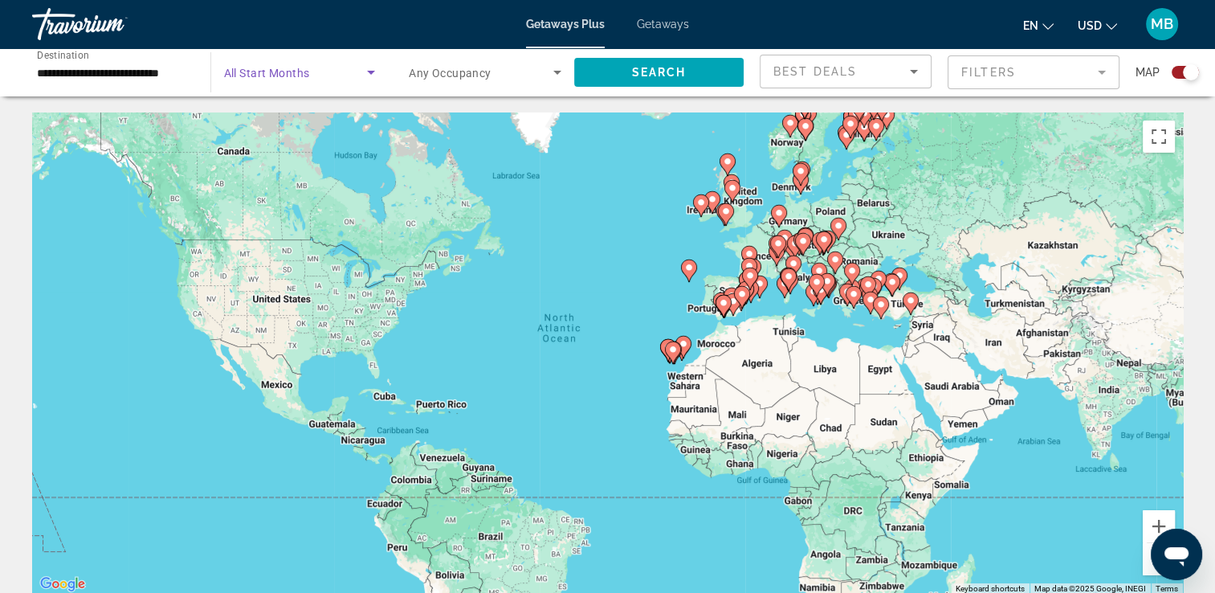
click at [375, 73] on icon "Search widget" at bounding box center [370, 72] width 19 height 19
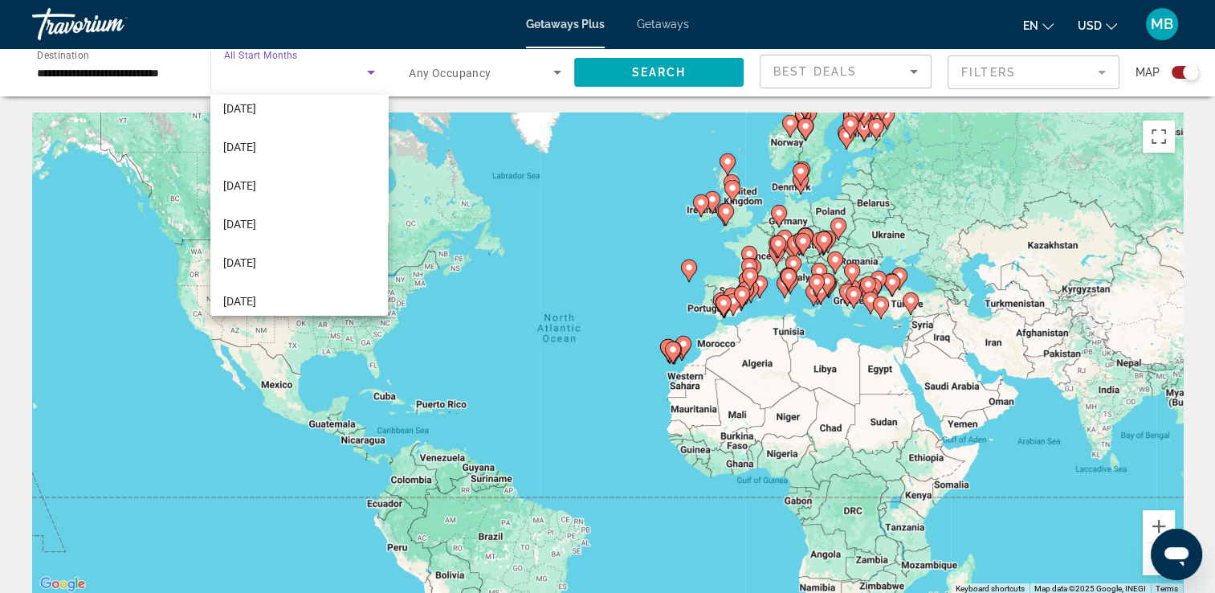
scroll to position [292, 0]
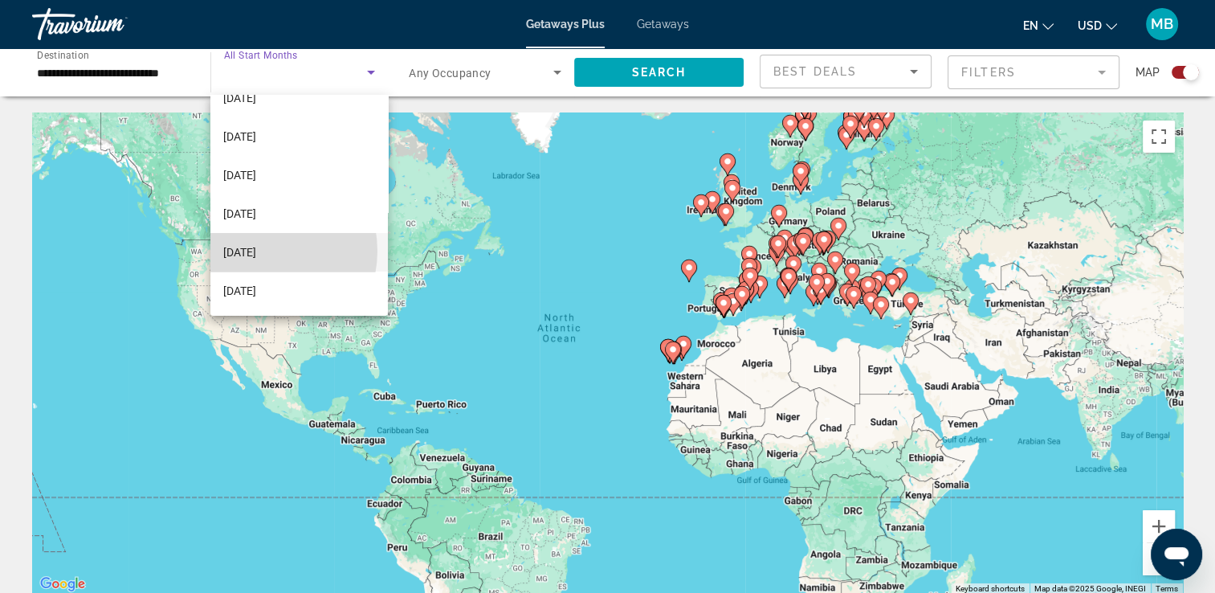
click at [256, 250] on span "[DATE]" at bounding box center [239, 252] width 33 height 19
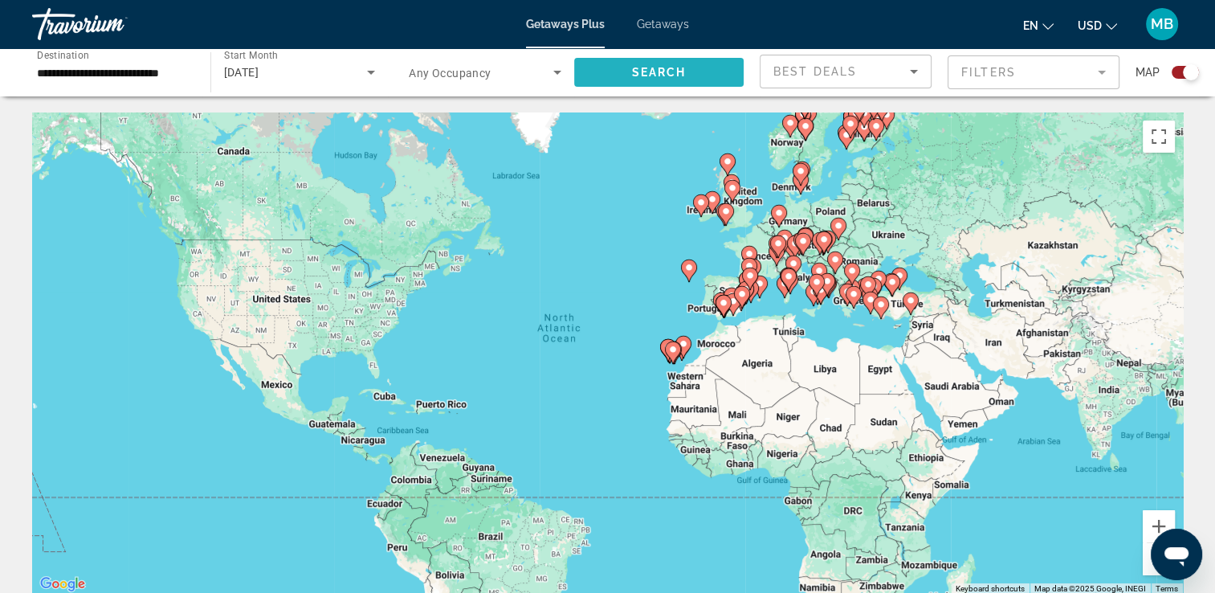
click at [647, 76] on span "Search" at bounding box center [658, 72] width 55 height 13
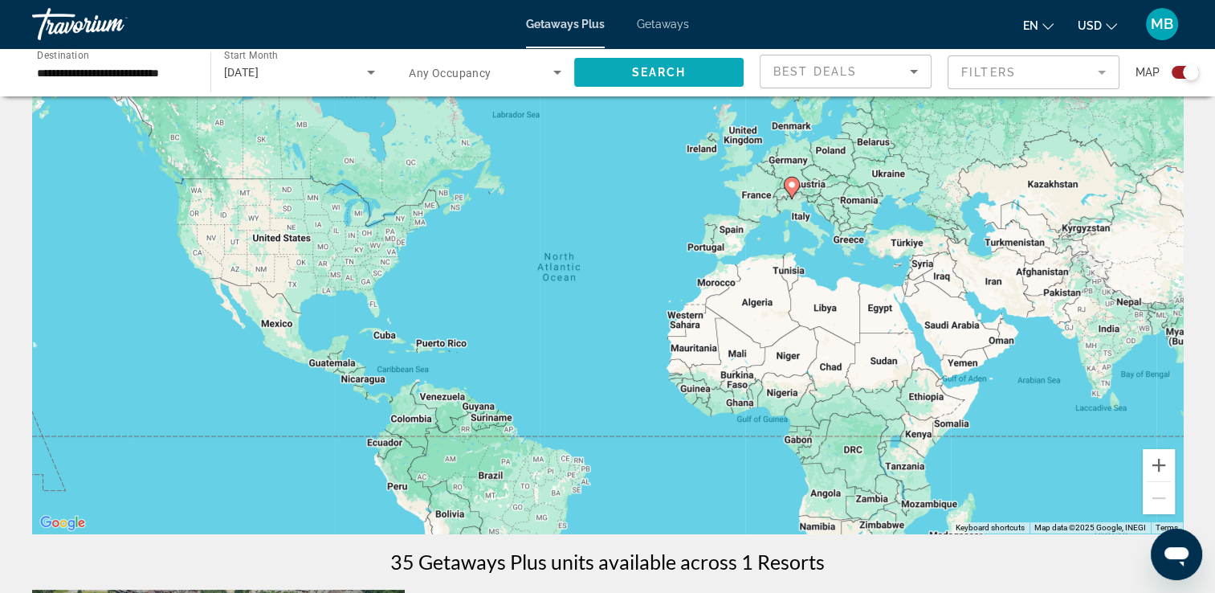
scroll to position [29, 0]
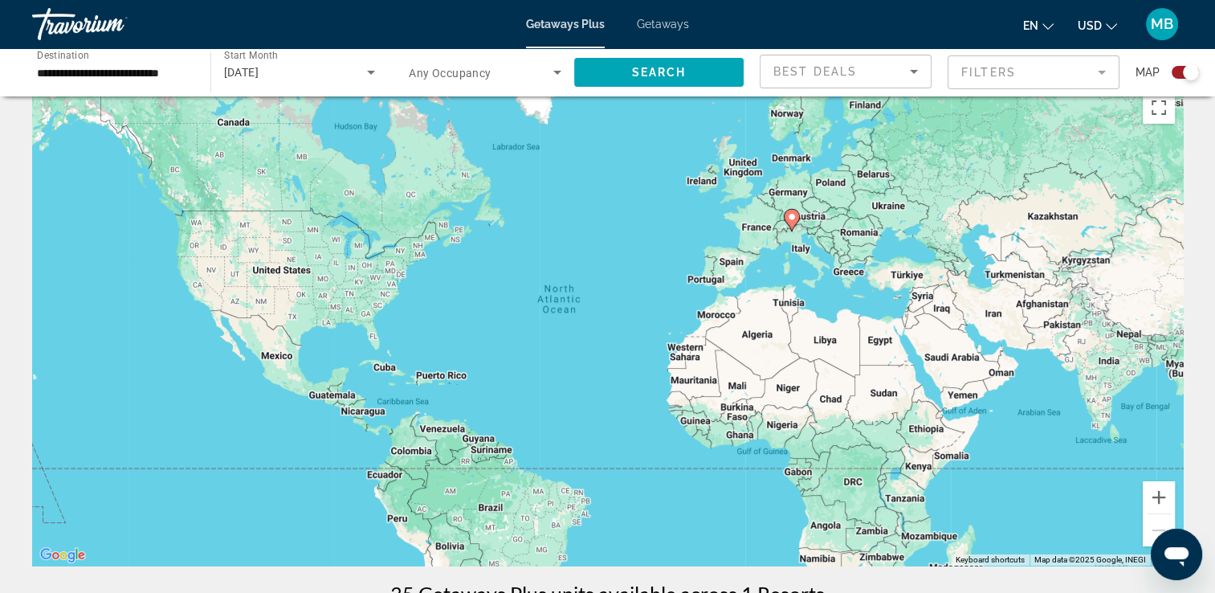
click at [851, 278] on div "To activate drag with keyboard, press Alt + Enter. Once in keyboard drag state,…" at bounding box center [607, 325] width 1151 height 482
click at [698, 63] on span "Search widget" at bounding box center [659, 72] width 170 height 39
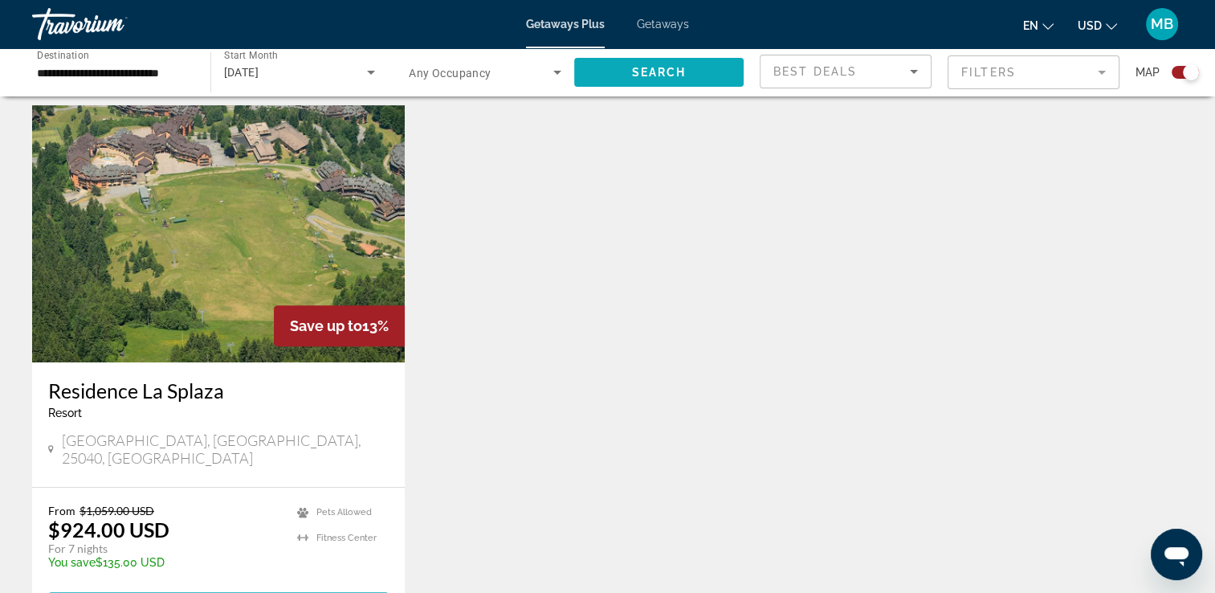
scroll to position [546, 0]
